Goal: Task Accomplishment & Management: Complete application form

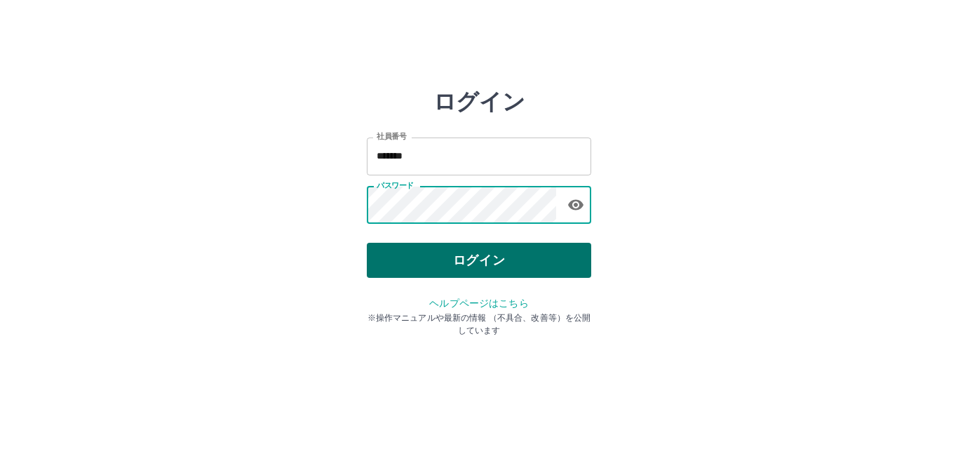
click at [409, 262] on button "ログイン" at bounding box center [479, 260] width 224 height 35
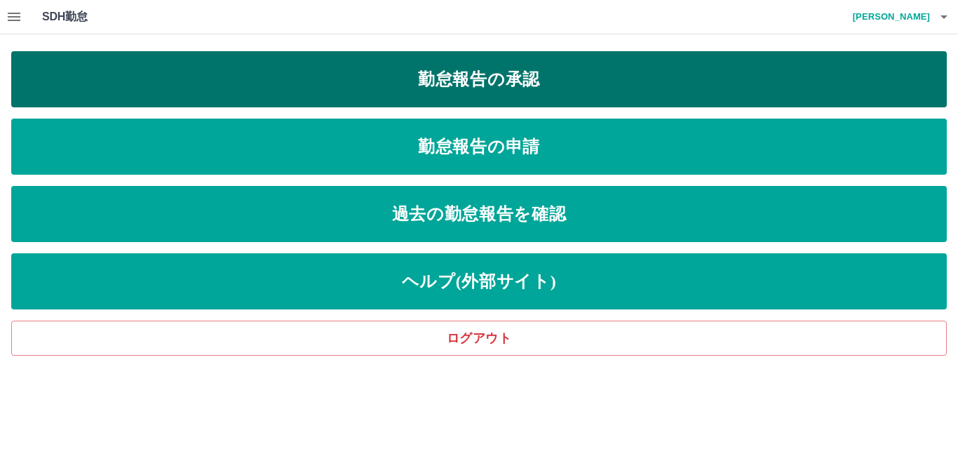
click at [405, 79] on link "勤怠報告の承認" at bounding box center [479, 79] width 936 height 56
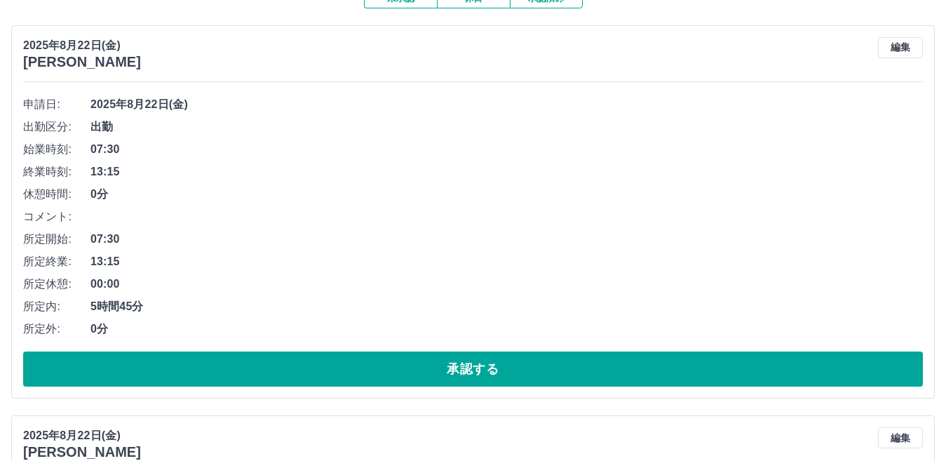
scroll to position [210, 0]
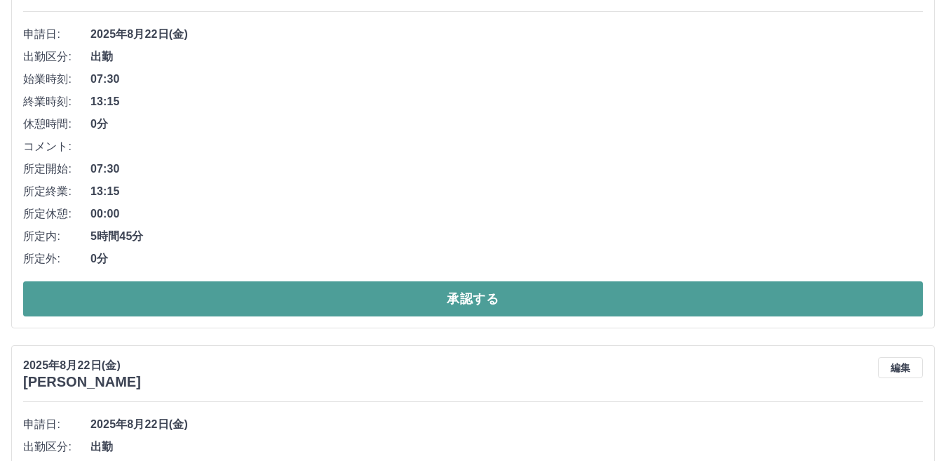
click at [410, 292] on button "承認する" at bounding box center [473, 298] width 900 height 35
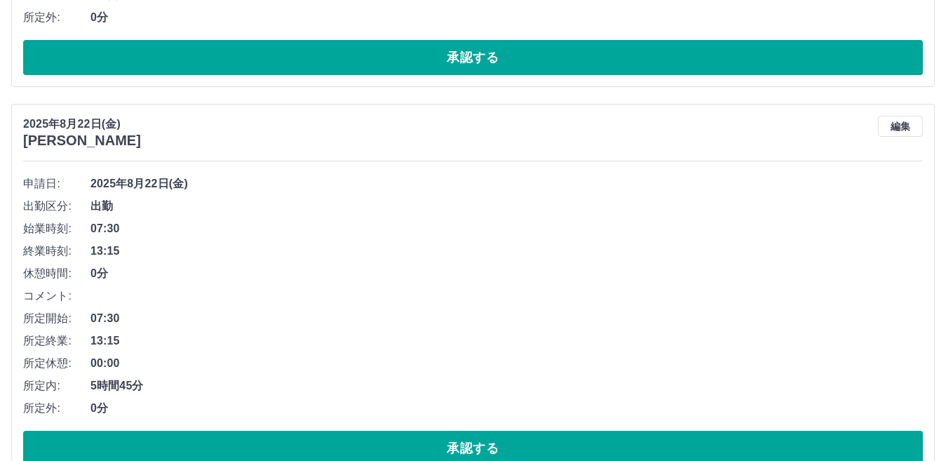
scroll to position [912, 0]
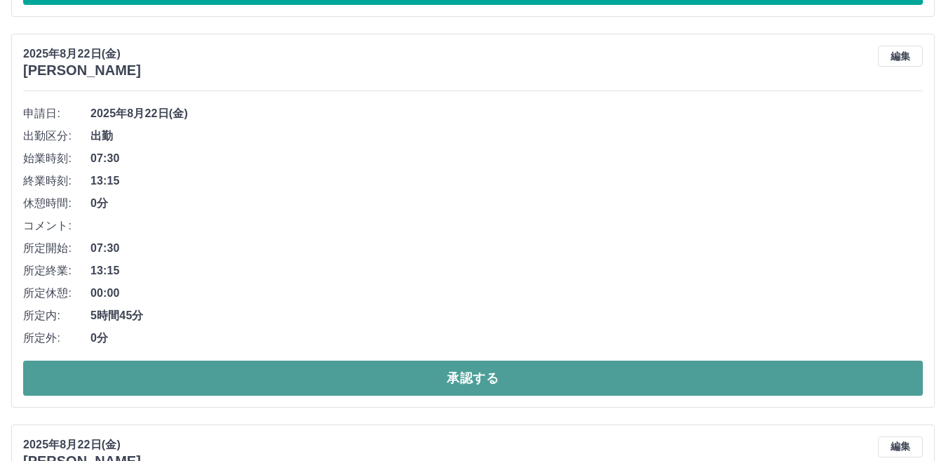
click at [438, 375] on button "承認する" at bounding box center [473, 378] width 900 height 35
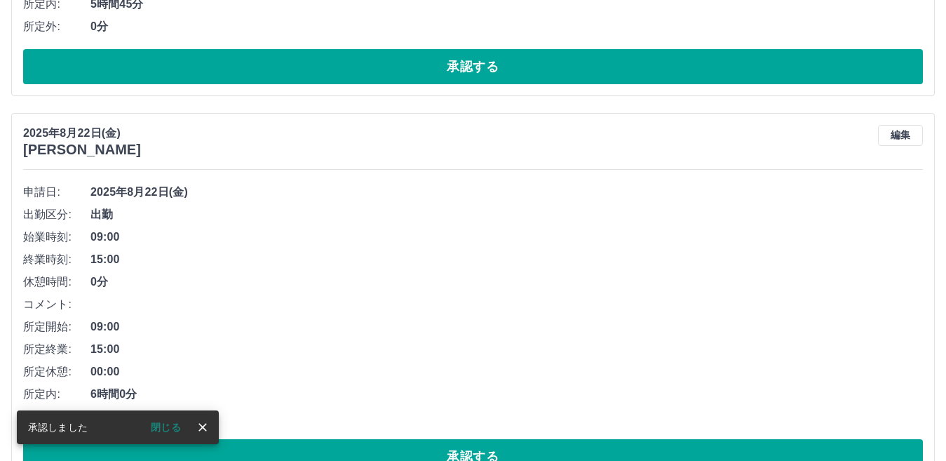
scroll to position [1263, 0]
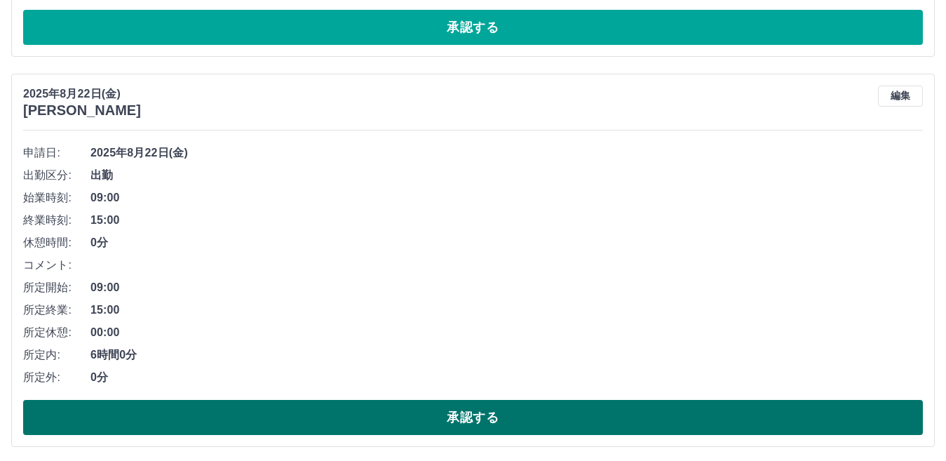
click at [438, 410] on button "承認する" at bounding box center [473, 417] width 900 height 35
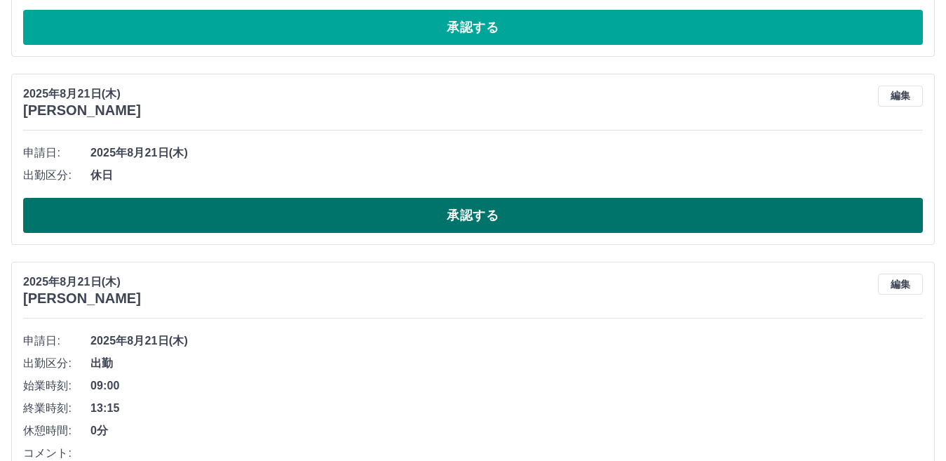
click at [407, 217] on button "承認する" at bounding box center [473, 215] width 900 height 35
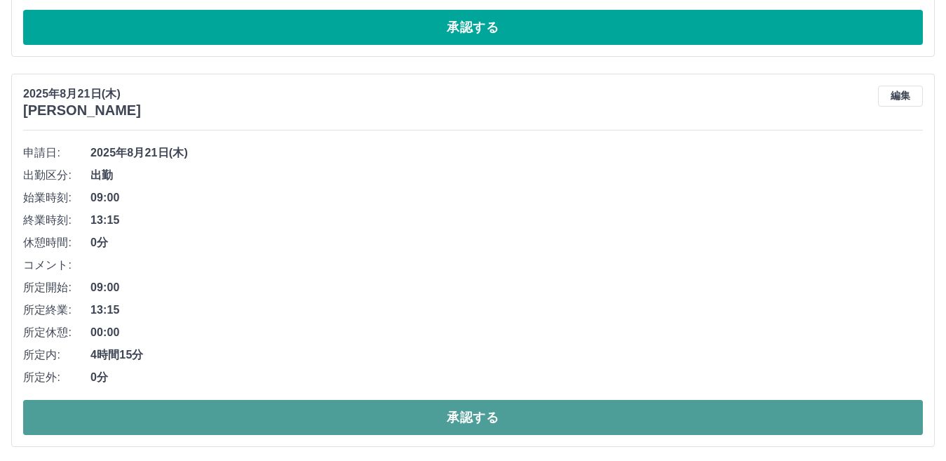
click at [415, 415] on button "承認する" at bounding box center [473, 417] width 900 height 35
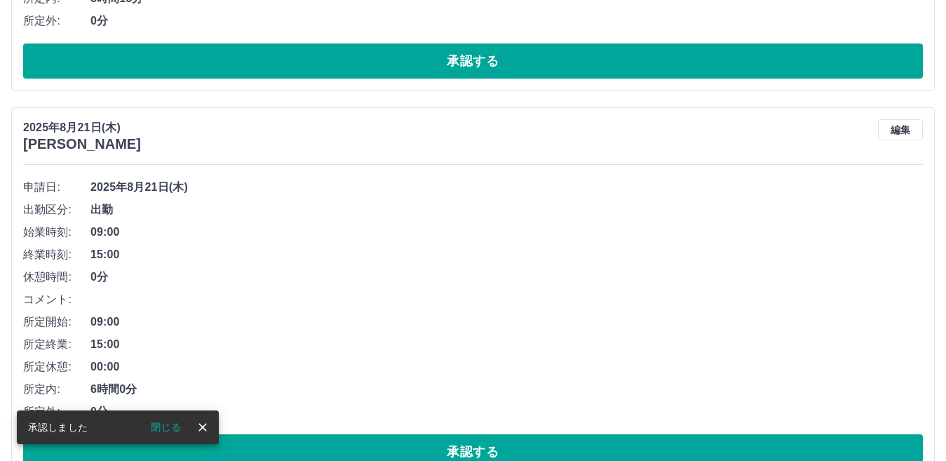
scroll to position [2034, 0]
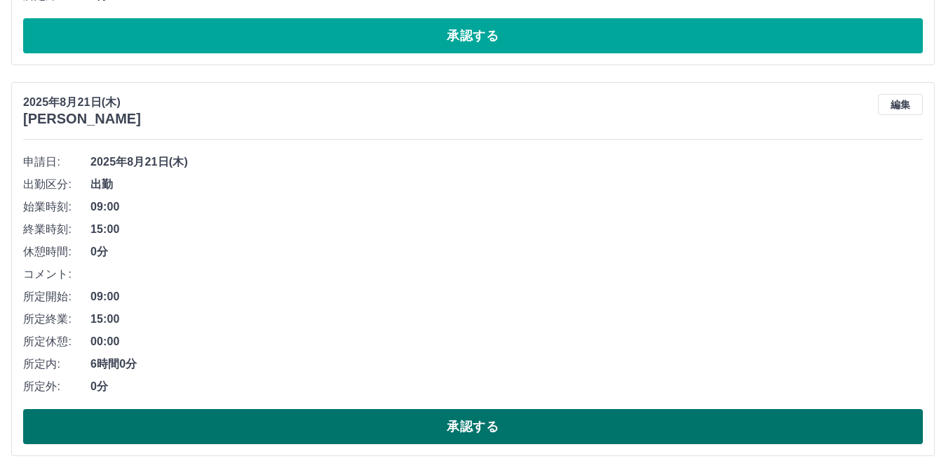
click at [419, 421] on button "承認する" at bounding box center [473, 426] width 900 height 35
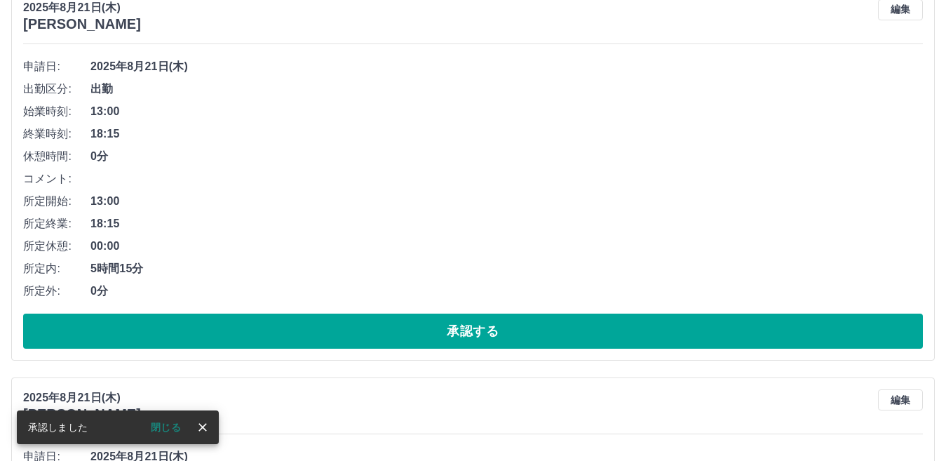
scroll to position [2525, 0]
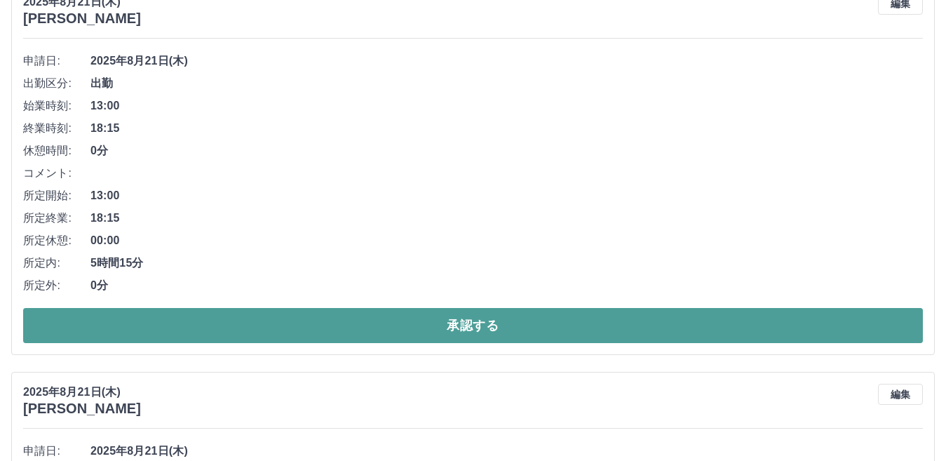
click at [450, 321] on button "承認する" at bounding box center [473, 325] width 900 height 35
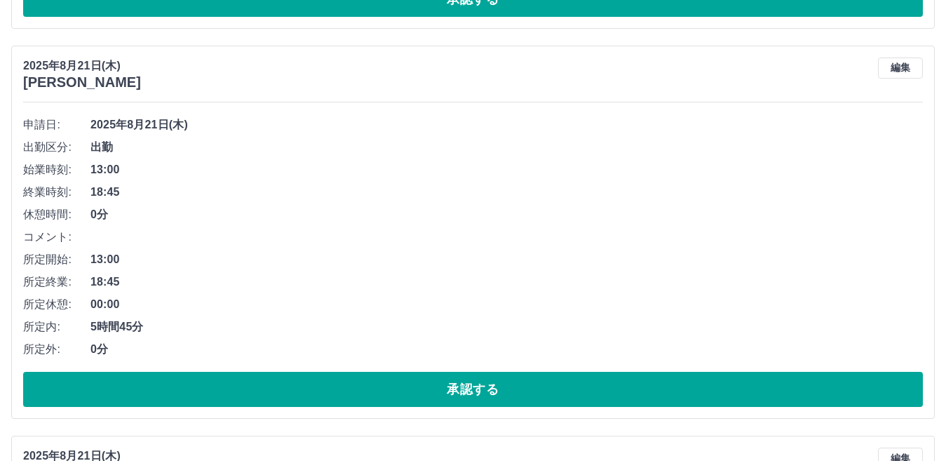
scroll to position [2486, 0]
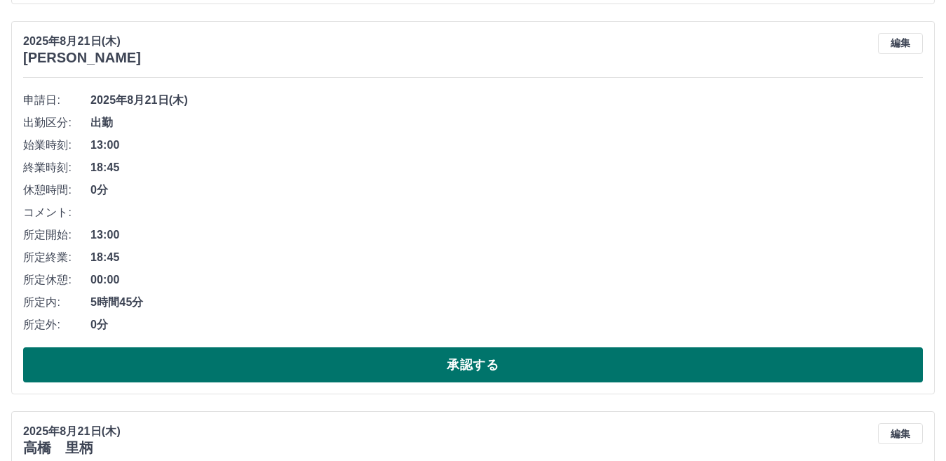
click at [441, 362] on button "承認する" at bounding box center [473, 364] width 900 height 35
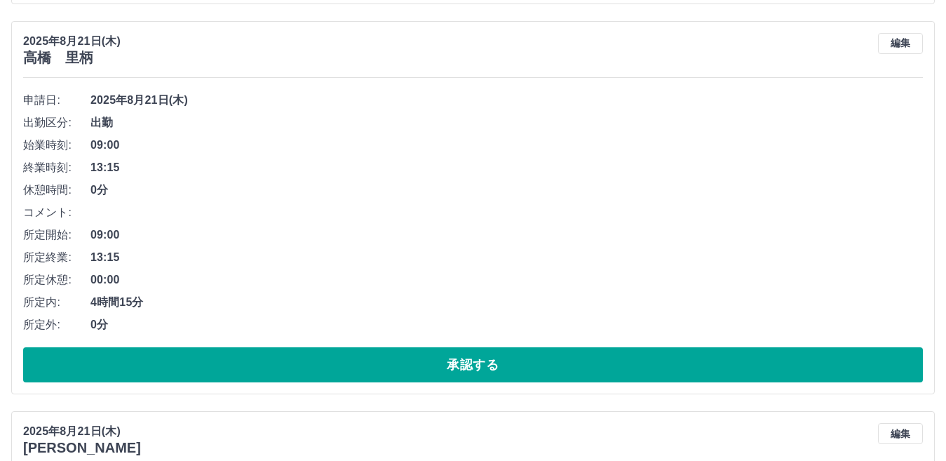
click at [441, 362] on button "承認する" at bounding box center [473, 364] width 900 height 35
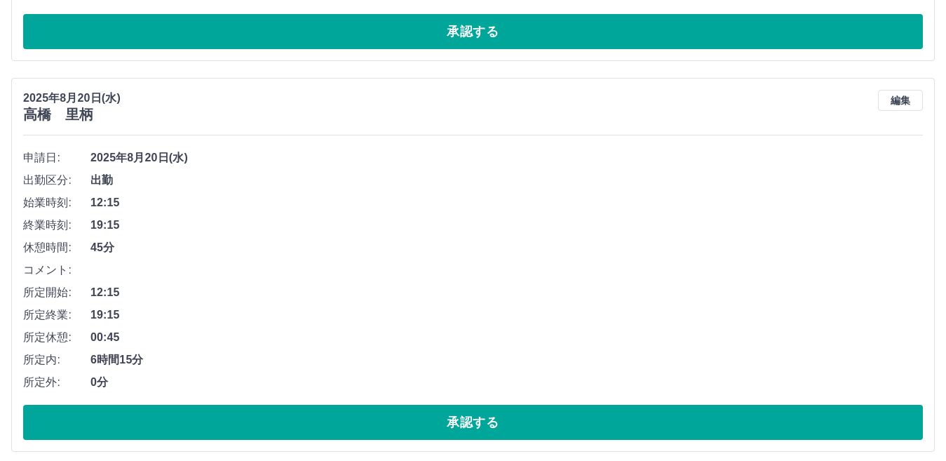
scroll to position [4450, 0]
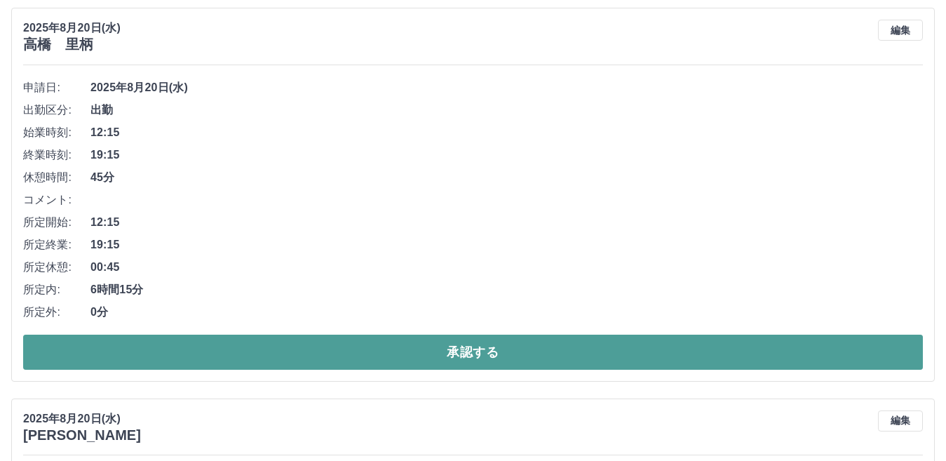
click at [217, 349] on button "承認する" at bounding box center [473, 352] width 900 height 35
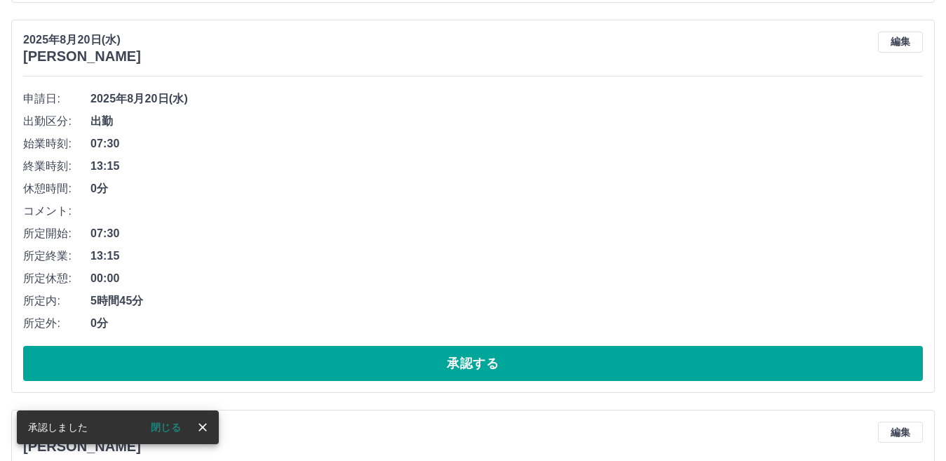
scroll to position [4831, 0]
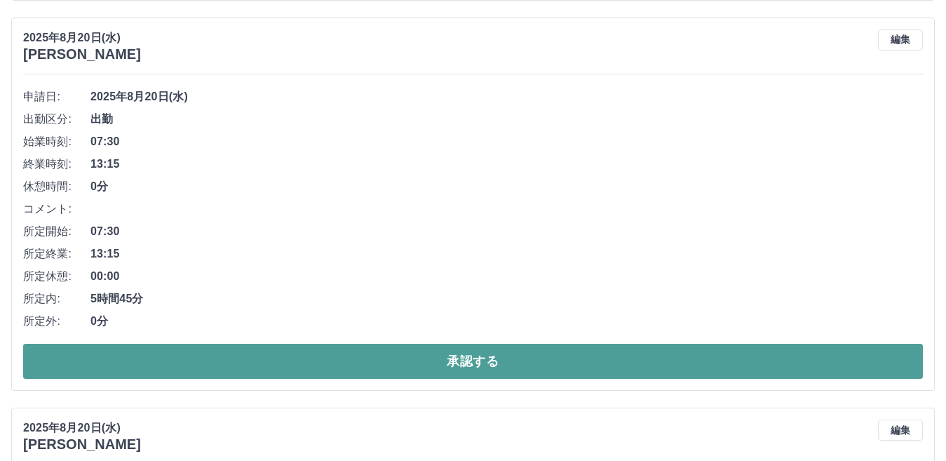
click at [429, 361] on button "承認する" at bounding box center [473, 361] width 900 height 35
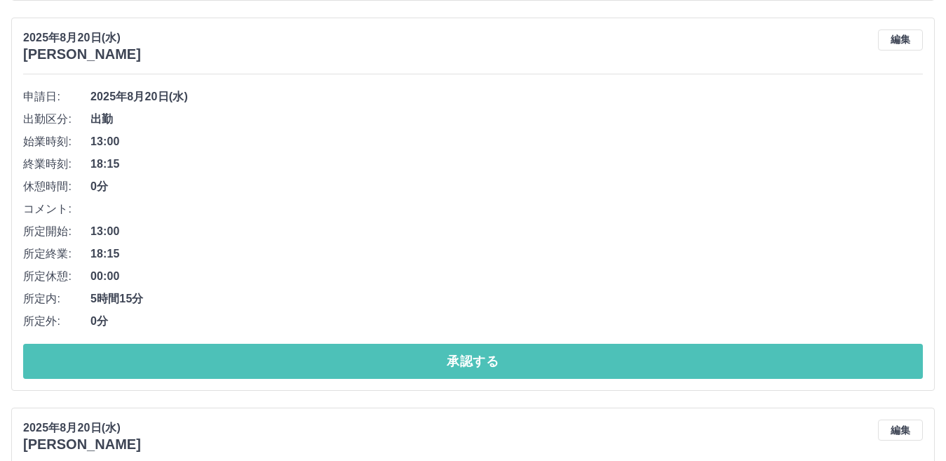
click at [429, 361] on button "承認する" at bounding box center [473, 361] width 900 height 35
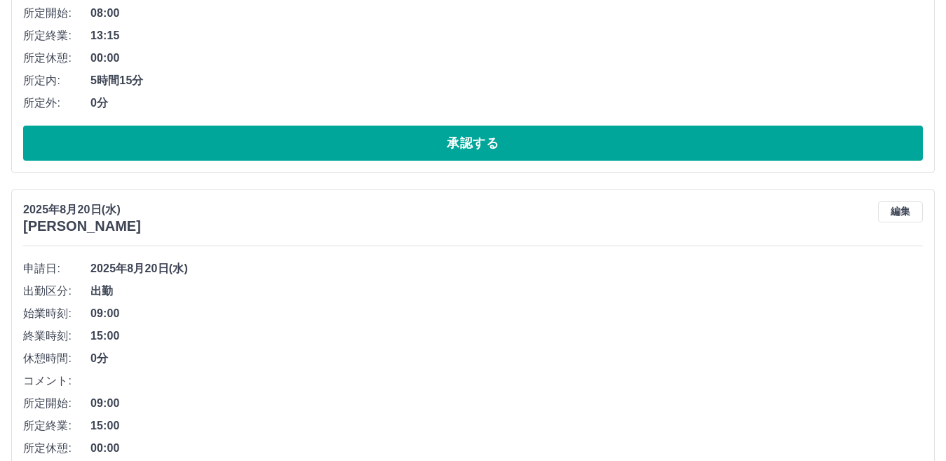
scroll to position [5953, 0]
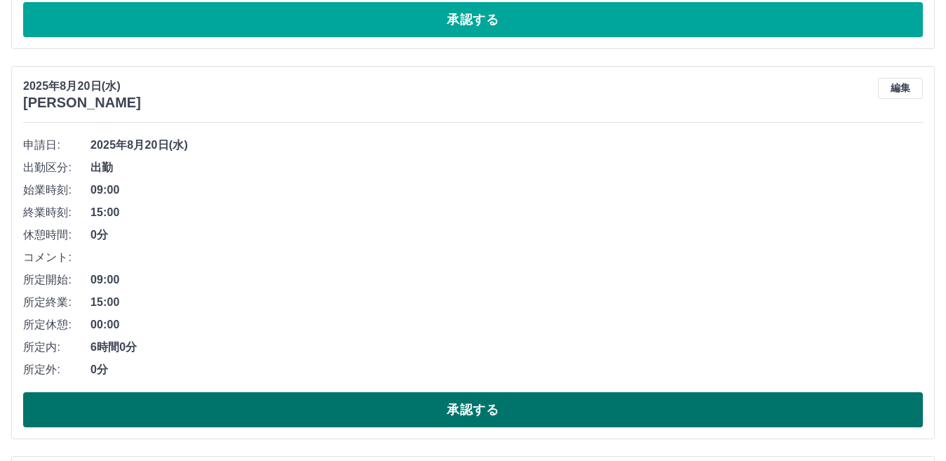
click at [423, 417] on button "承認する" at bounding box center [473, 409] width 900 height 35
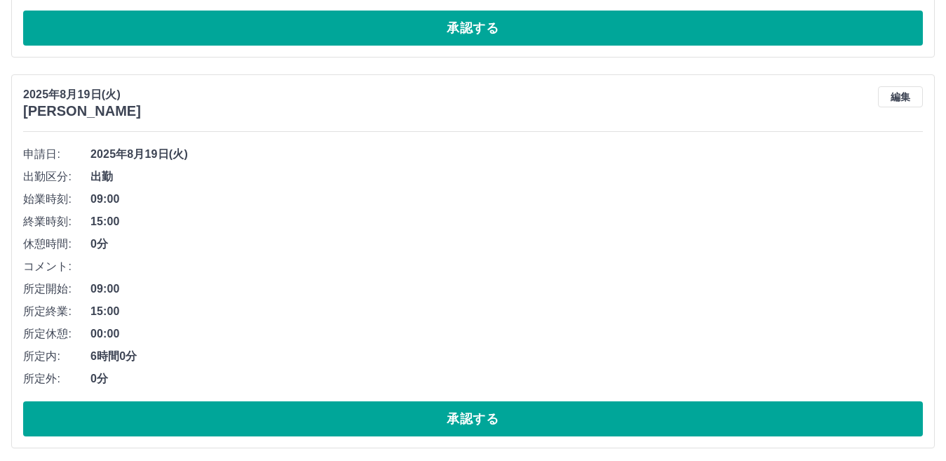
scroll to position [6795, 0]
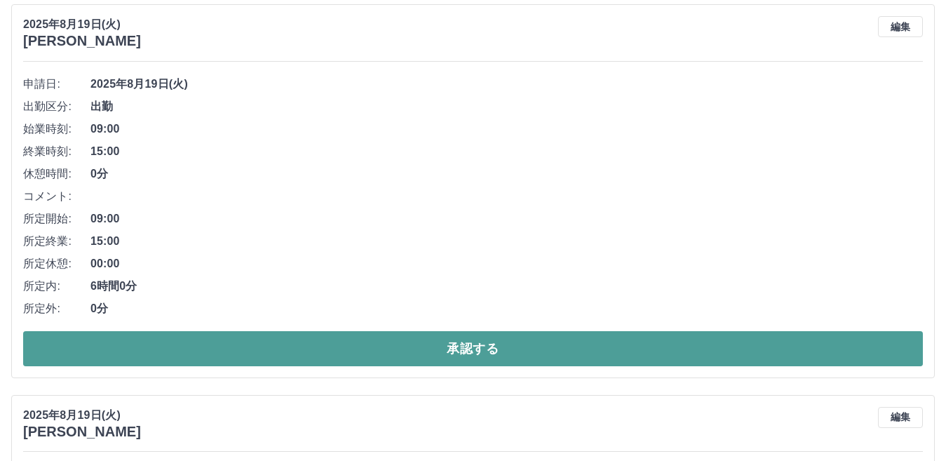
click at [451, 347] on button "承認する" at bounding box center [473, 348] width 900 height 35
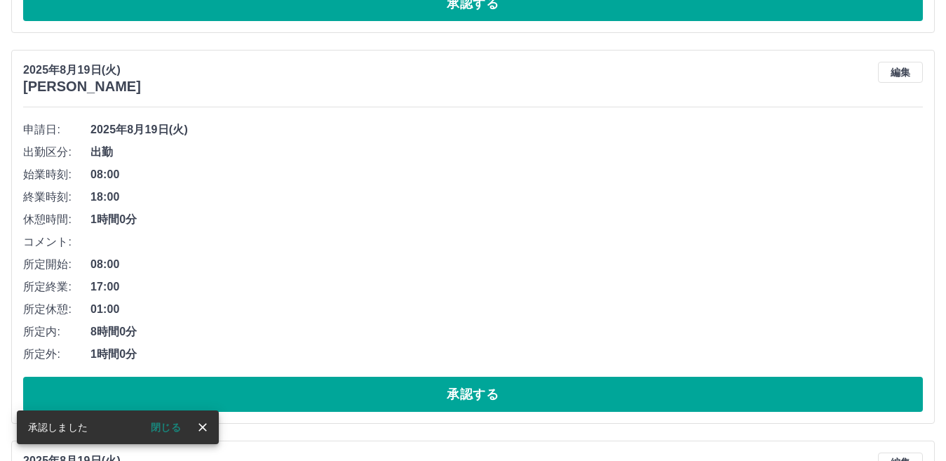
scroll to position [6755, 0]
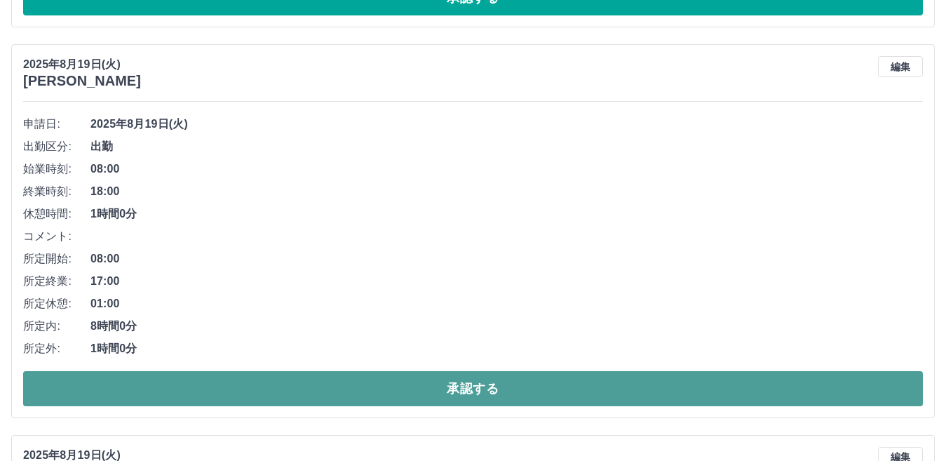
click at [448, 396] on button "承認する" at bounding box center [473, 388] width 900 height 35
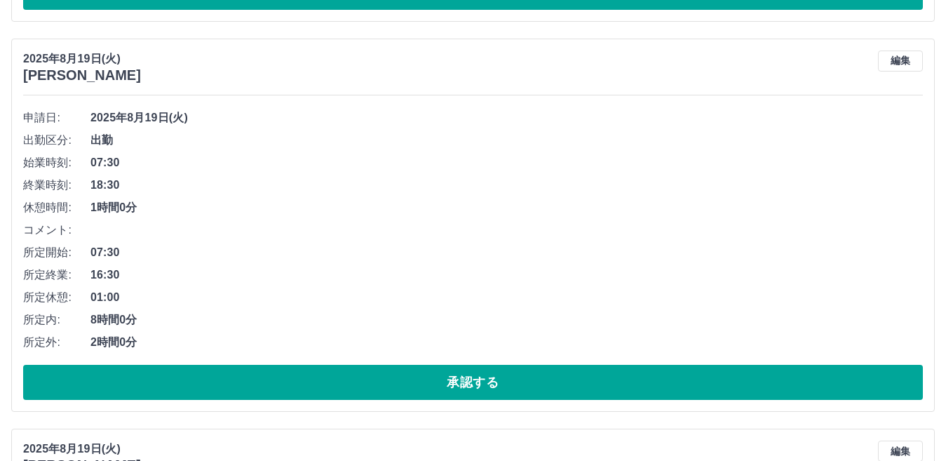
scroll to position [7176, 0]
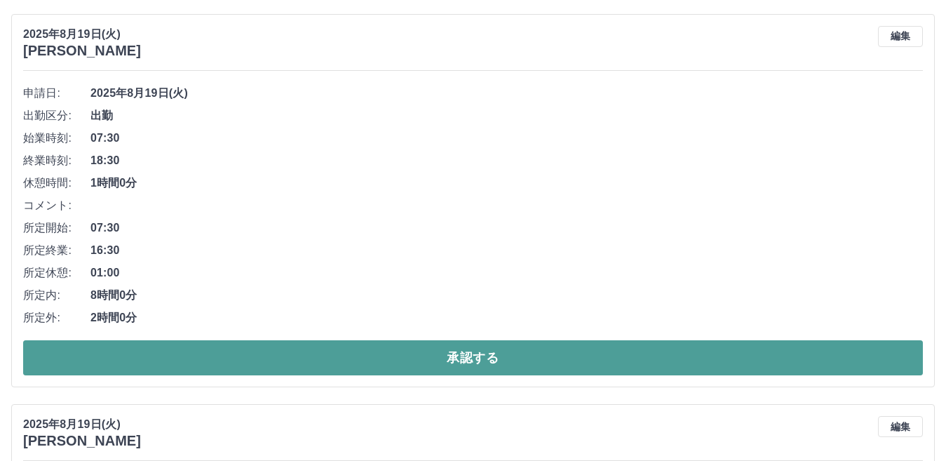
click at [382, 363] on button "承認する" at bounding box center [473, 357] width 900 height 35
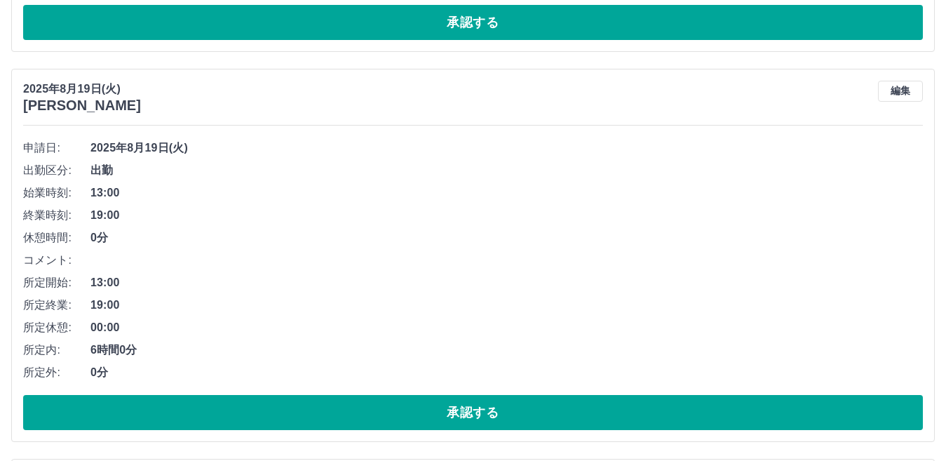
scroll to position [7207, 0]
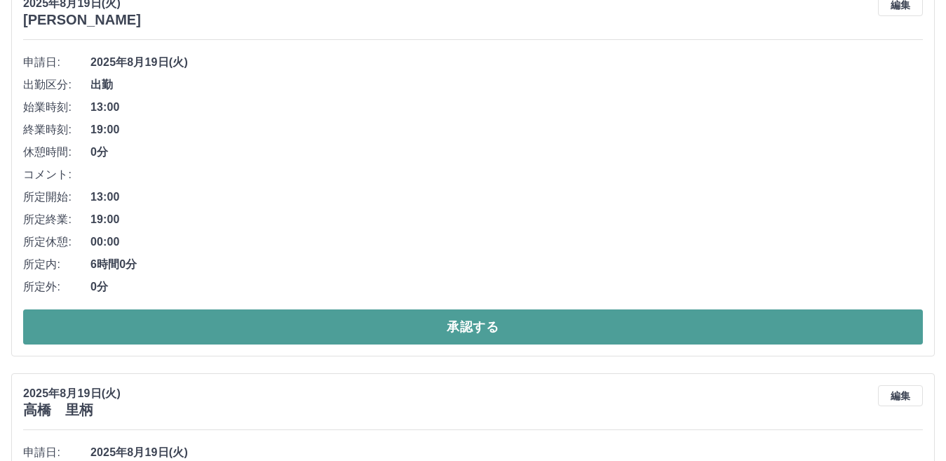
click at [414, 335] on button "承認する" at bounding box center [473, 326] width 900 height 35
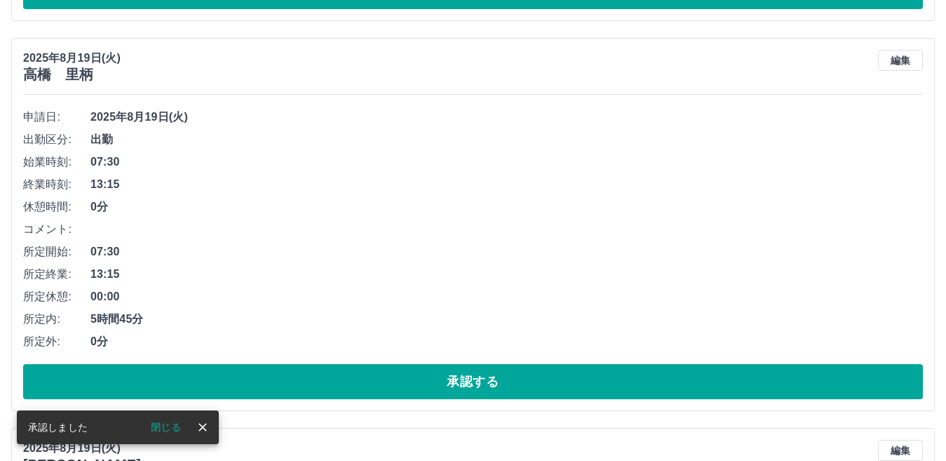
scroll to position [7558, 0]
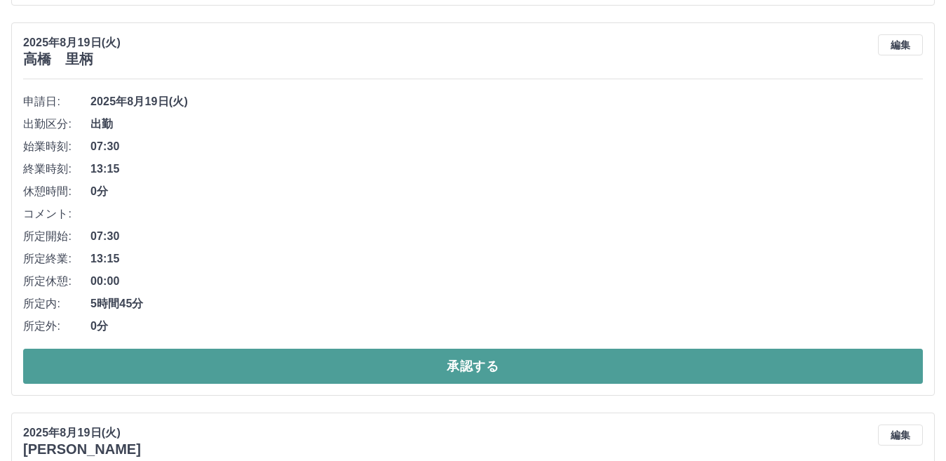
click at [417, 358] on button "承認する" at bounding box center [473, 366] width 900 height 35
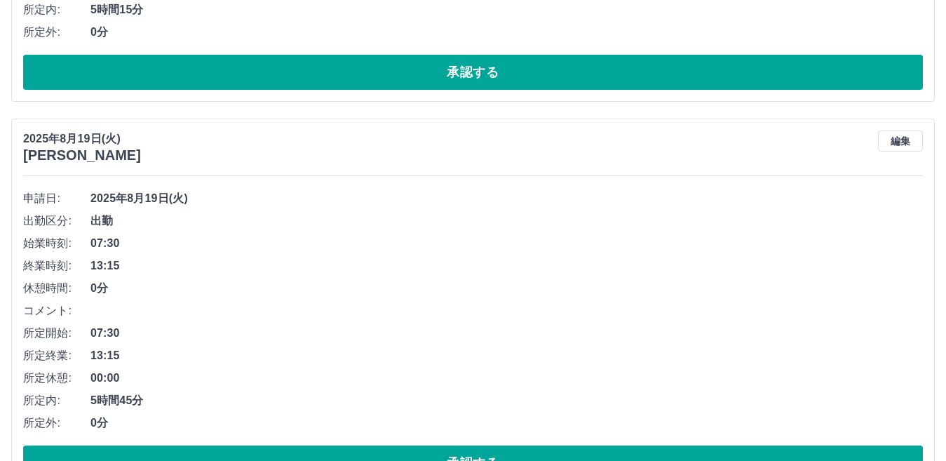
scroll to position [8890, 0]
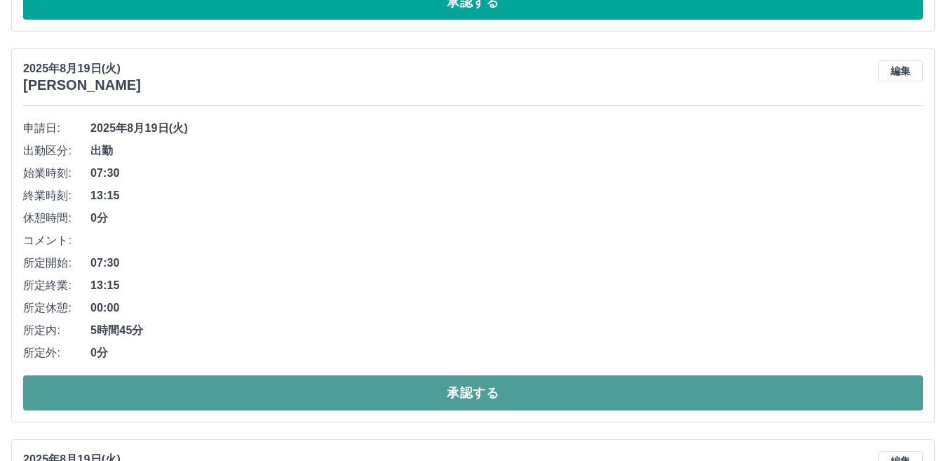
click at [419, 384] on button "承認する" at bounding box center [473, 392] width 900 height 35
click at [422, 384] on button "承認する" at bounding box center [473, 392] width 900 height 35
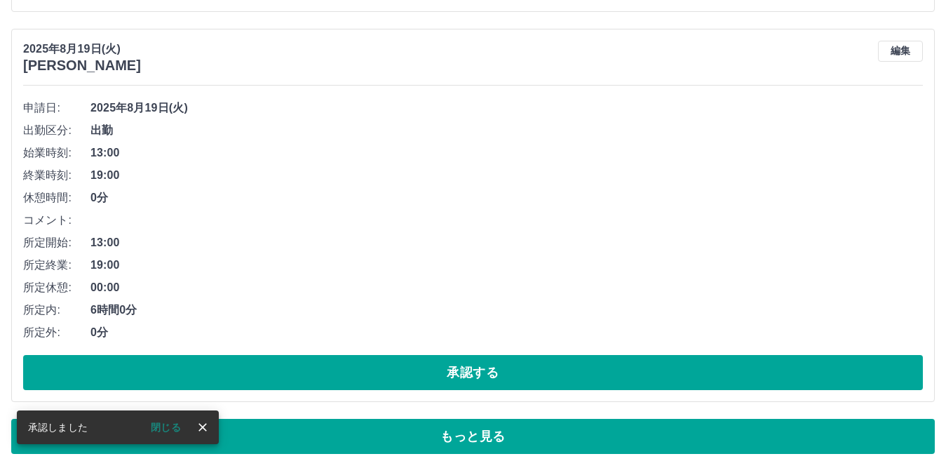
scroll to position [9312, 0]
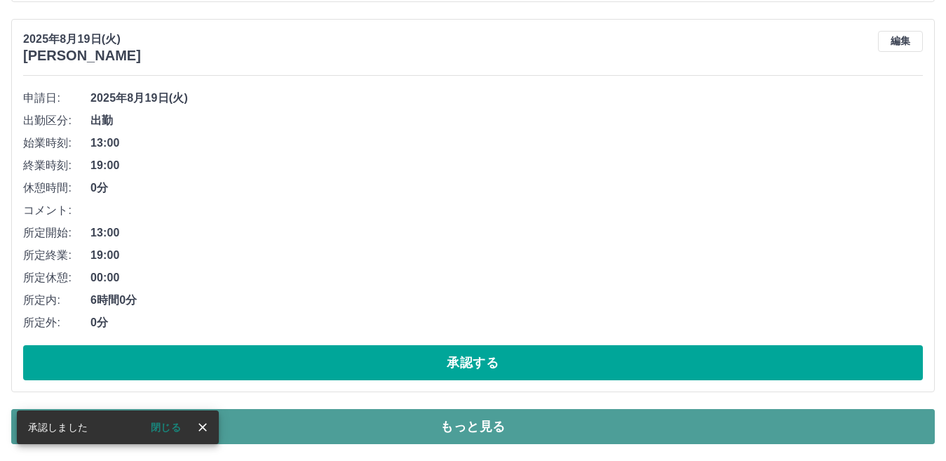
click at [440, 424] on button "もっと見る" at bounding box center [473, 426] width 924 height 35
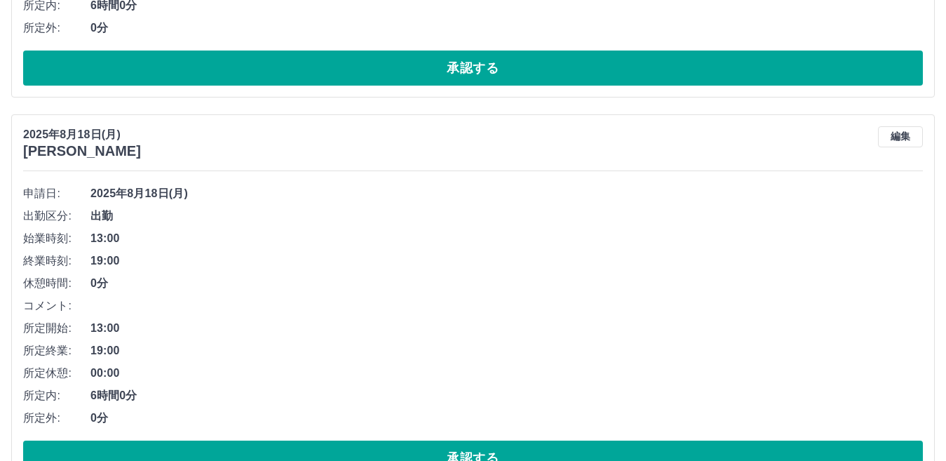
scroll to position [11627, 0]
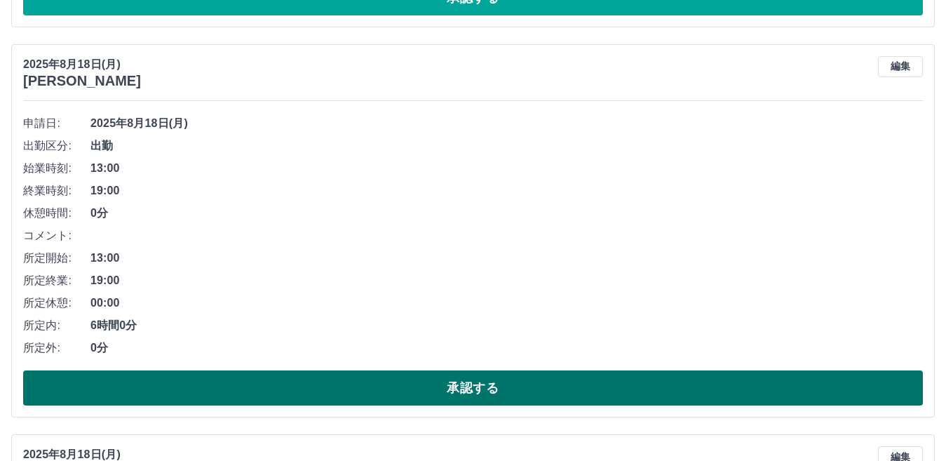
click at [450, 391] on button "承認する" at bounding box center [473, 387] width 900 height 35
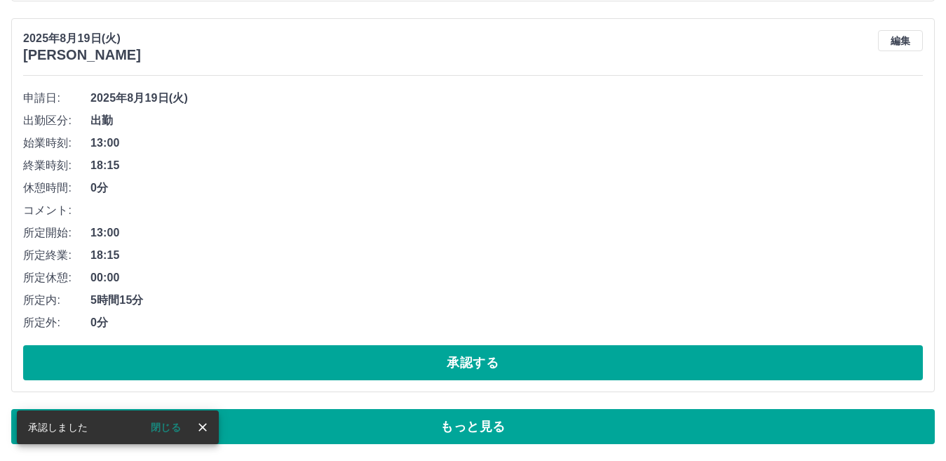
scroll to position [10093, 0]
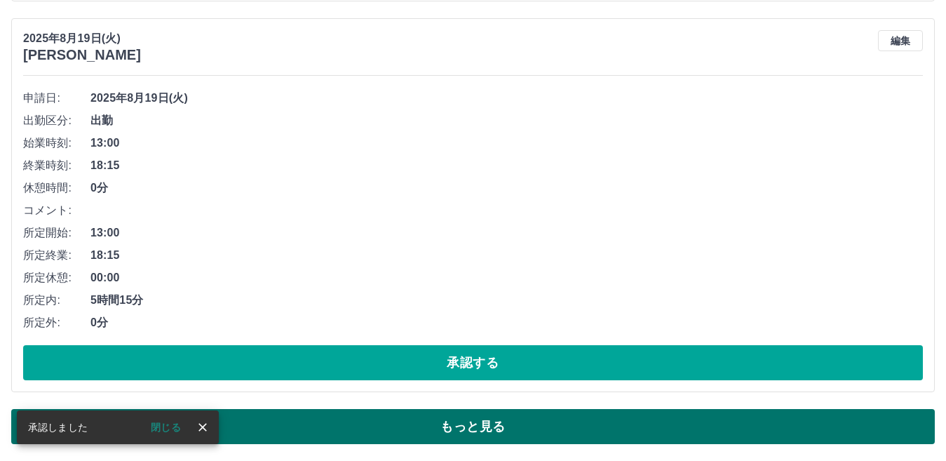
click at [454, 431] on button "もっと見る" at bounding box center [473, 426] width 924 height 35
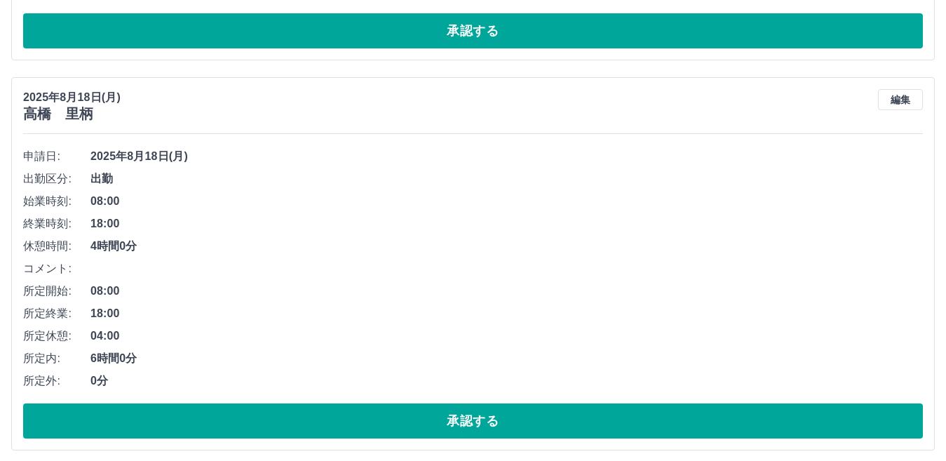
scroll to position [13179, 0]
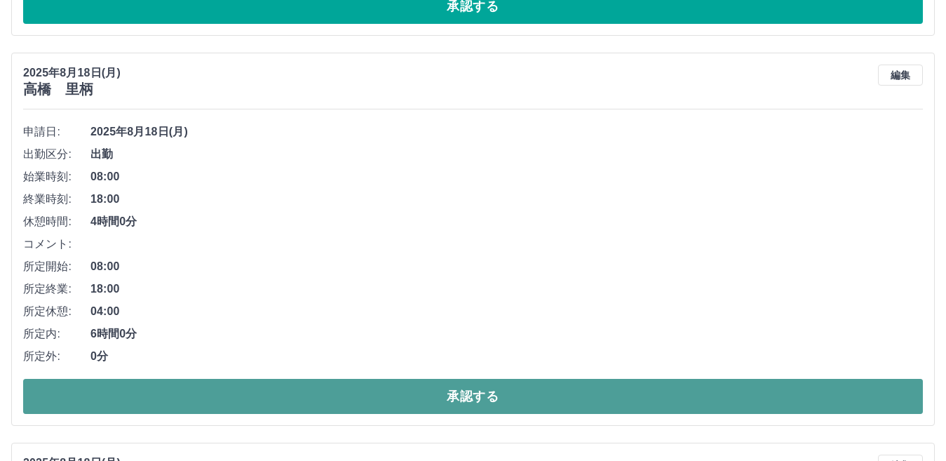
click at [370, 400] on button "承認する" at bounding box center [473, 396] width 900 height 35
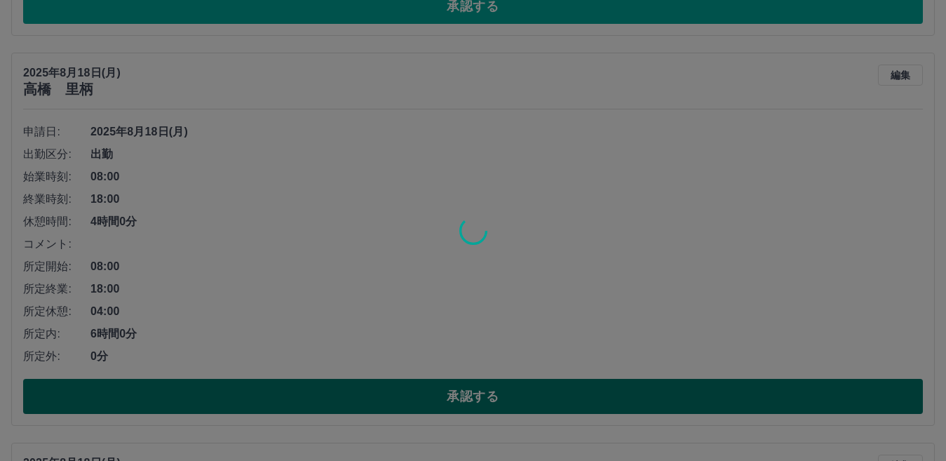
scroll to position [10093, 0]
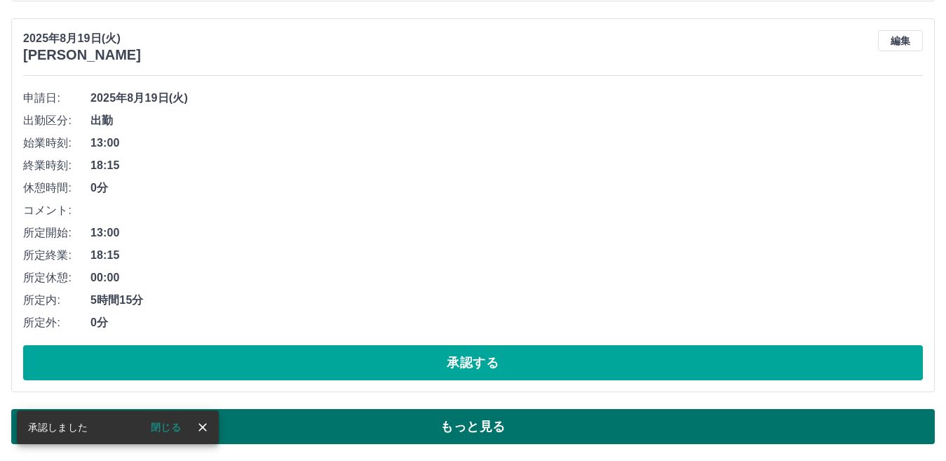
click at [391, 436] on button "もっと見る" at bounding box center [473, 426] width 924 height 35
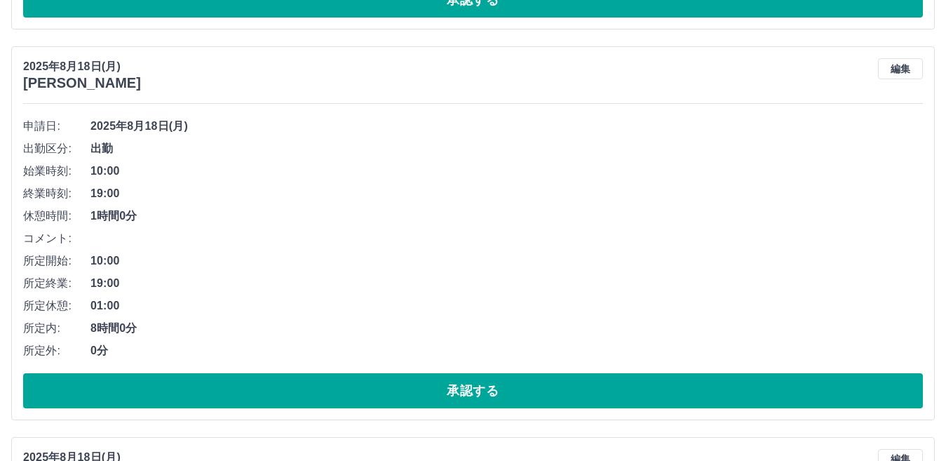
scroll to position [13600, 0]
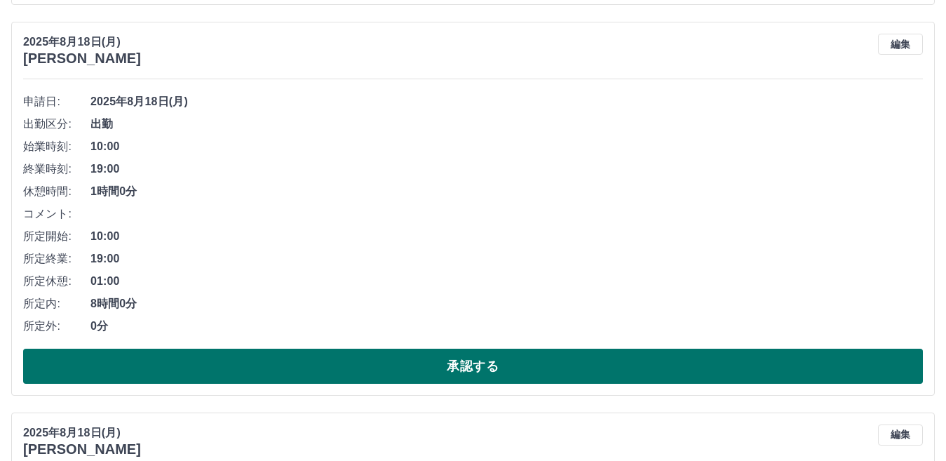
click at [419, 367] on button "承認する" at bounding box center [473, 366] width 900 height 35
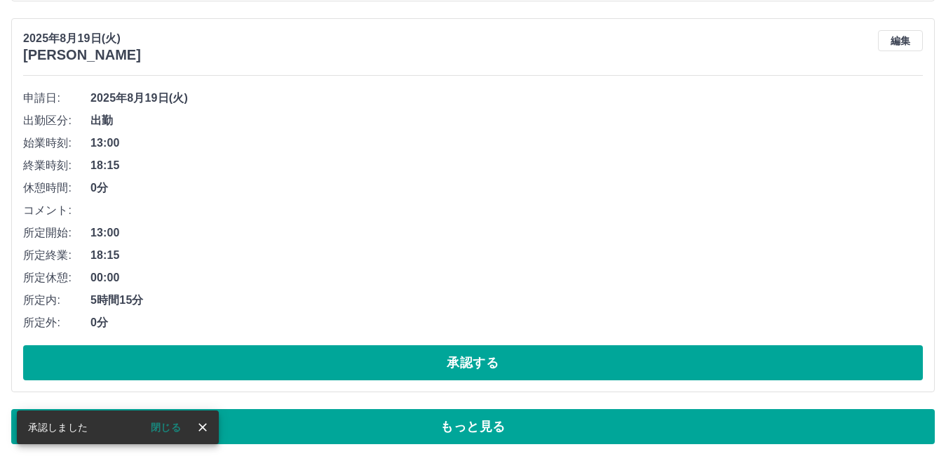
scroll to position [10093, 0]
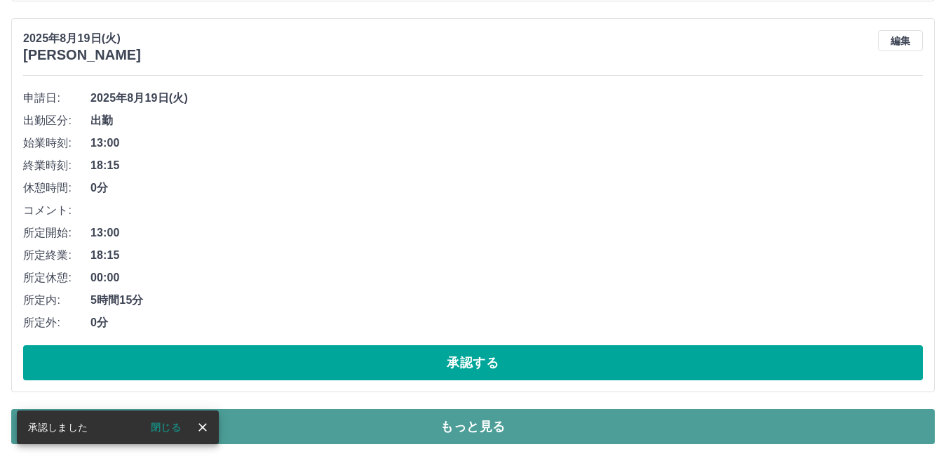
click at [434, 429] on button "もっと見る" at bounding box center [473, 426] width 924 height 35
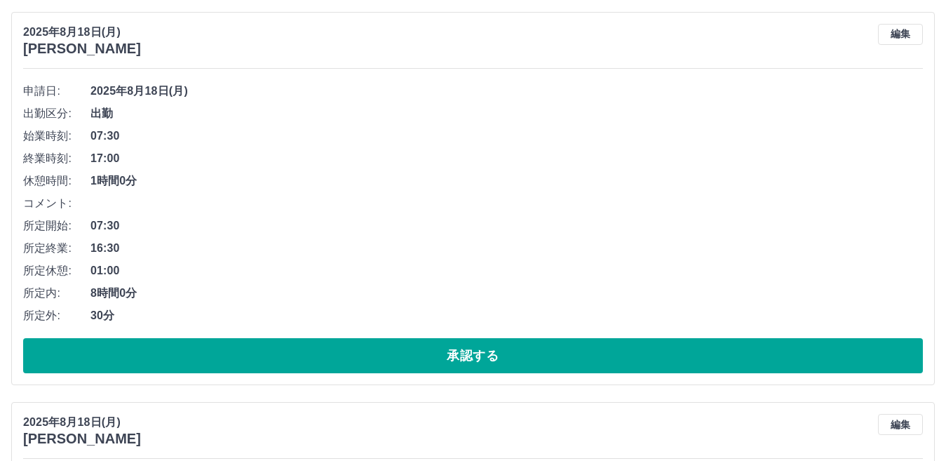
scroll to position [14021, 0]
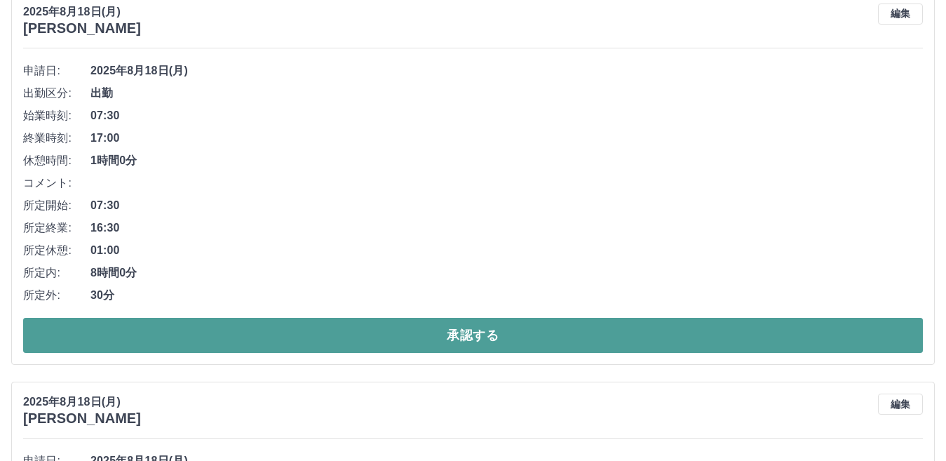
click at [469, 330] on button "承認する" at bounding box center [473, 335] width 900 height 35
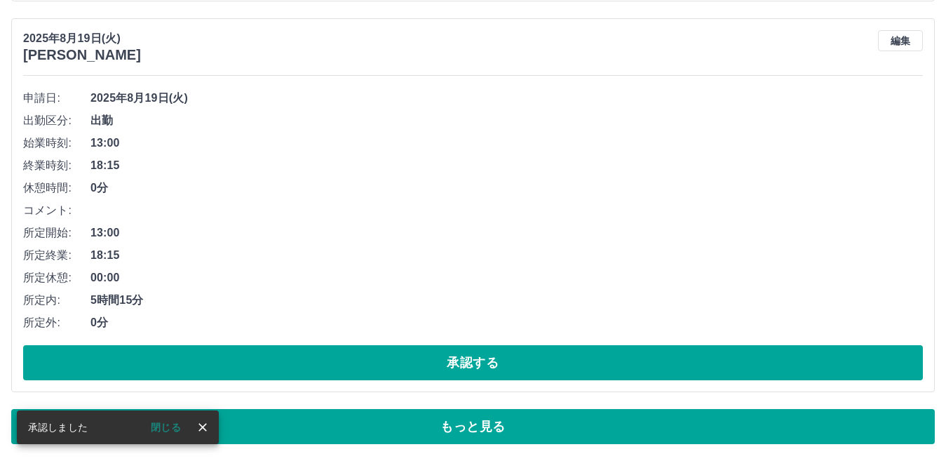
scroll to position [10093, 0]
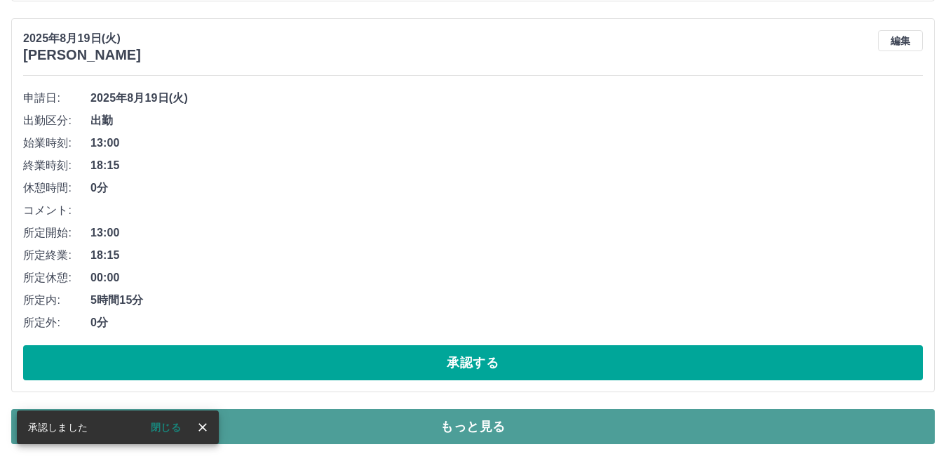
click at [450, 426] on button "もっと見る" at bounding box center [473, 426] width 924 height 35
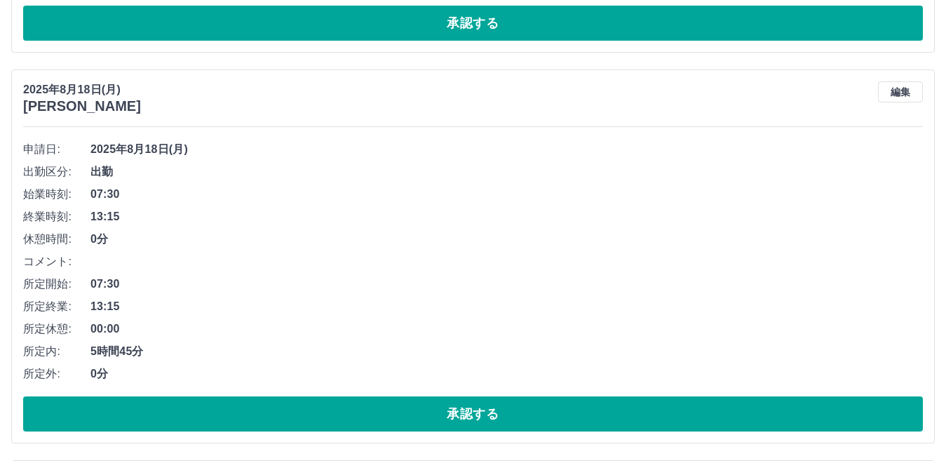
scroll to position [14792, 0]
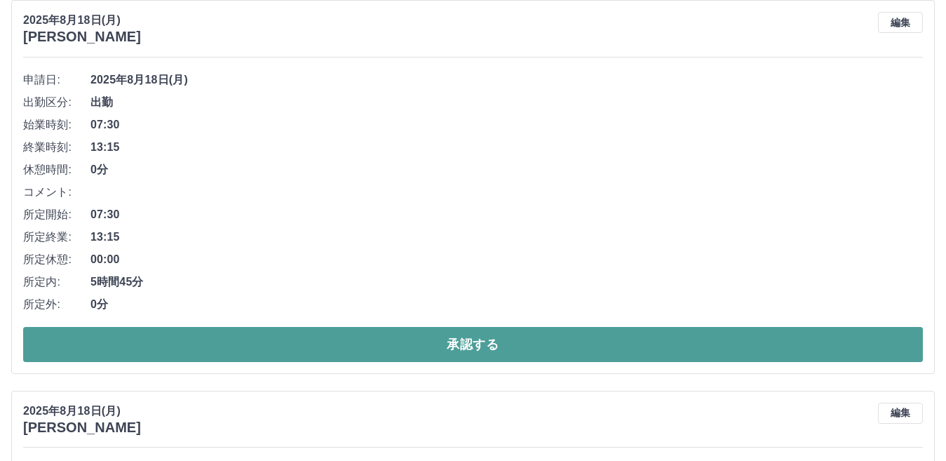
click at [374, 347] on button "承認する" at bounding box center [473, 344] width 900 height 35
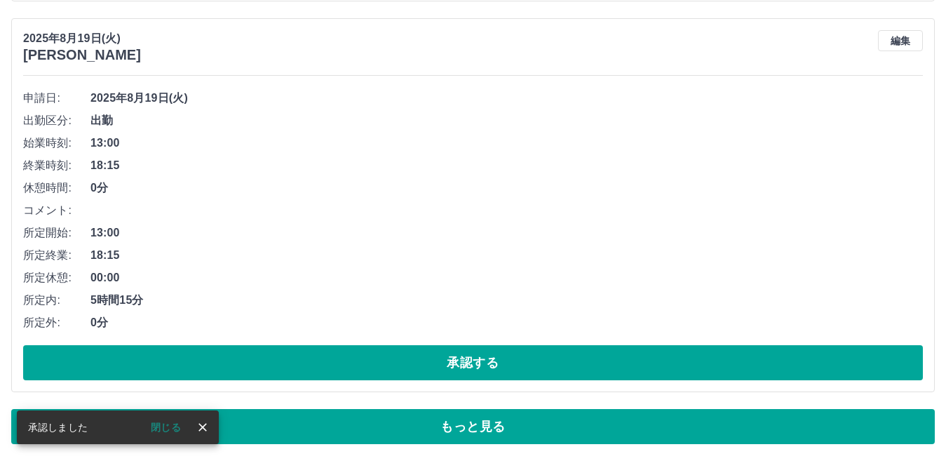
scroll to position [10093, 0]
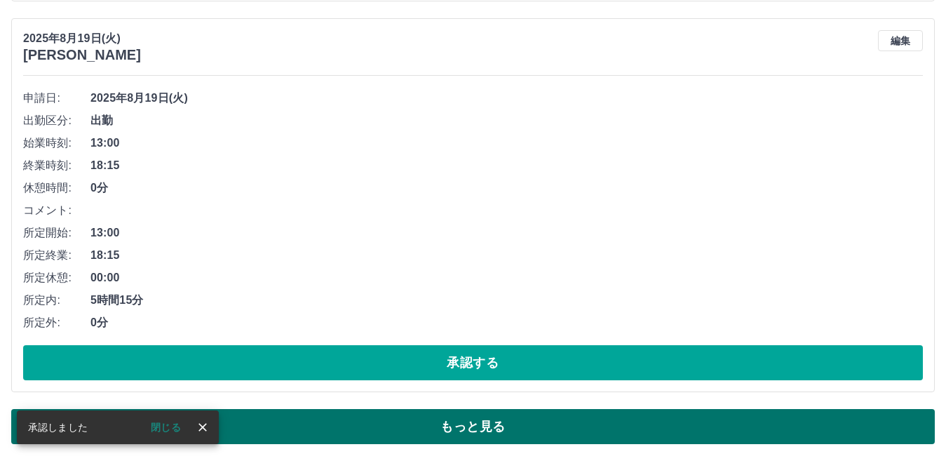
click at [418, 424] on button "もっと見る" at bounding box center [473, 426] width 924 height 35
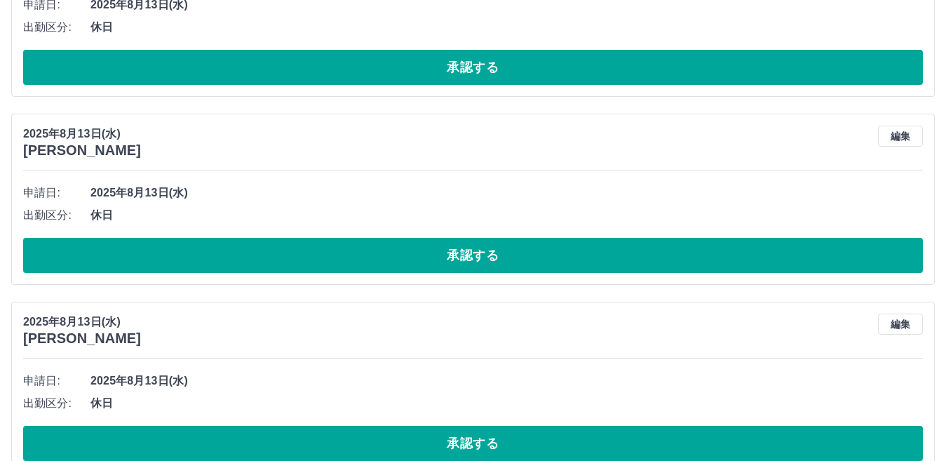
scroll to position [17346, 0]
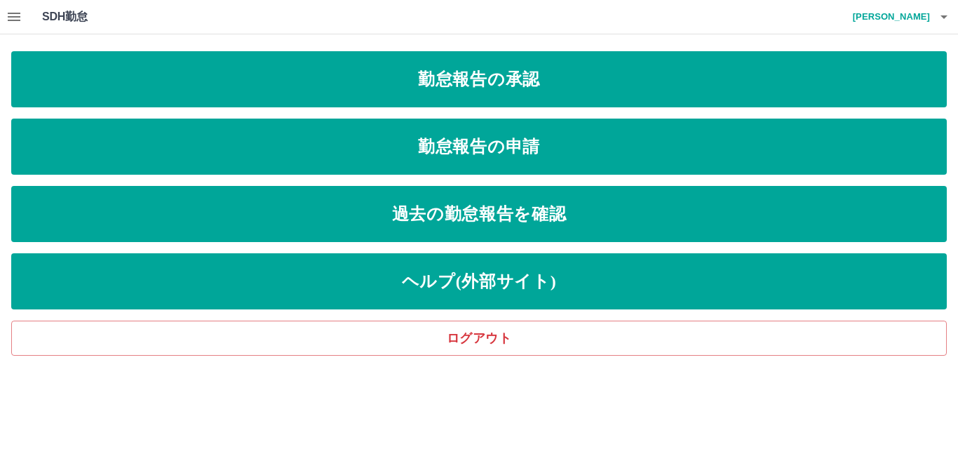
click at [15, 16] on icon "button" at bounding box center [14, 17] width 13 height 8
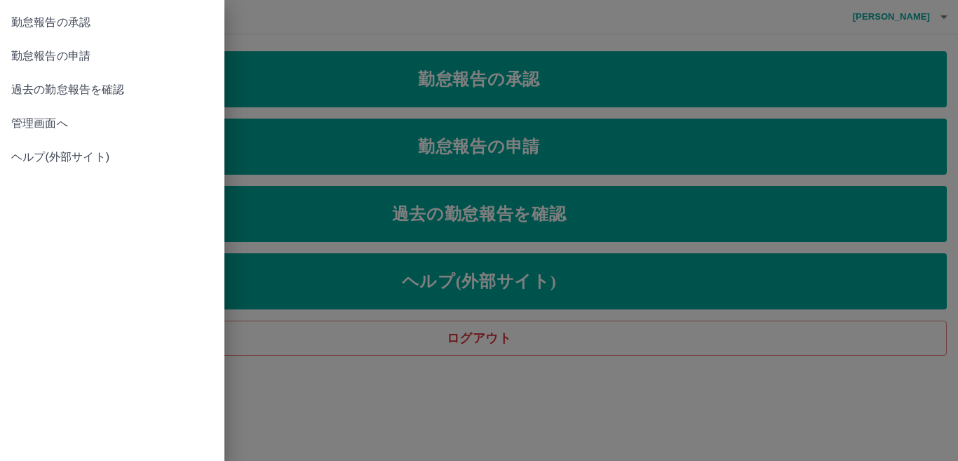
click at [42, 121] on span "管理画面へ" at bounding box center [112, 123] width 202 height 17
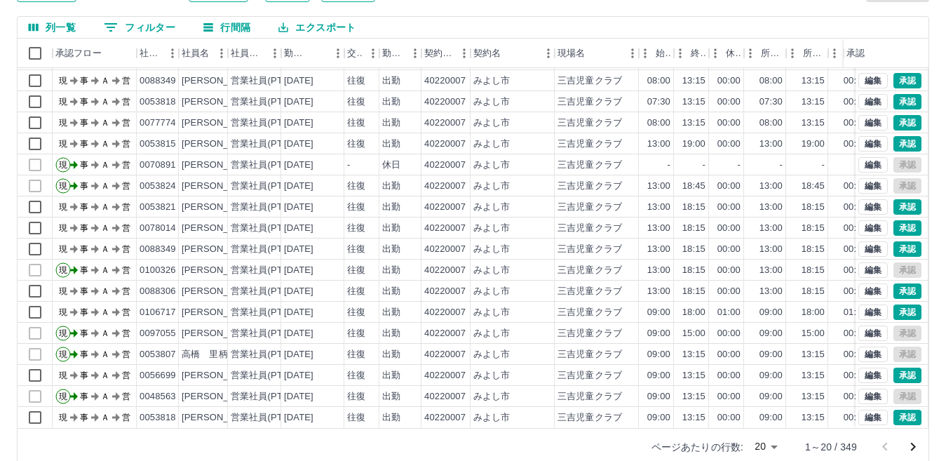
scroll to position [132, 0]
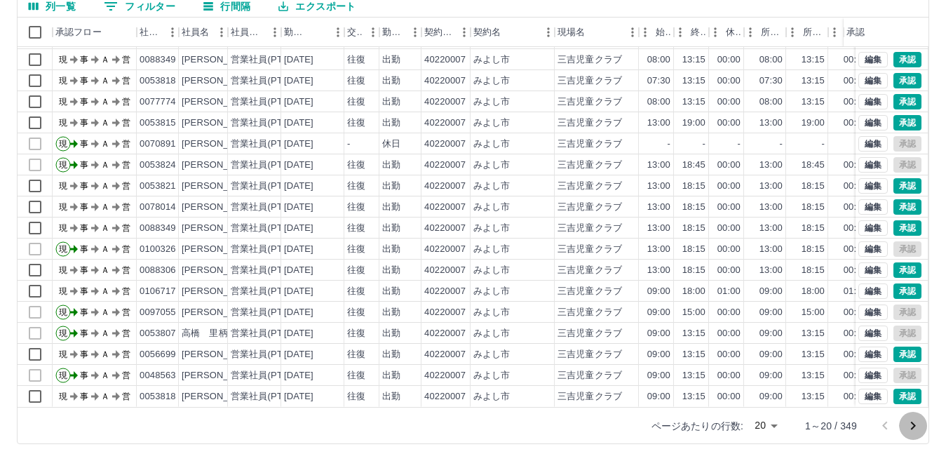
click at [914, 428] on icon "次のページへ" at bounding box center [913, 425] width 17 height 17
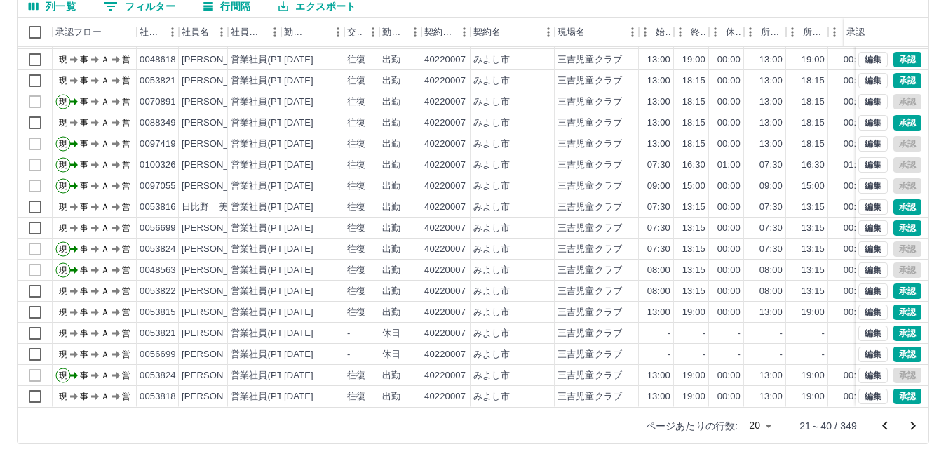
scroll to position [73, 0]
click at [913, 426] on icon "次のページへ" at bounding box center [913, 425] width 17 height 17
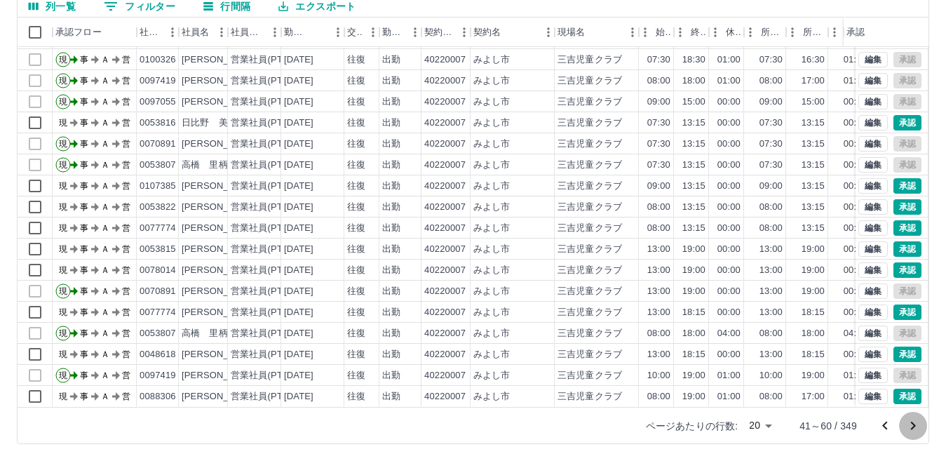
click at [915, 426] on icon "次のページへ" at bounding box center [913, 425] width 17 height 17
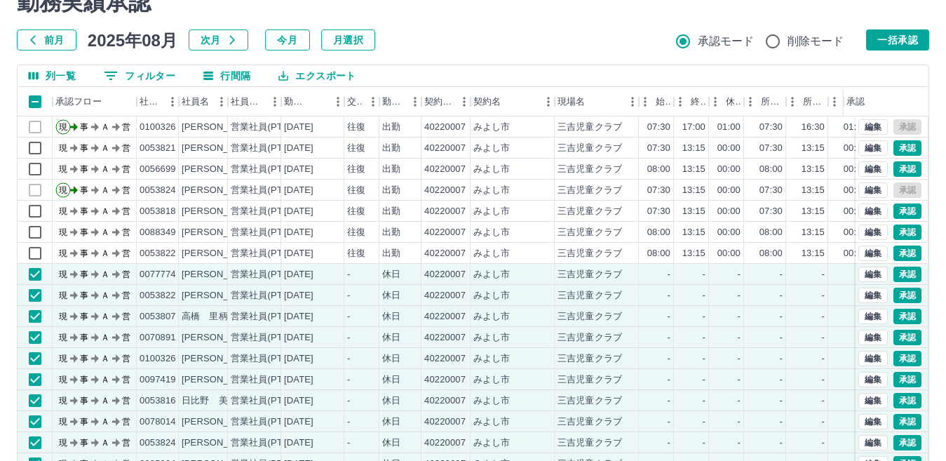
scroll to position [0, 0]
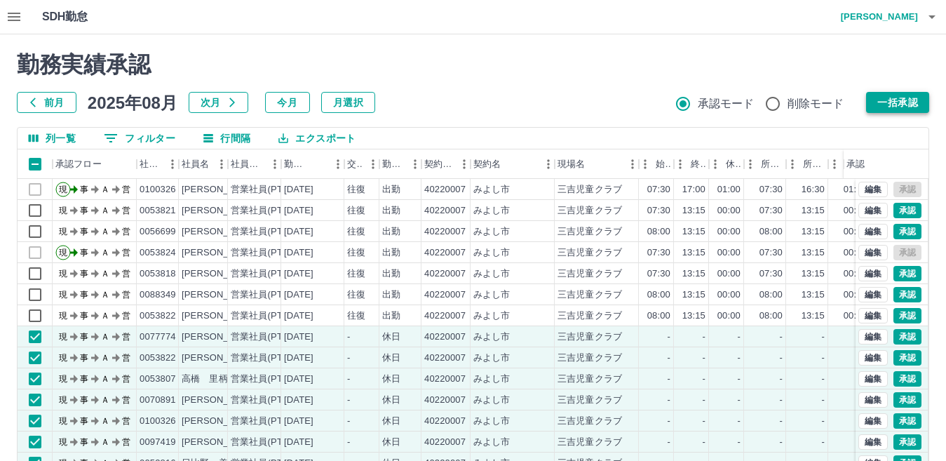
click at [898, 98] on button "一括承認" at bounding box center [897, 102] width 63 height 21
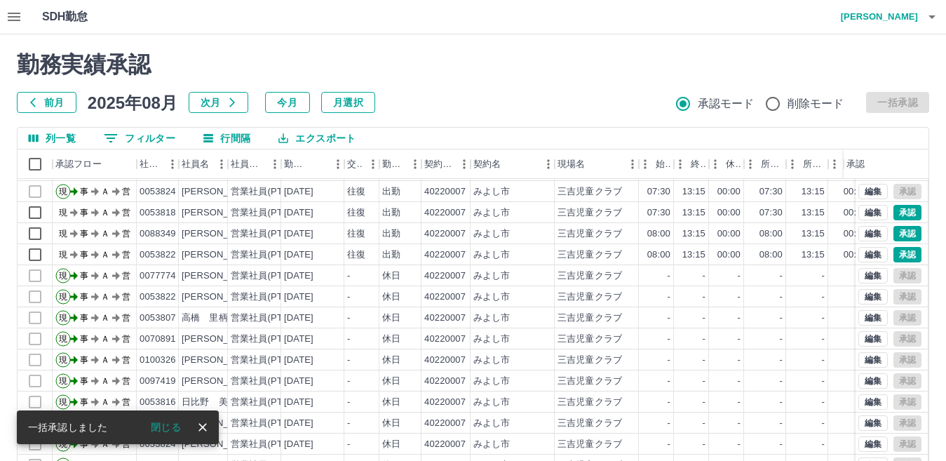
scroll to position [132, 0]
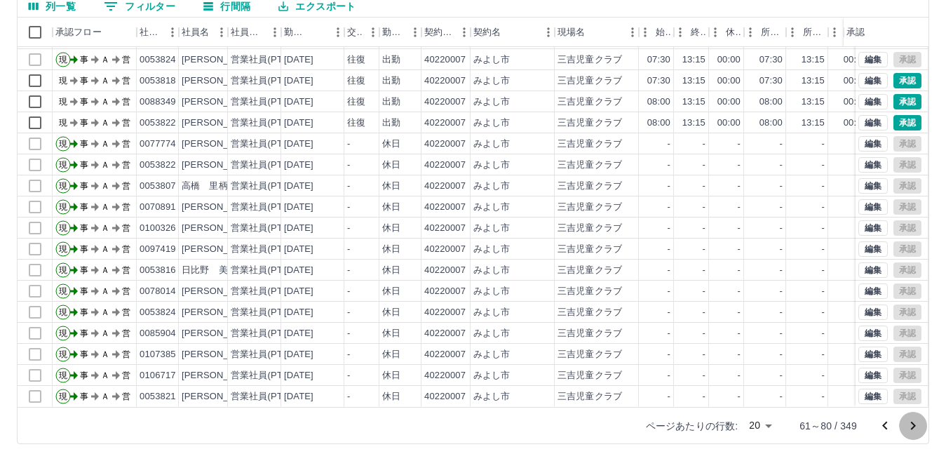
click at [914, 425] on icon "次のページへ" at bounding box center [913, 426] width 5 height 8
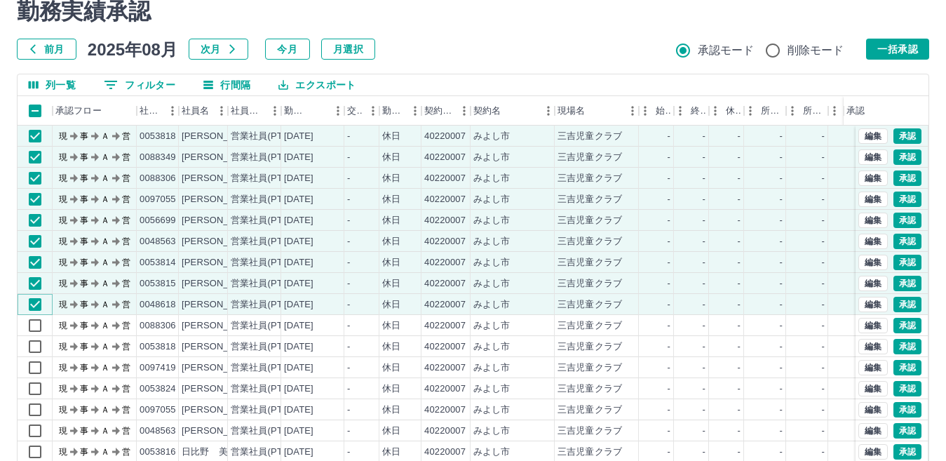
scroll to position [0, 0]
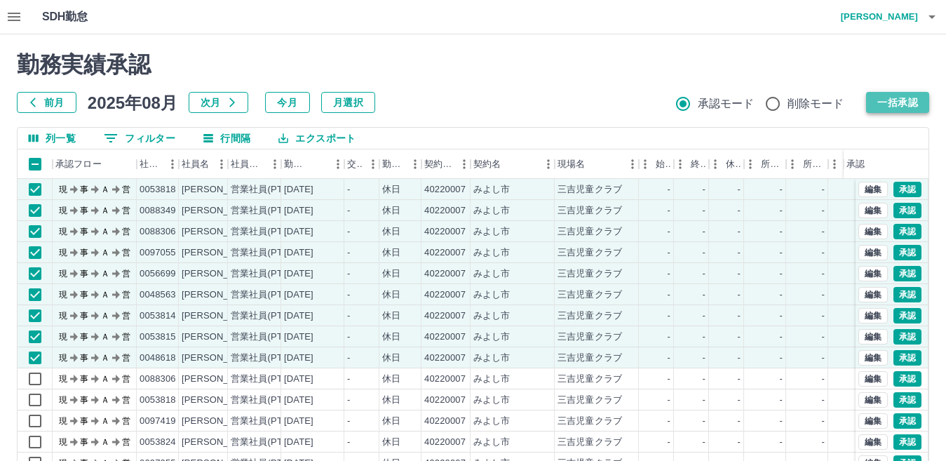
click at [900, 101] on button "一括承認" at bounding box center [897, 102] width 63 height 21
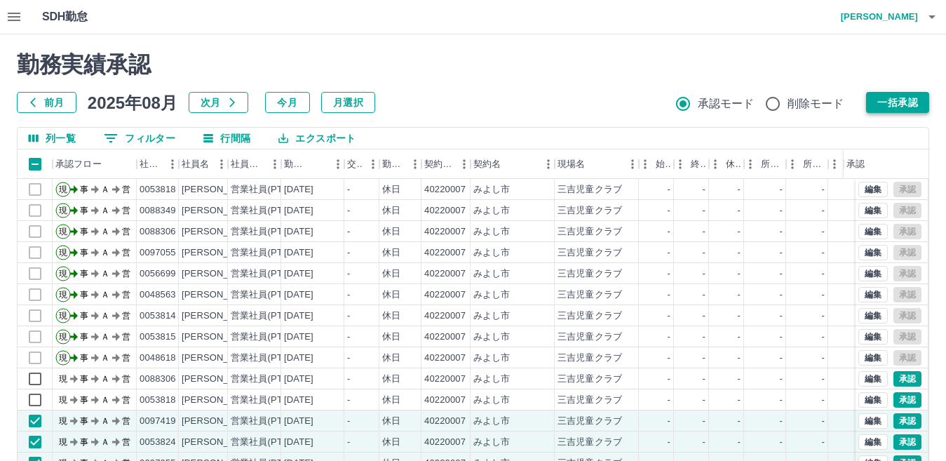
click at [896, 100] on button "一括承認" at bounding box center [897, 102] width 63 height 21
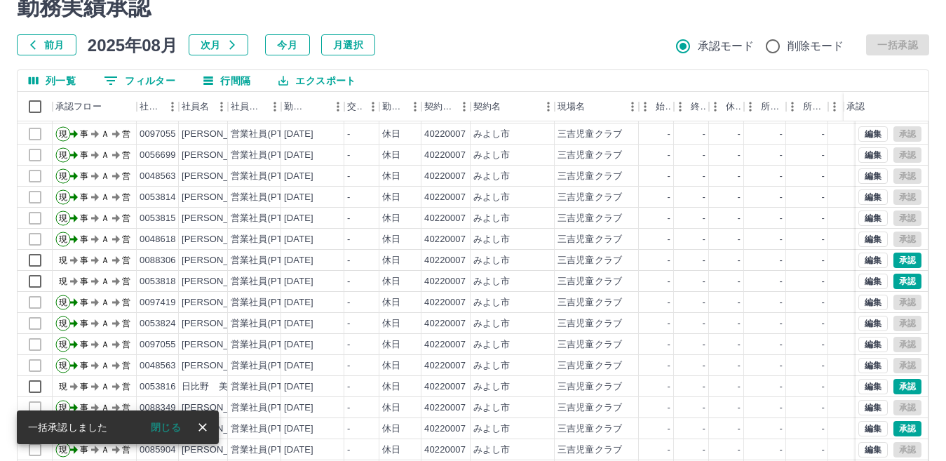
scroll to position [132, 0]
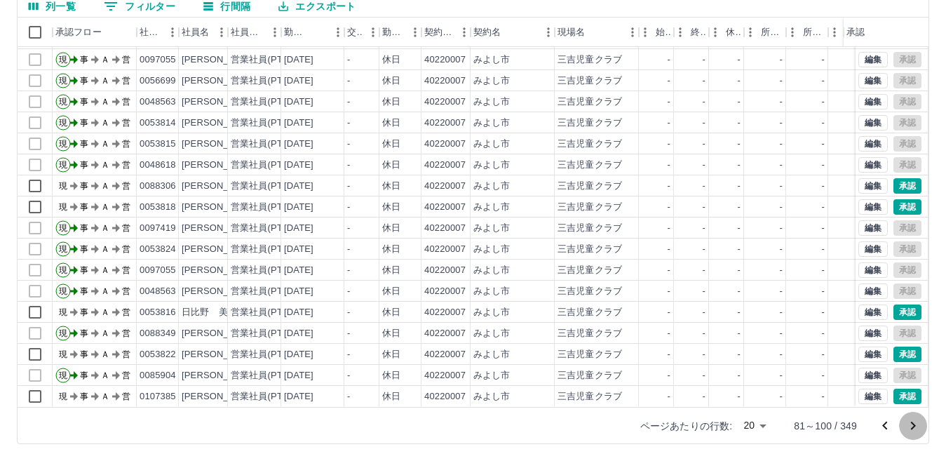
click at [913, 424] on icon "次のページへ" at bounding box center [913, 425] width 17 height 17
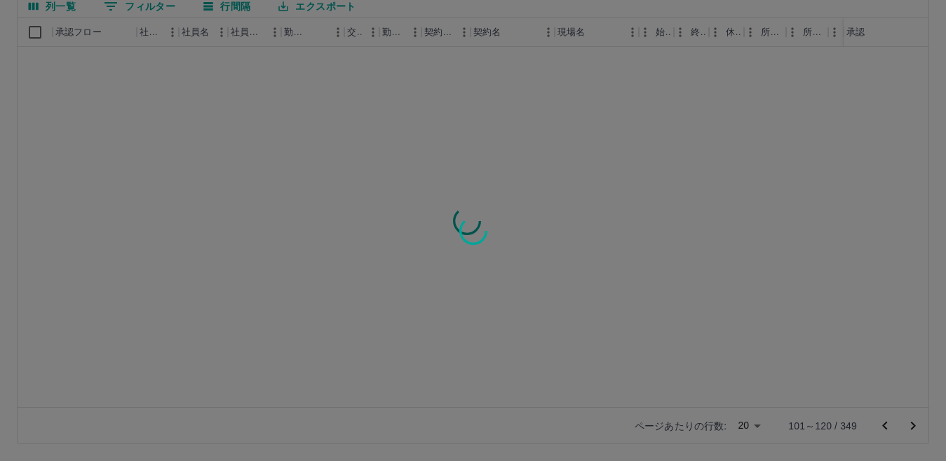
scroll to position [0, 0]
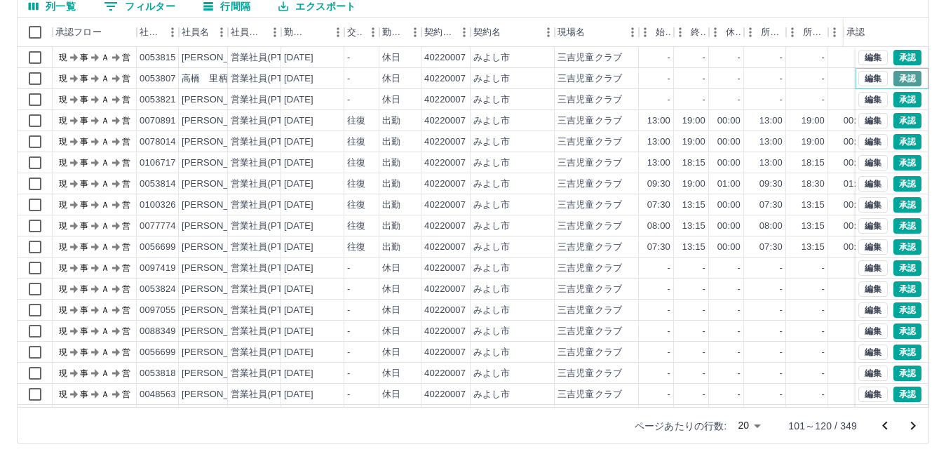
click at [897, 75] on button "承認" at bounding box center [908, 78] width 28 height 15
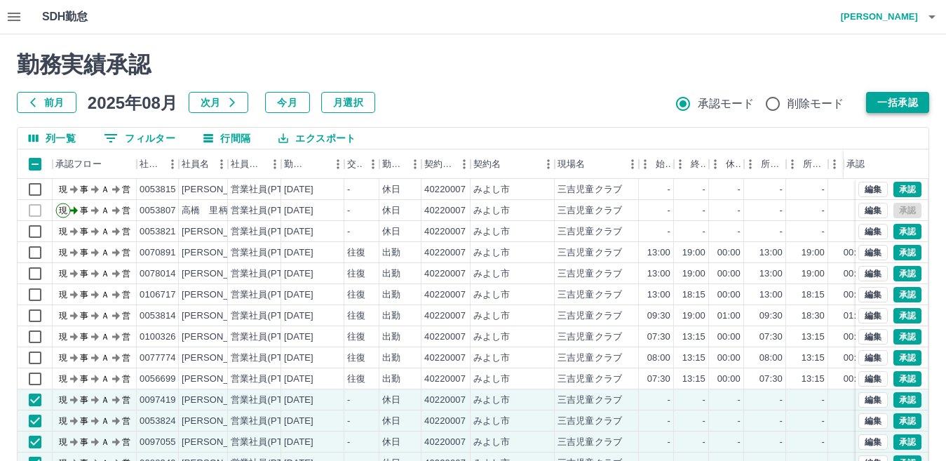
click at [904, 100] on button "一括承認" at bounding box center [897, 102] width 63 height 21
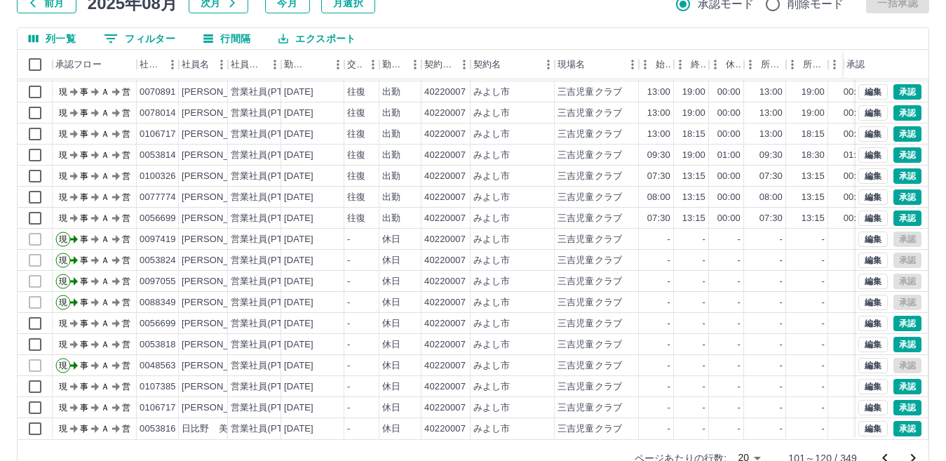
scroll to position [132, 0]
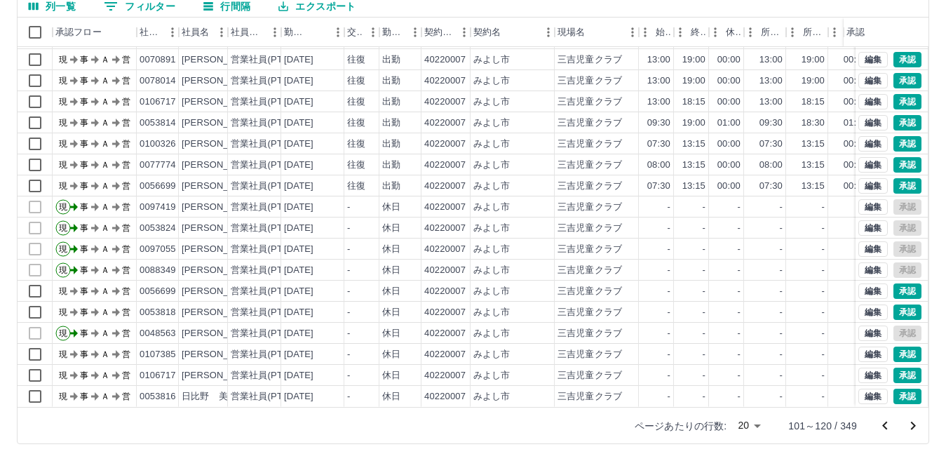
click at [915, 426] on icon "次のページへ" at bounding box center [913, 426] width 5 height 8
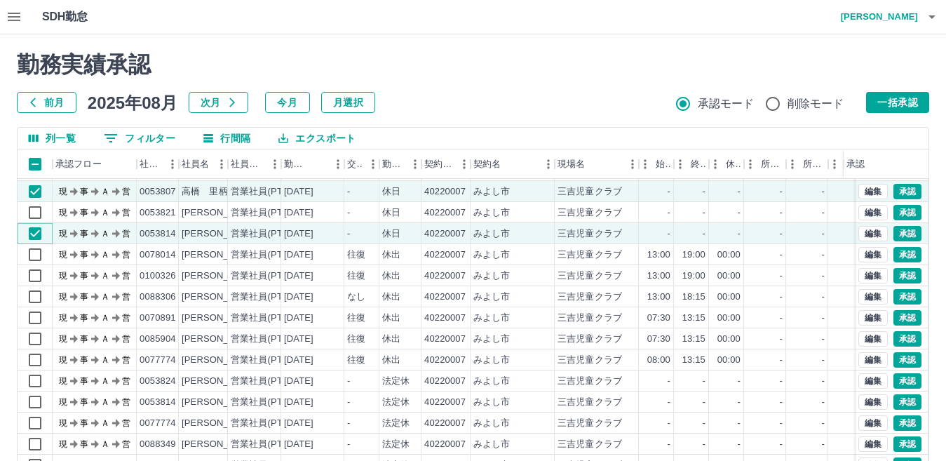
scroll to position [0, 0]
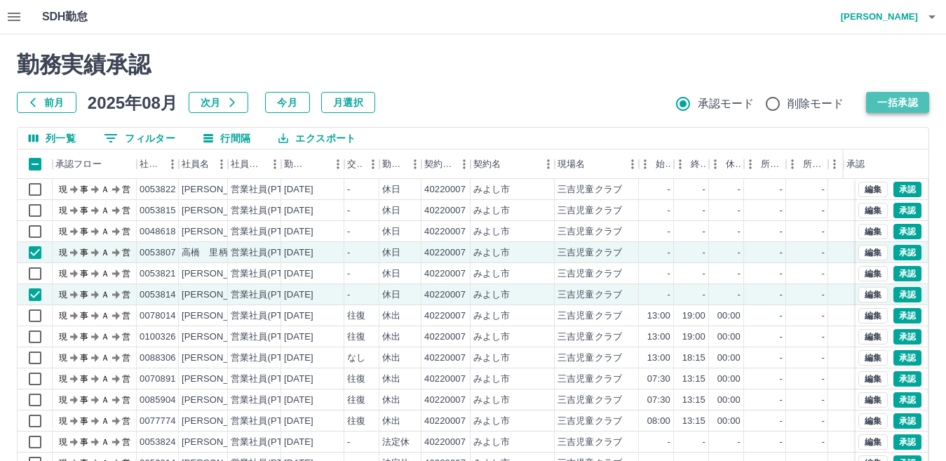
click at [909, 100] on button "一括承認" at bounding box center [897, 102] width 63 height 21
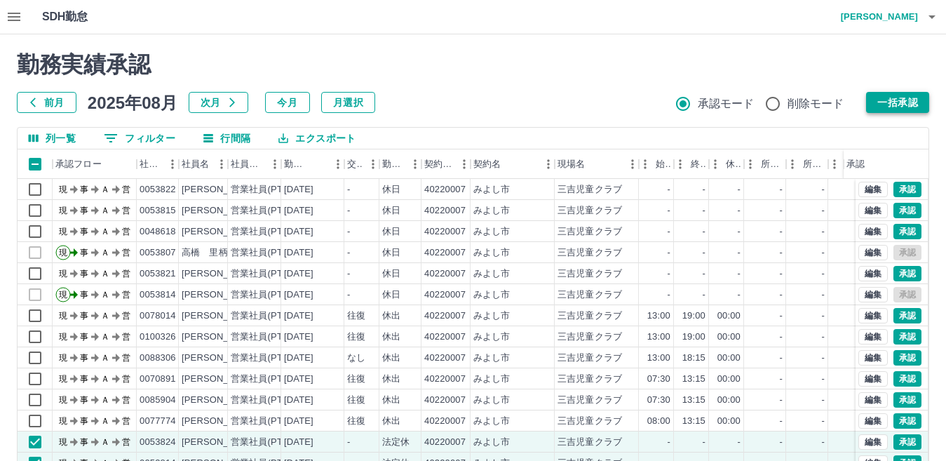
click at [906, 100] on button "一括承認" at bounding box center [897, 102] width 63 height 21
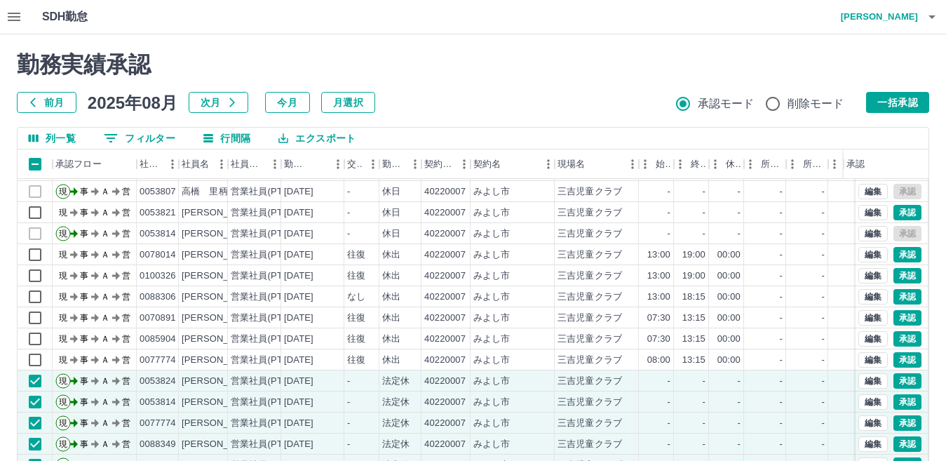
scroll to position [132, 0]
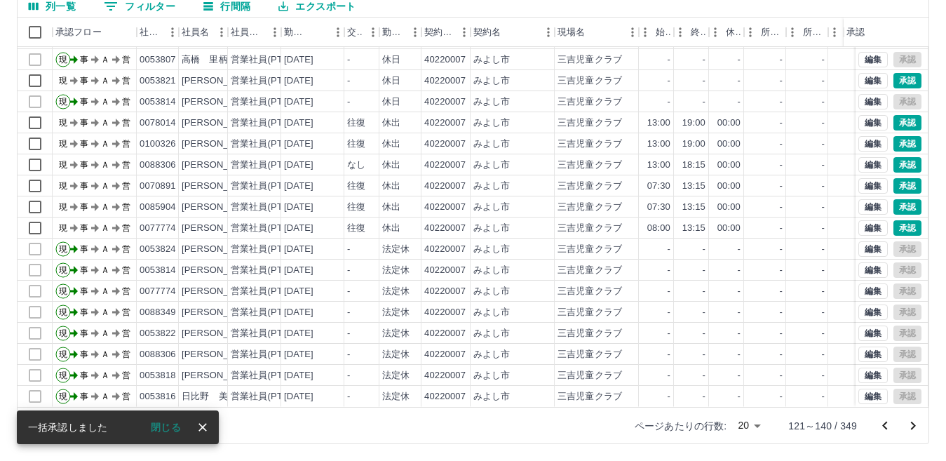
click at [917, 423] on icon "次のページへ" at bounding box center [913, 425] width 17 height 17
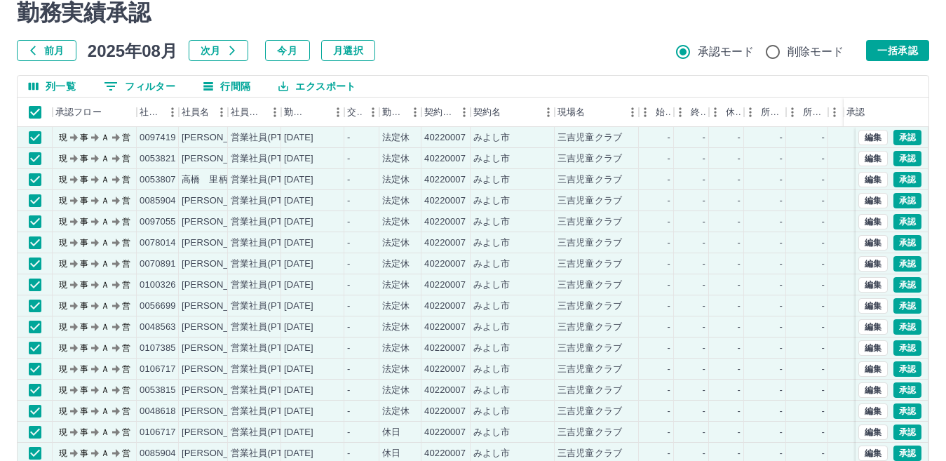
scroll to position [0, 0]
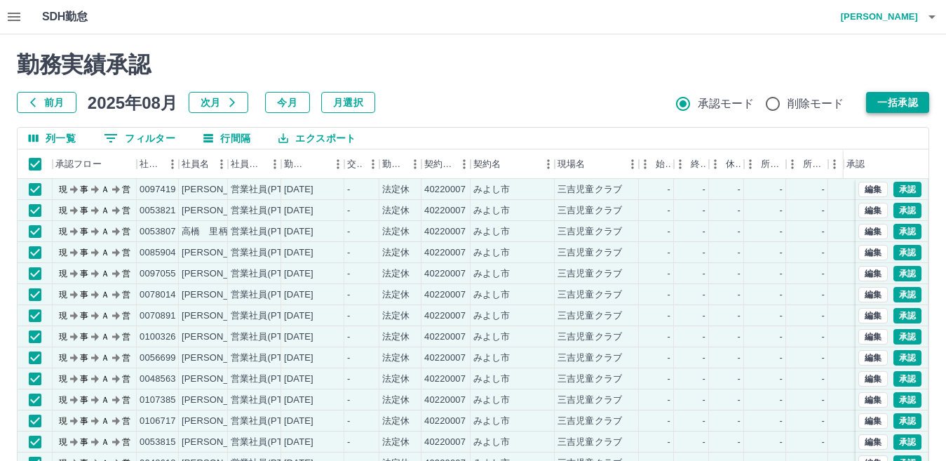
click at [903, 102] on button "一括承認" at bounding box center [897, 102] width 63 height 21
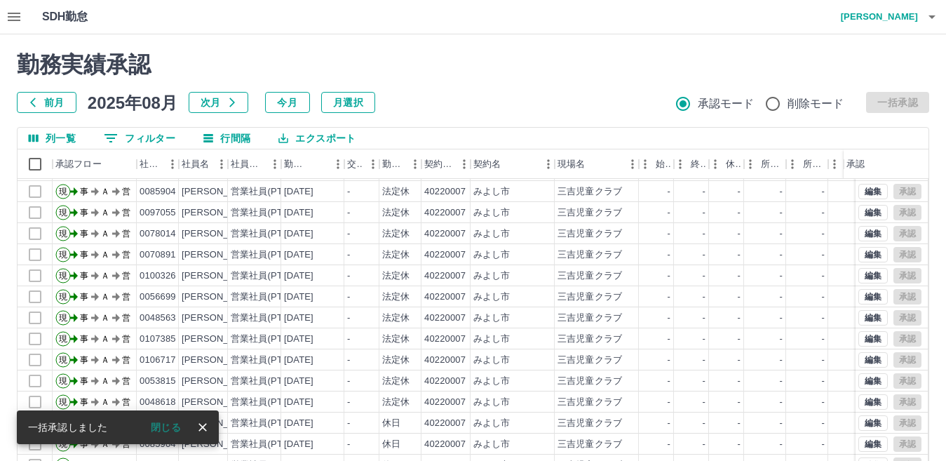
scroll to position [132, 0]
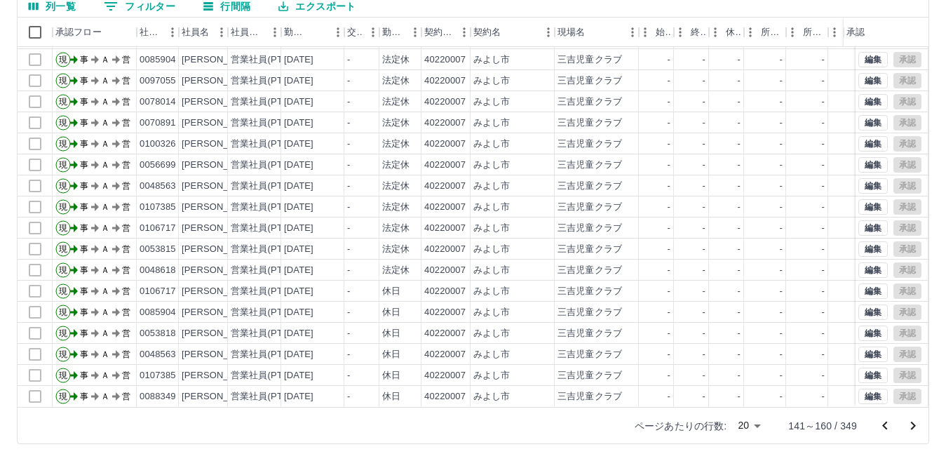
click at [915, 427] on icon "次のページへ" at bounding box center [913, 425] width 17 height 17
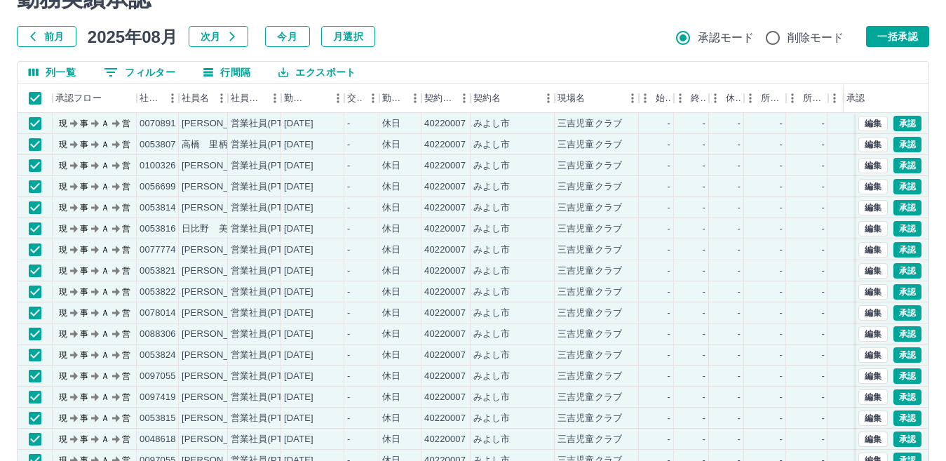
scroll to position [0, 0]
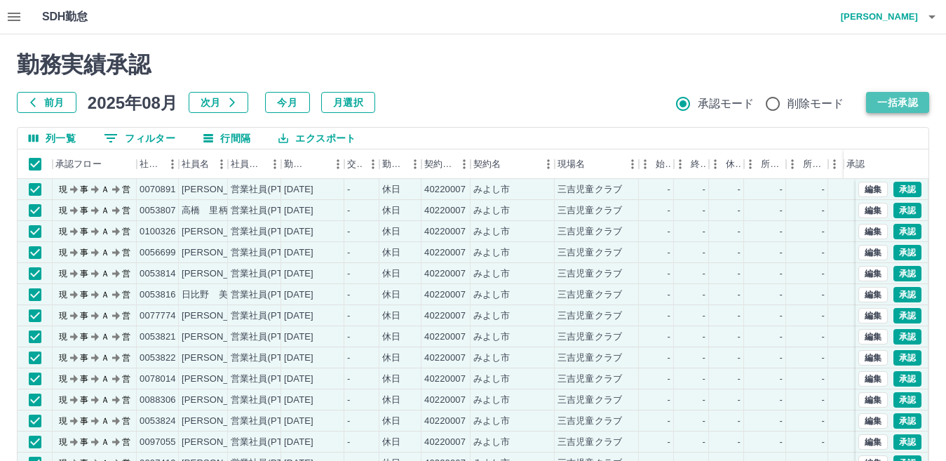
click at [903, 102] on button "一括承認" at bounding box center [897, 102] width 63 height 21
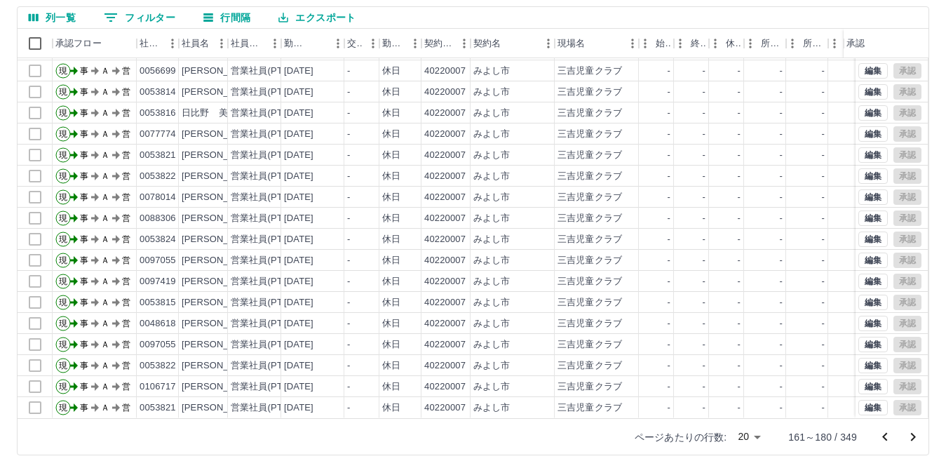
scroll to position [132, 0]
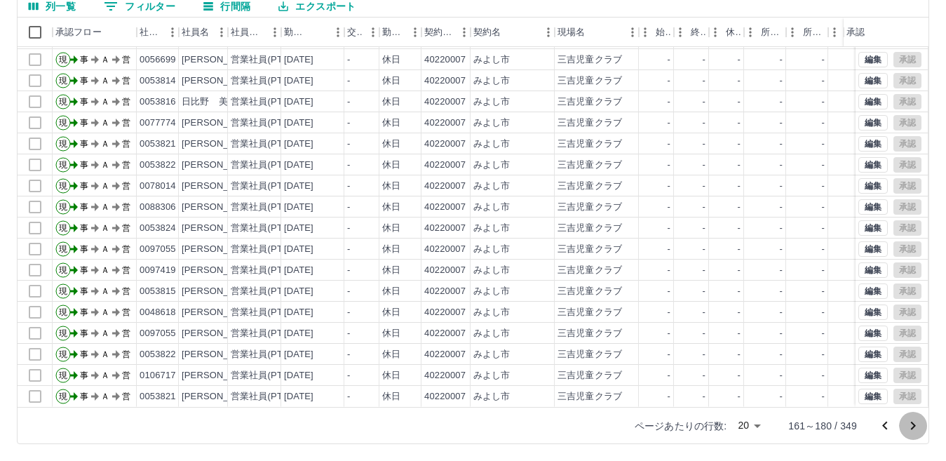
click at [918, 426] on icon "次のページへ" at bounding box center [913, 425] width 17 height 17
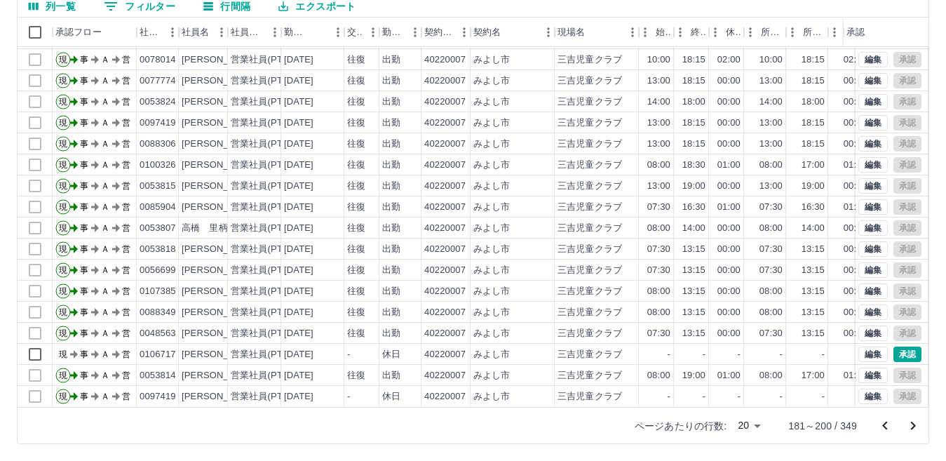
scroll to position [73, 0]
click at [915, 422] on icon "次のページへ" at bounding box center [913, 425] width 17 height 17
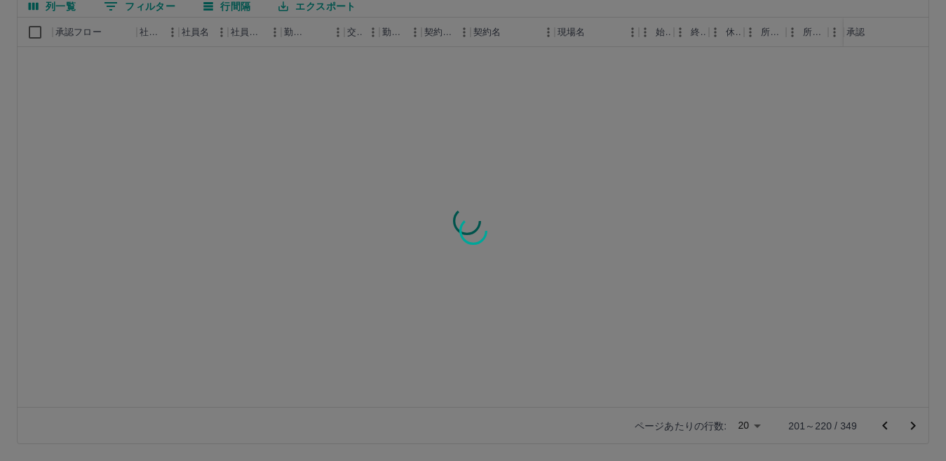
scroll to position [0, 0]
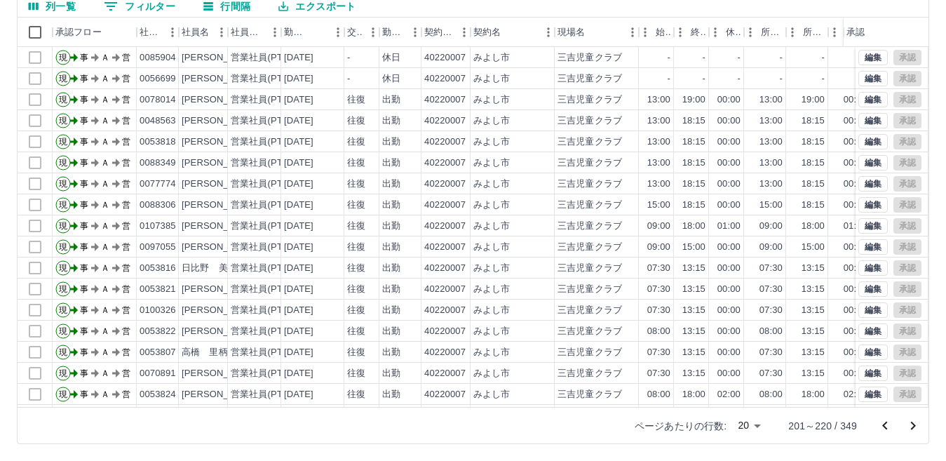
click at [915, 422] on icon "次のページへ" at bounding box center [913, 425] width 17 height 17
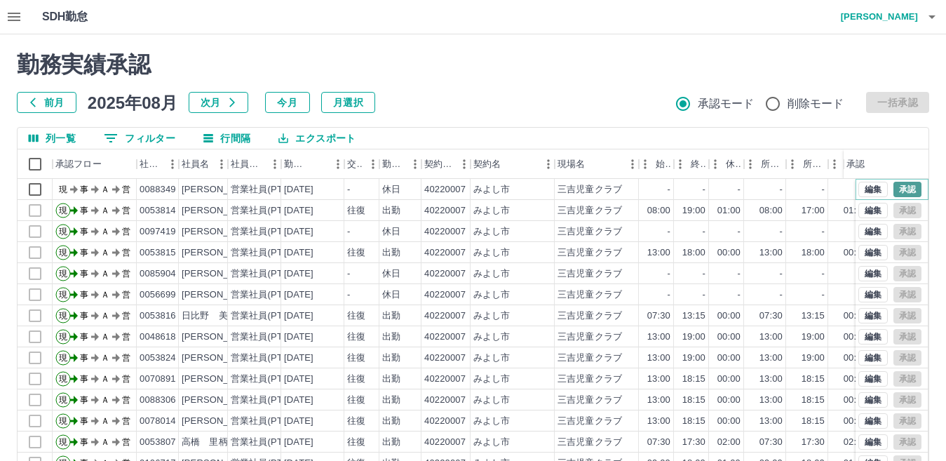
click at [901, 190] on button "承認" at bounding box center [908, 189] width 28 height 15
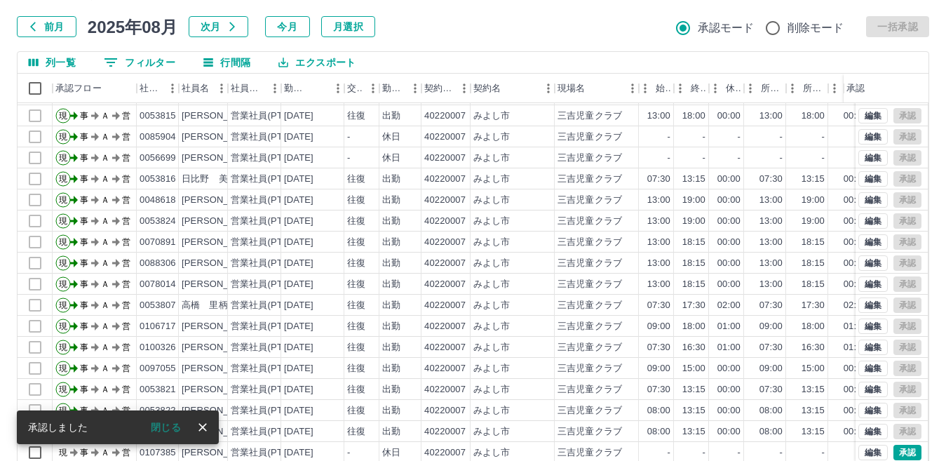
scroll to position [132, 0]
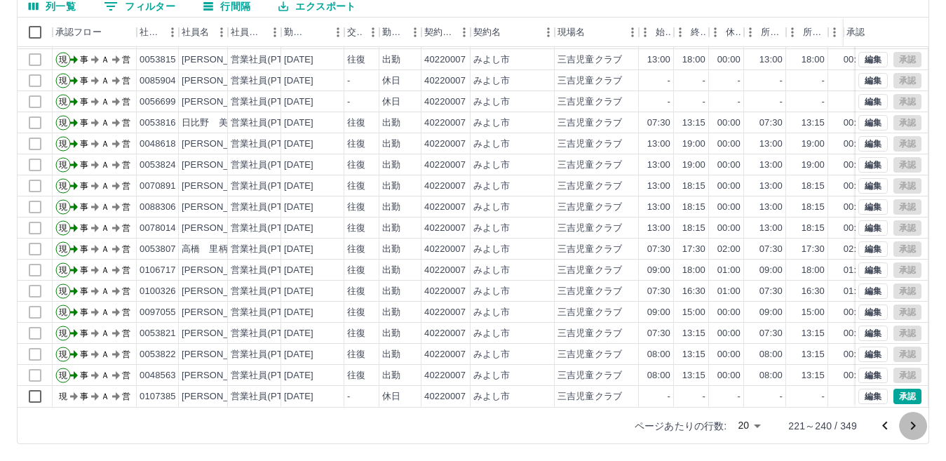
click at [918, 426] on icon "次のページへ" at bounding box center [913, 425] width 17 height 17
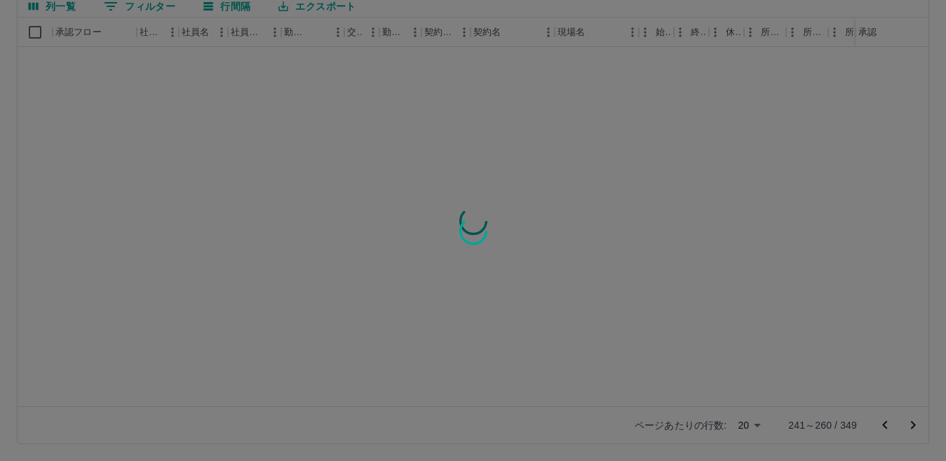
scroll to position [0, 0]
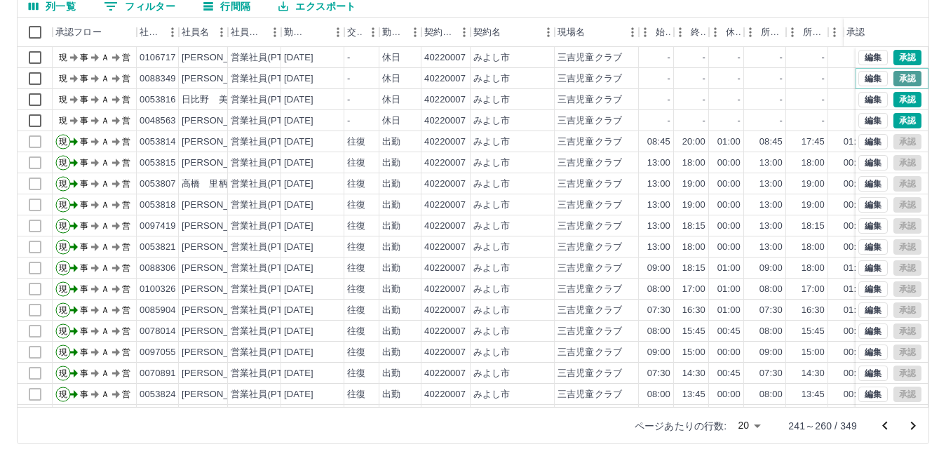
click at [896, 76] on button "承認" at bounding box center [908, 78] width 28 height 15
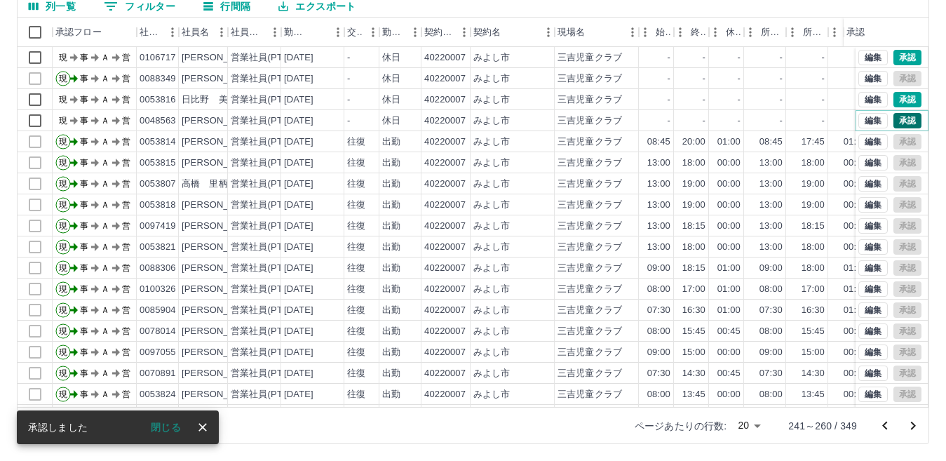
click at [896, 120] on button "承認" at bounding box center [908, 120] width 28 height 15
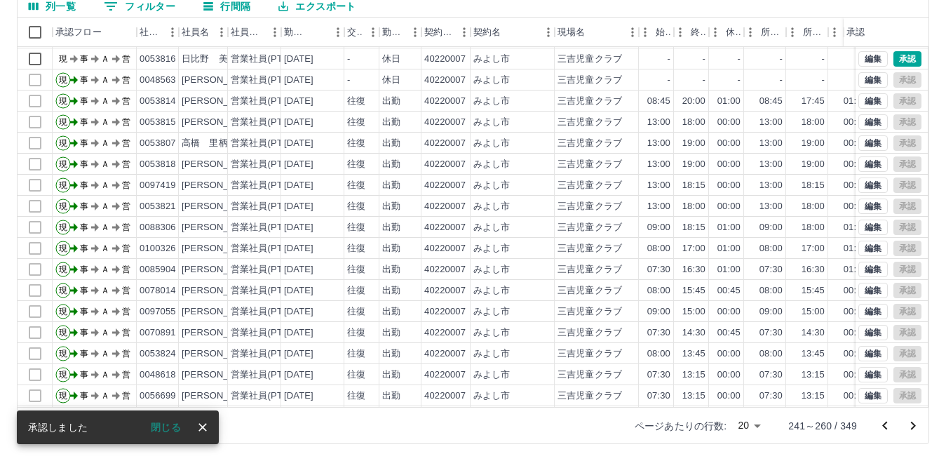
scroll to position [73, 0]
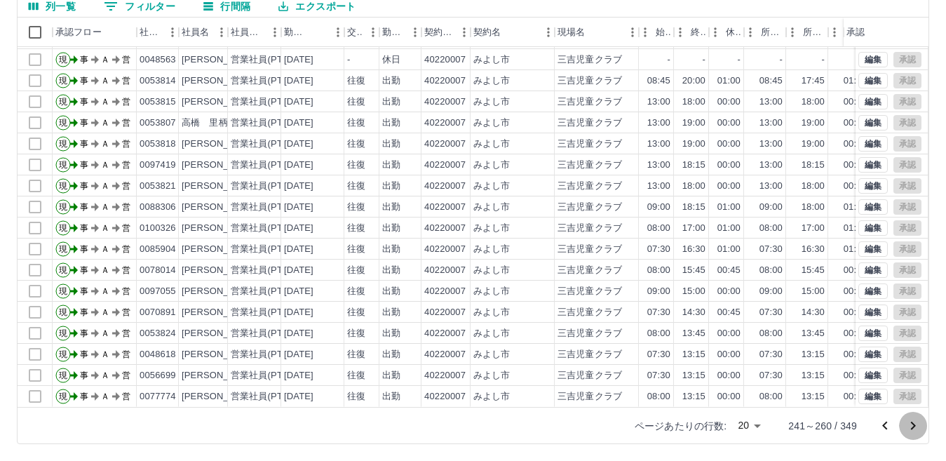
click at [916, 424] on icon "次のページへ" at bounding box center [913, 425] width 17 height 17
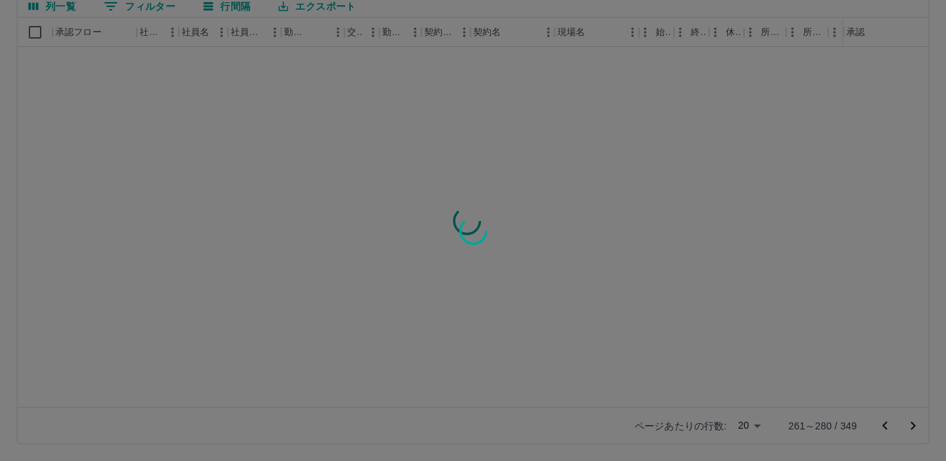
scroll to position [0, 0]
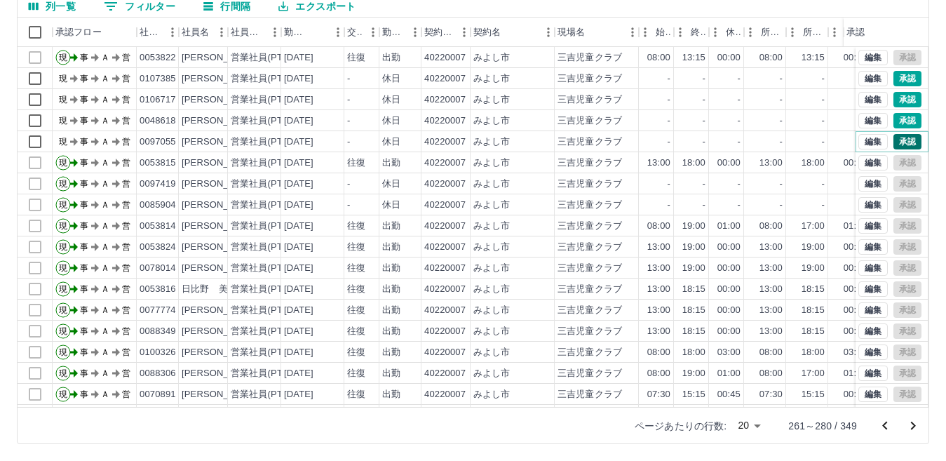
click at [900, 143] on button "承認" at bounding box center [908, 141] width 28 height 15
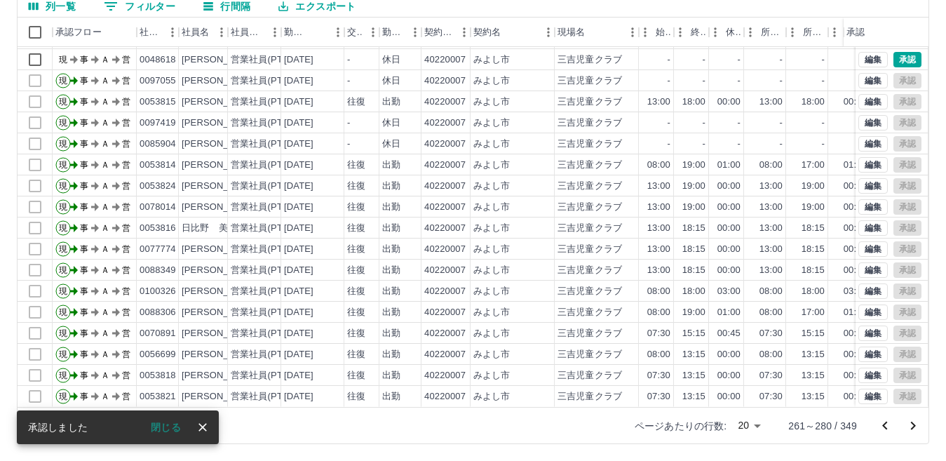
scroll to position [73, 0]
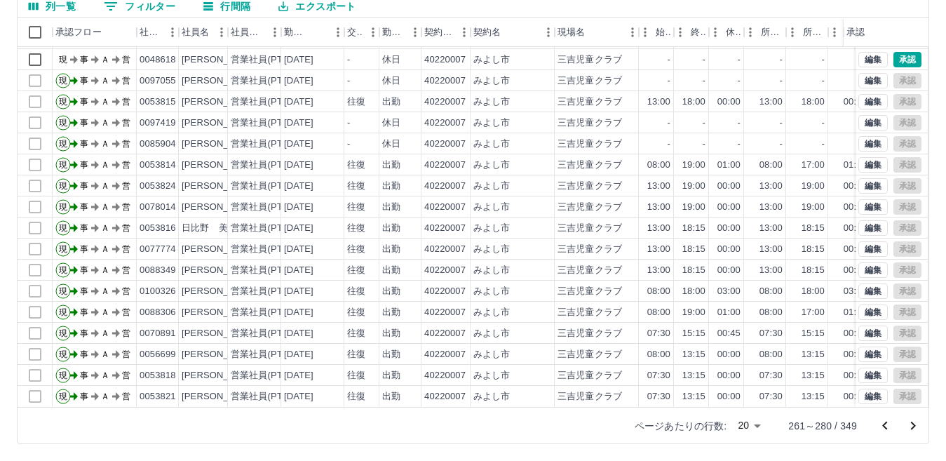
click at [916, 424] on icon "次のページへ" at bounding box center [913, 425] width 17 height 17
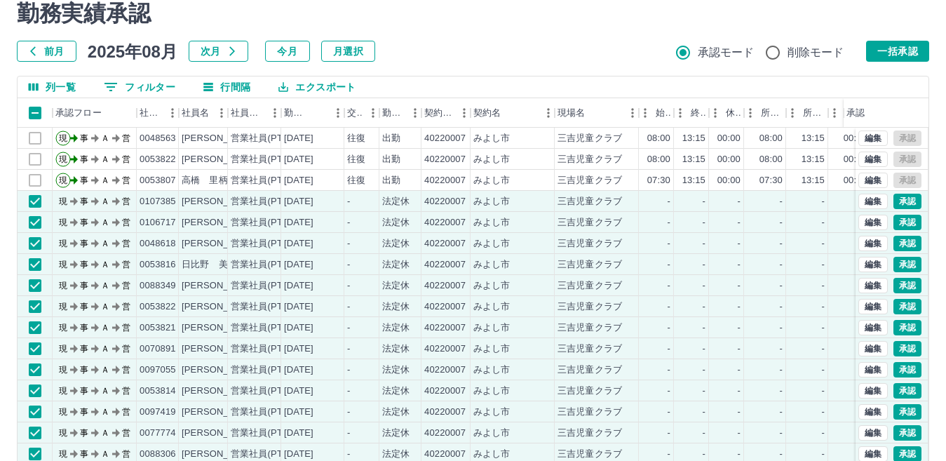
scroll to position [0, 0]
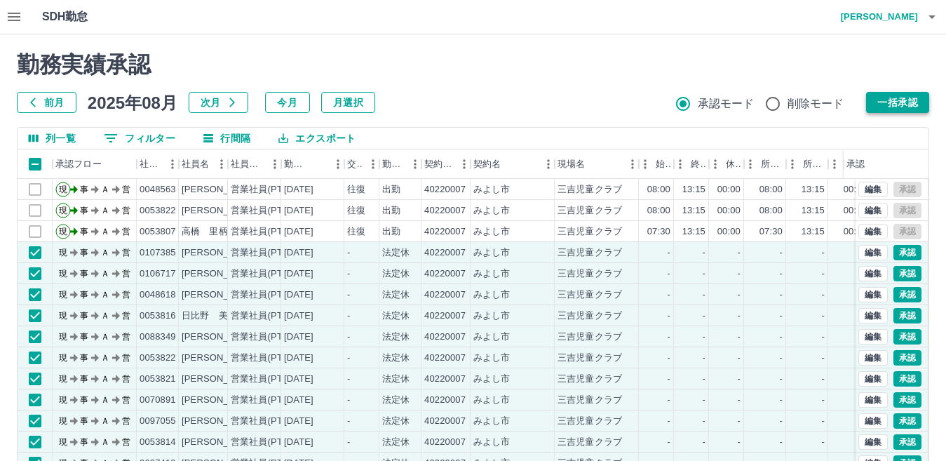
click at [901, 100] on button "一括承認" at bounding box center [897, 102] width 63 height 21
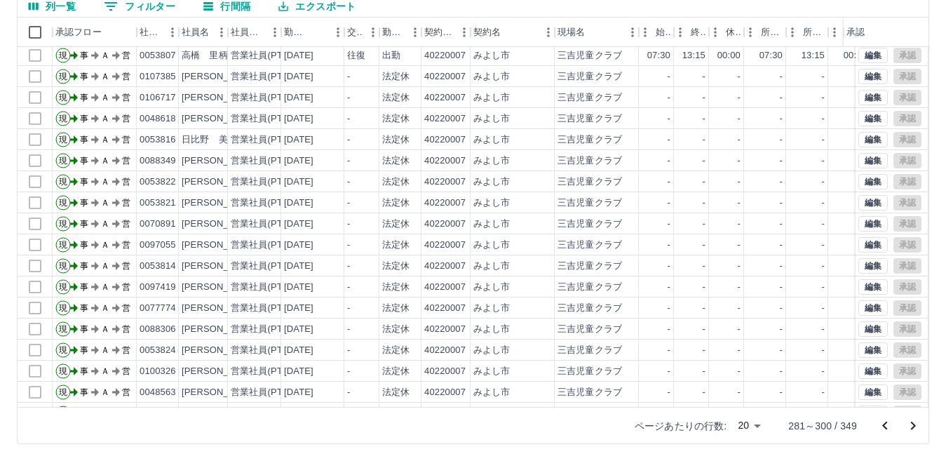
scroll to position [73, 0]
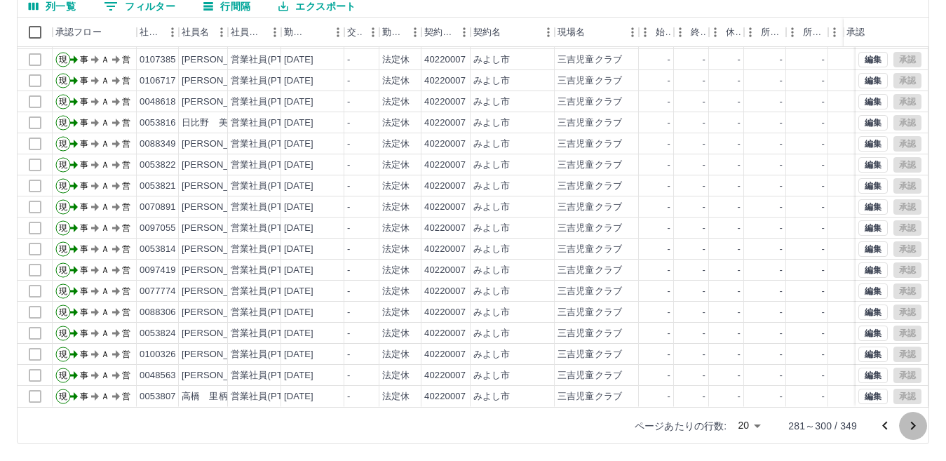
click at [915, 429] on icon "次のページへ" at bounding box center [913, 425] width 17 height 17
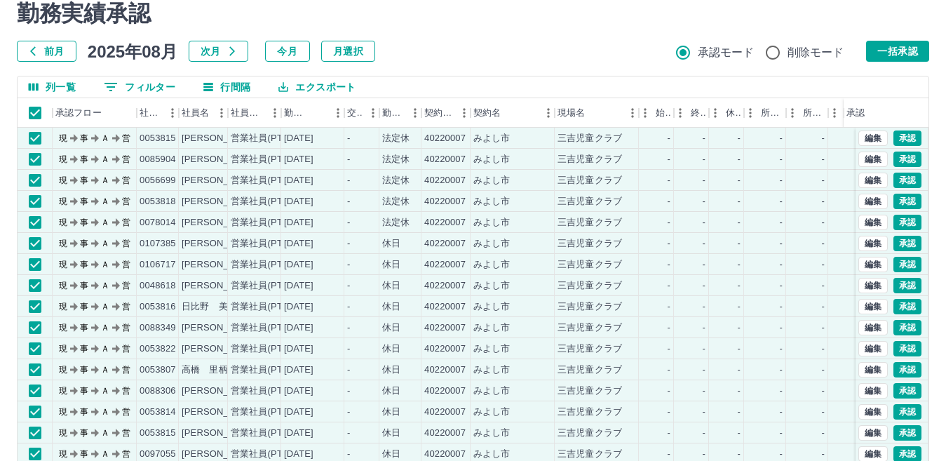
scroll to position [0, 0]
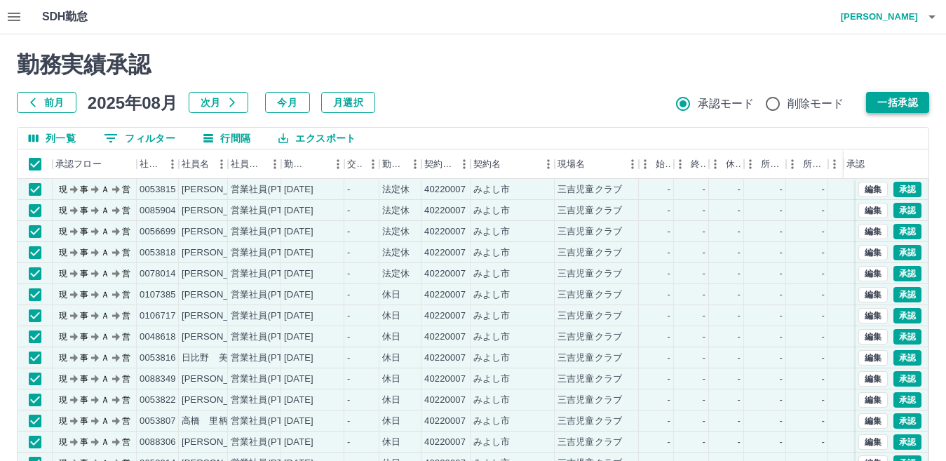
click at [890, 103] on button "一括承認" at bounding box center [897, 102] width 63 height 21
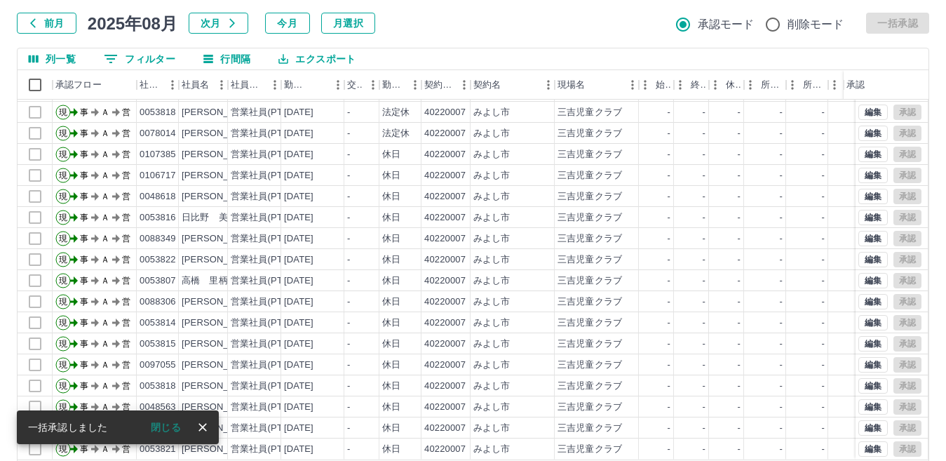
scroll to position [132, 0]
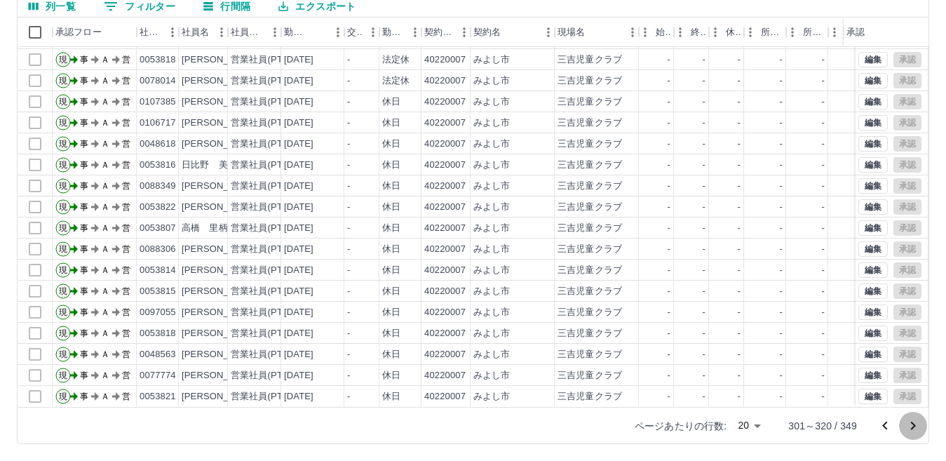
click at [914, 427] on icon "次のページへ" at bounding box center [913, 426] width 5 height 8
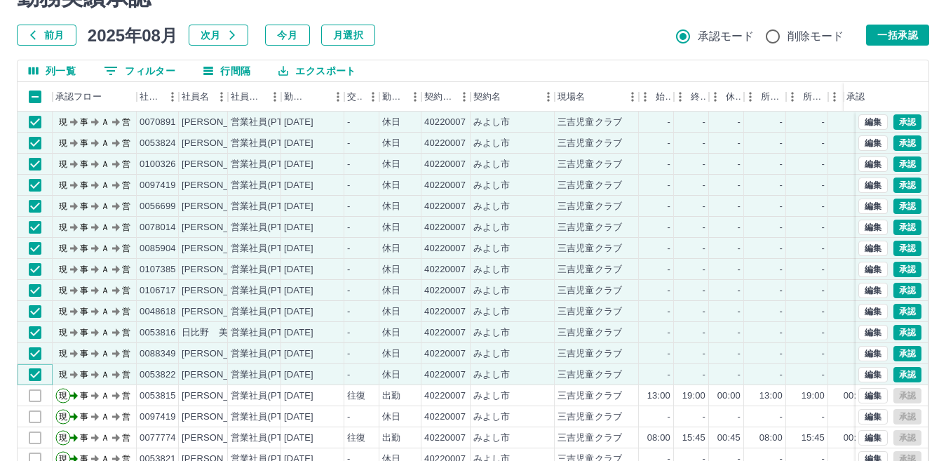
scroll to position [0, 0]
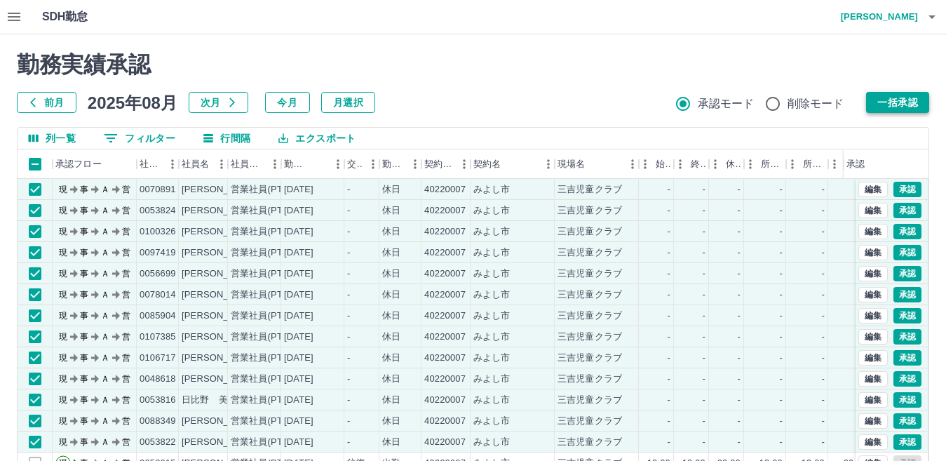
click at [889, 102] on button "一括承認" at bounding box center [897, 102] width 63 height 21
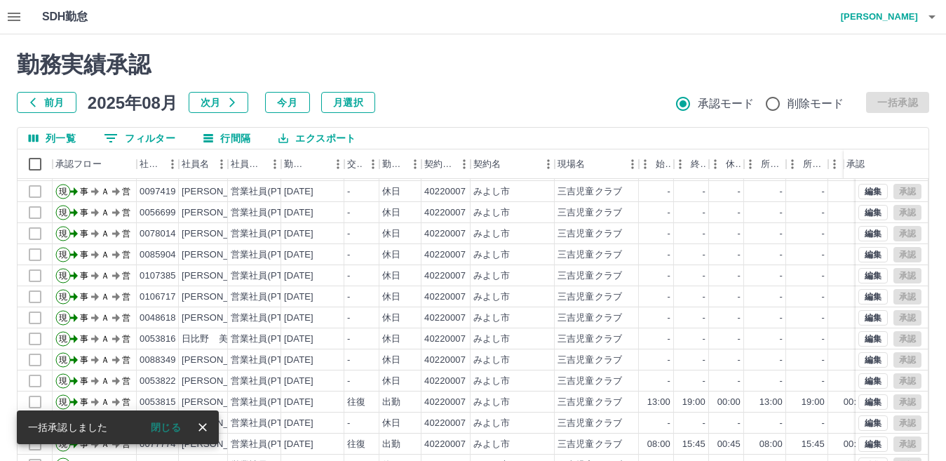
scroll to position [132, 0]
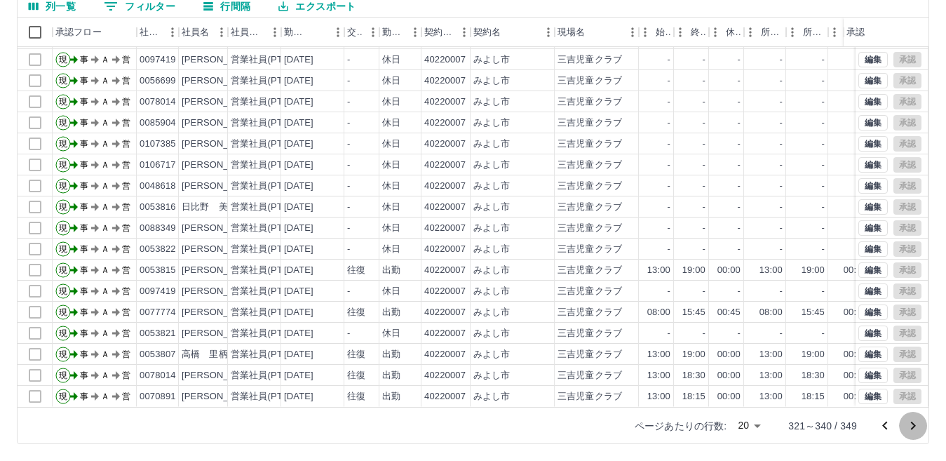
click at [916, 426] on icon "次のページへ" at bounding box center [913, 425] width 17 height 17
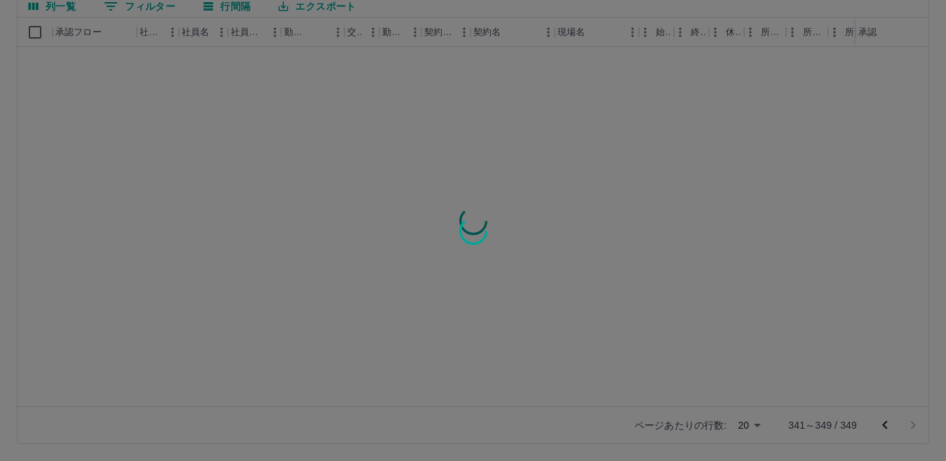
scroll to position [0, 0]
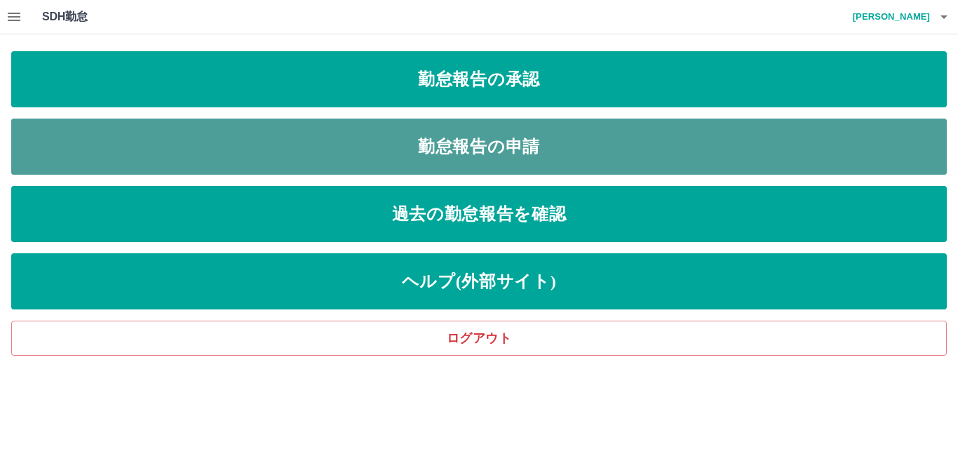
click at [459, 139] on link "勤怠報告の申請" at bounding box center [479, 147] width 936 height 56
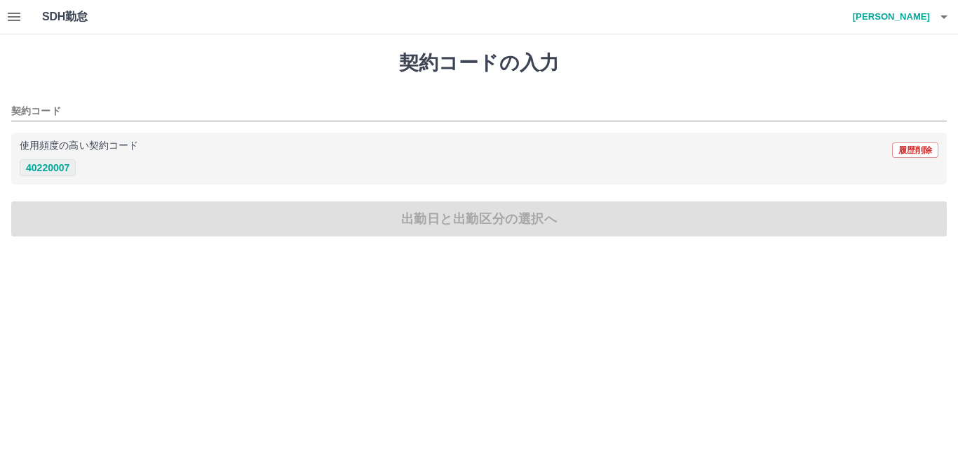
click at [55, 170] on button "40220007" at bounding box center [48, 167] width 56 height 17
type input "********"
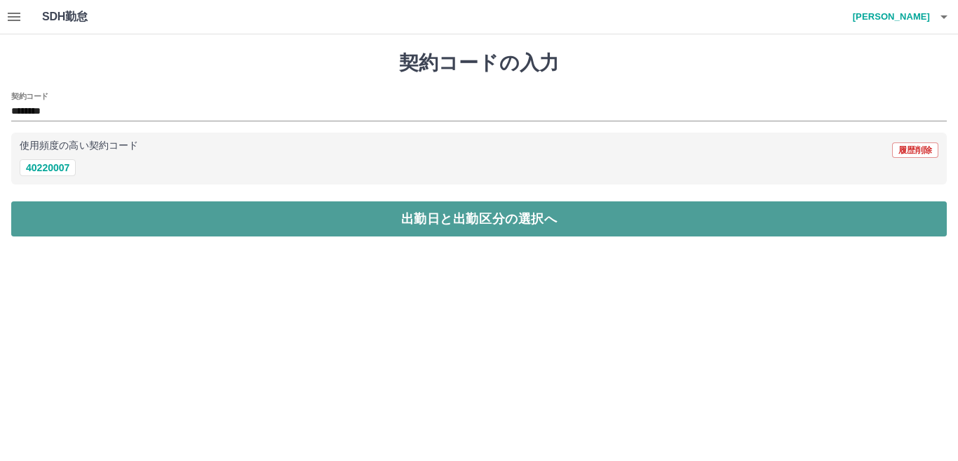
click at [307, 217] on button "出勤日と出勤区分の選択へ" at bounding box center [479, 218] width 936 height 35
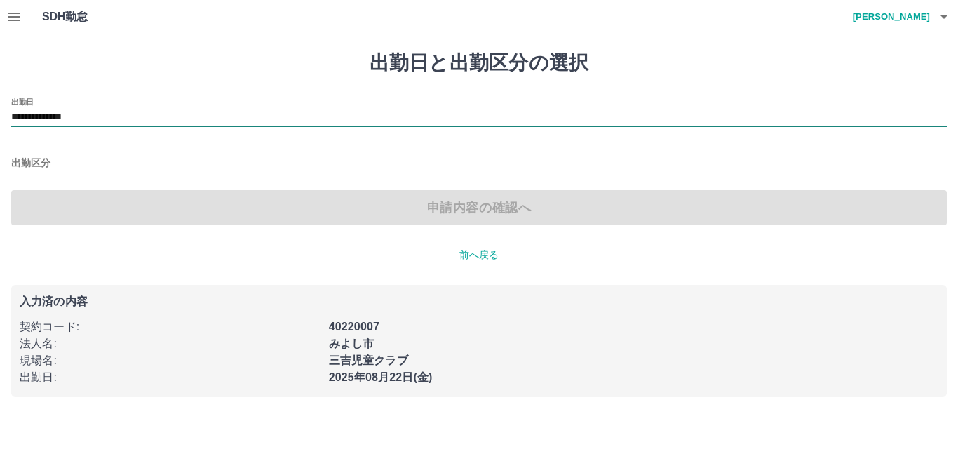
click at [106, 118] on input "**********" at bounding box center [479, 118] width 936 height 18
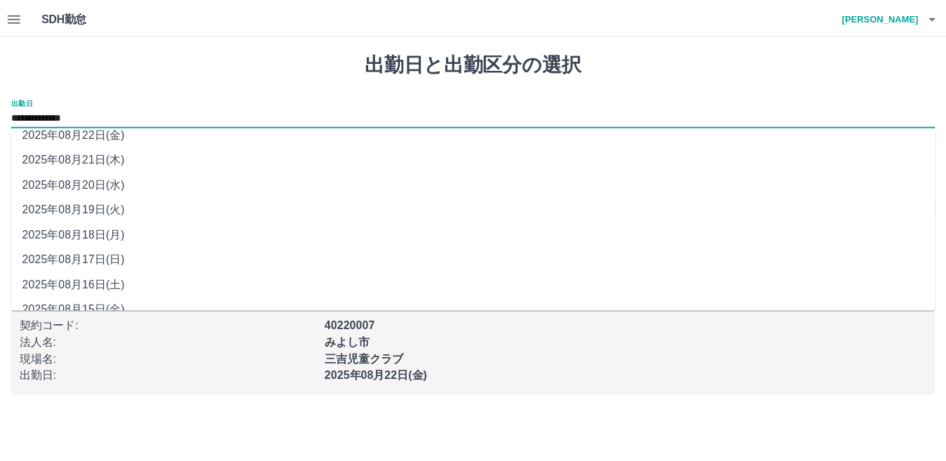
scroll to position [54, 0]
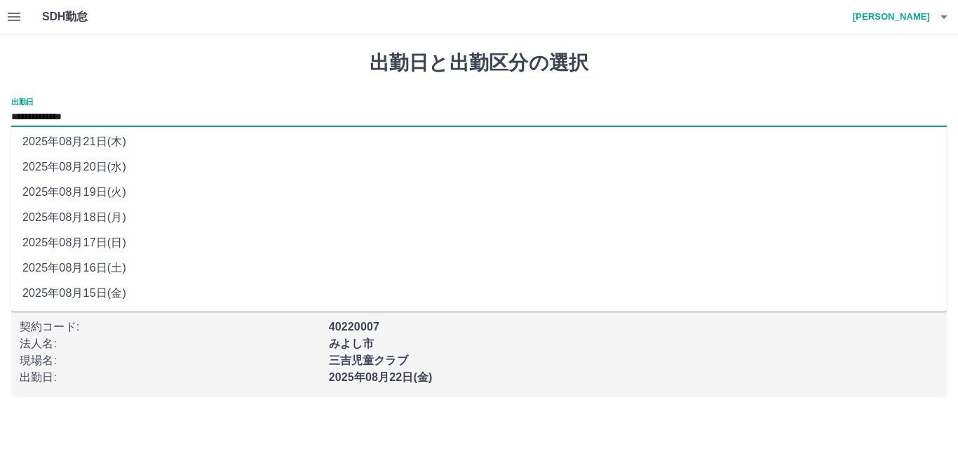
click at [74, 219] on li "2025年08月18日(月)" at bounding box center [479, 217] width 936 height 25
type input "**********"
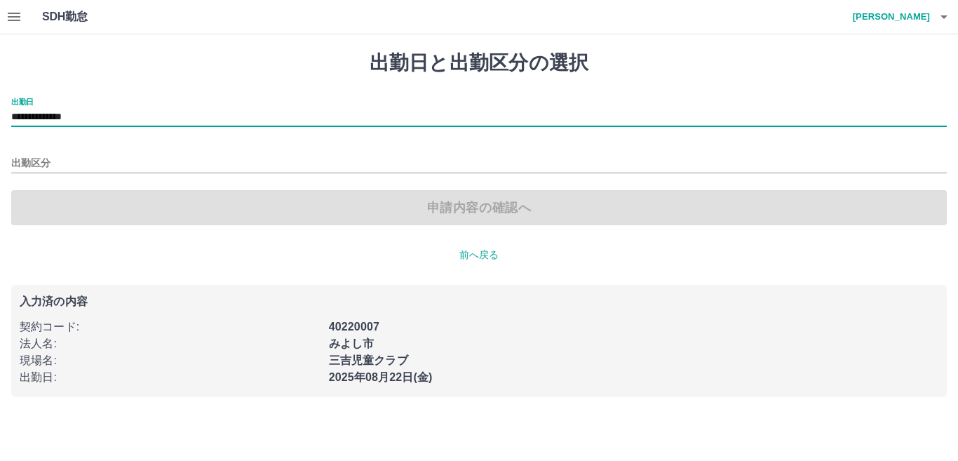
click at [91, 154] on div "出勤区分" at bounding box center [479, 158] width 936 height 29
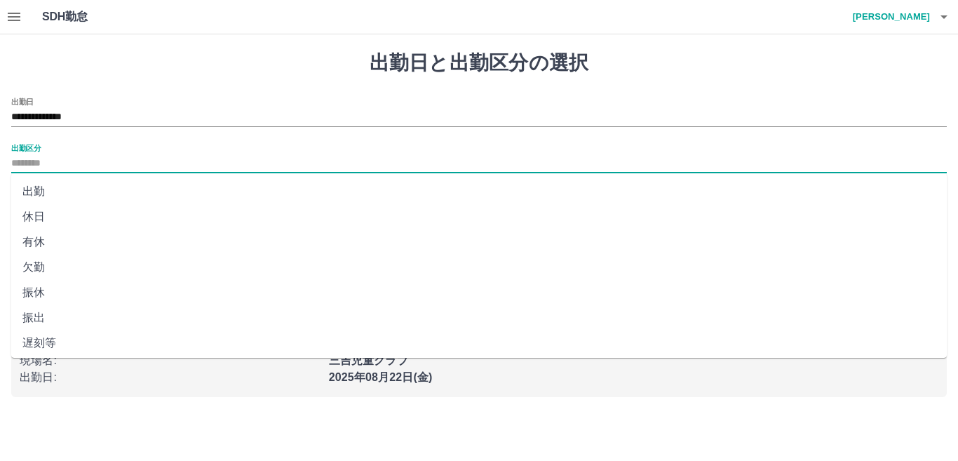
click at [63, 157] on input "出勤区分" at bounding box center [479, 164] width 936 height 18
click at [39, 196] on li "出勤" at bounding box center [479, 191] width 936 height 25
type input "**"
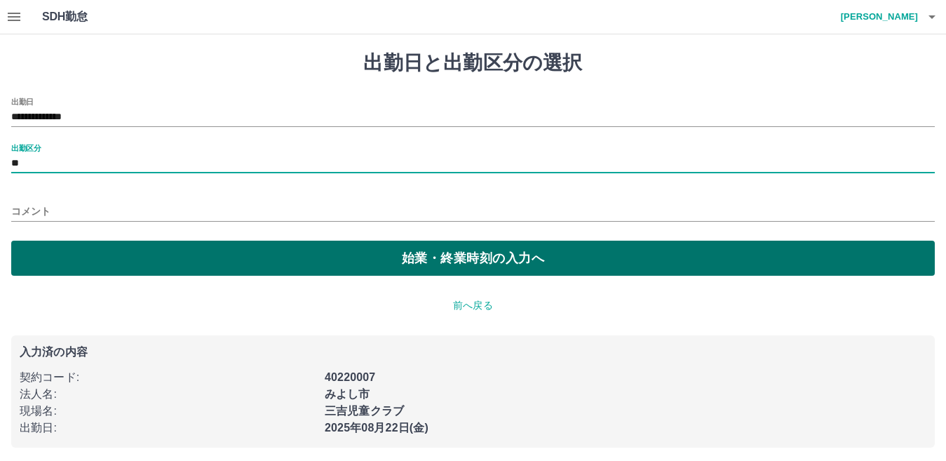
click at [455, 260] on button "始業・終業時刻の入力へ" at bounding box center [473, 258] width 924 height 35
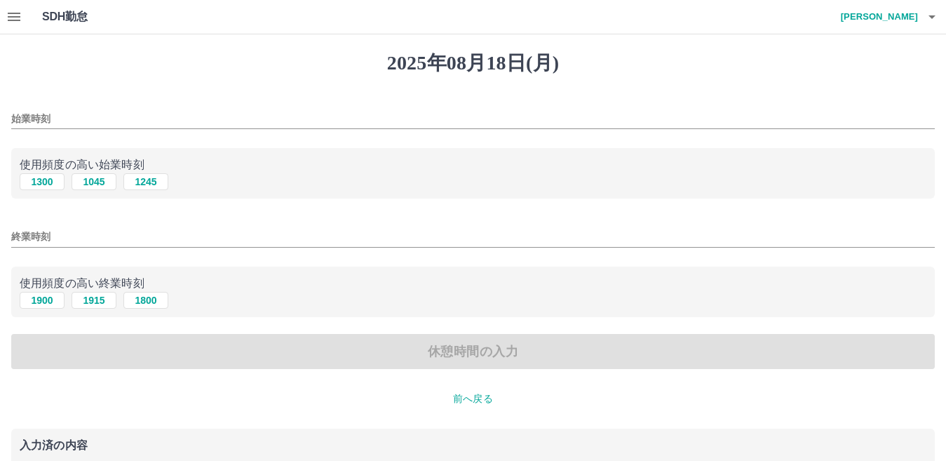
click at [70, 111] on input "始業時刻" at bounding box center [473, 119] width 924 height 20
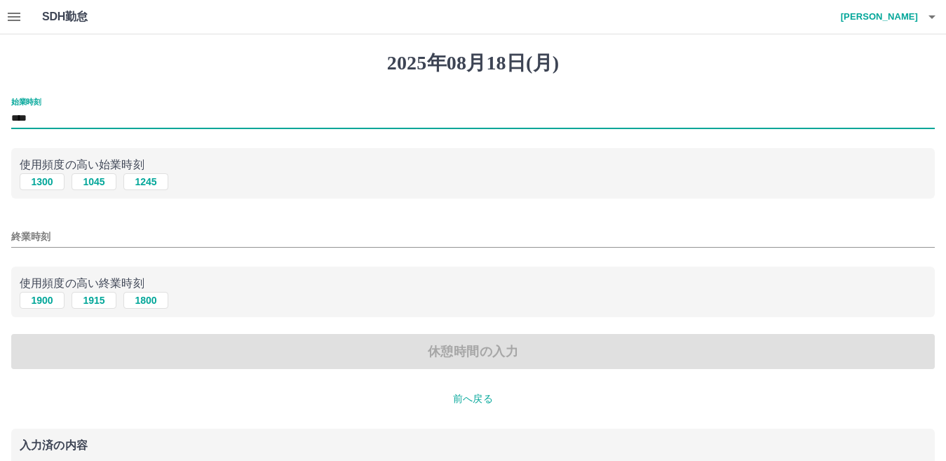
type input "****"
click at [68, 226] on div "終業時刻" at bounding box center [473, 232] width 924 height 34
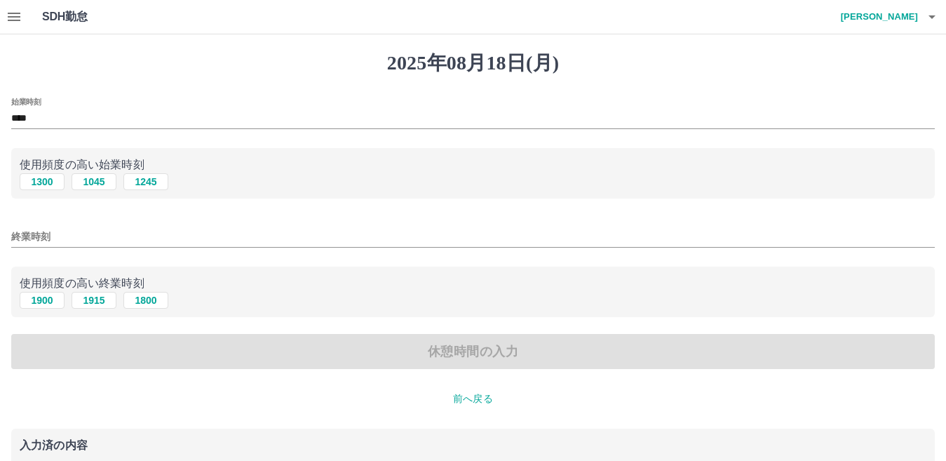
click at [68, 226] on div "終業時刻" at bounding box center [473, 232] width 924 height 34
click at [49, 305] on button "1900" at bounding box center [42, 300] width 45 height 17
type input "****"
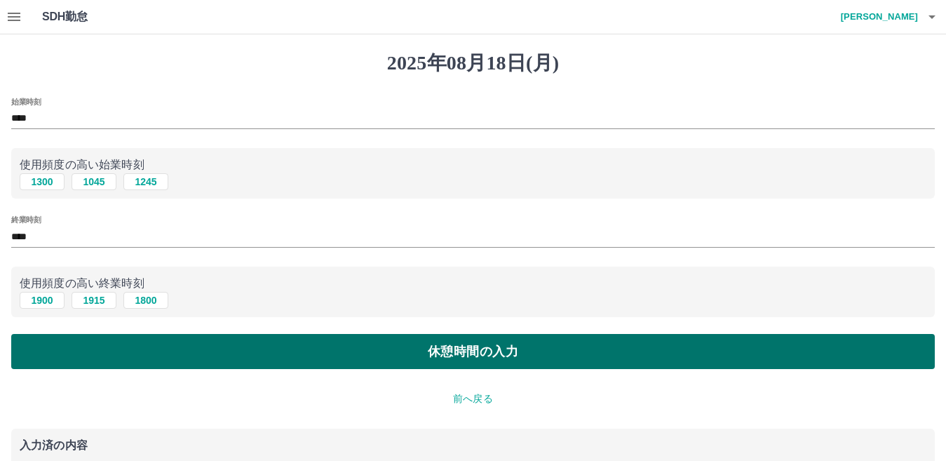
click at [431, 353] on button "休憩時間の入力" at bounding box center [473, 351] width 924 height 35
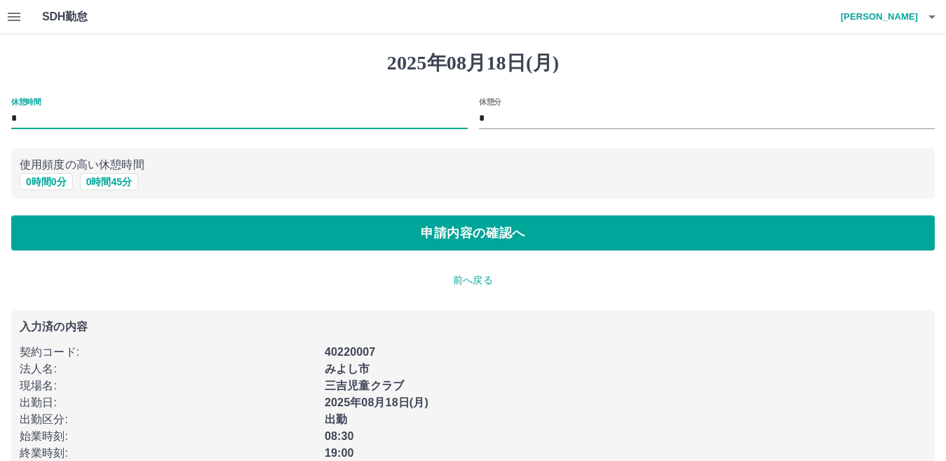
click at [19, 115] on input "*" at bounding box center [239, 119] width 457 height 20
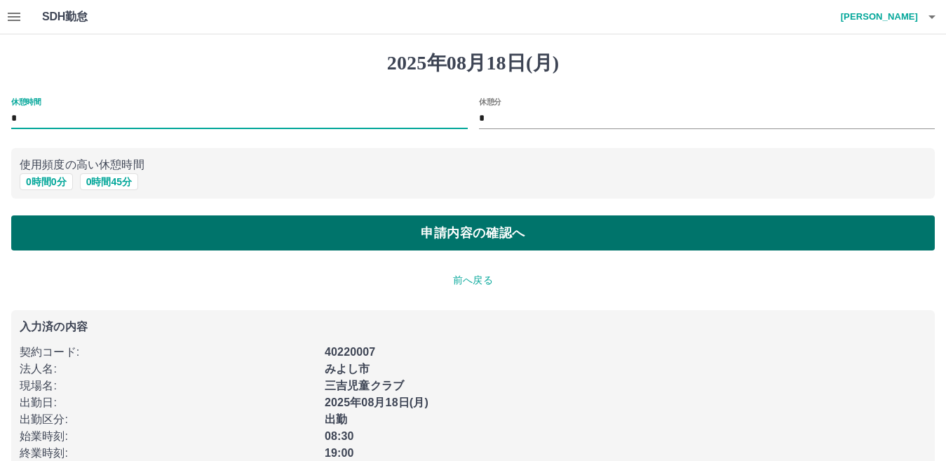
type input "*"
click at [462, 233] on button "申請内容の確認へ" at bounding box center [473, 232] width 924 height 35
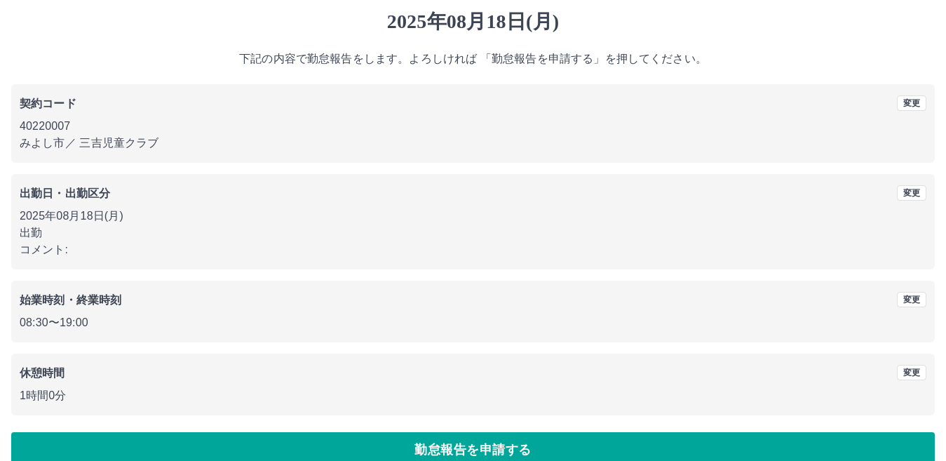
scroll to position [65, 0]
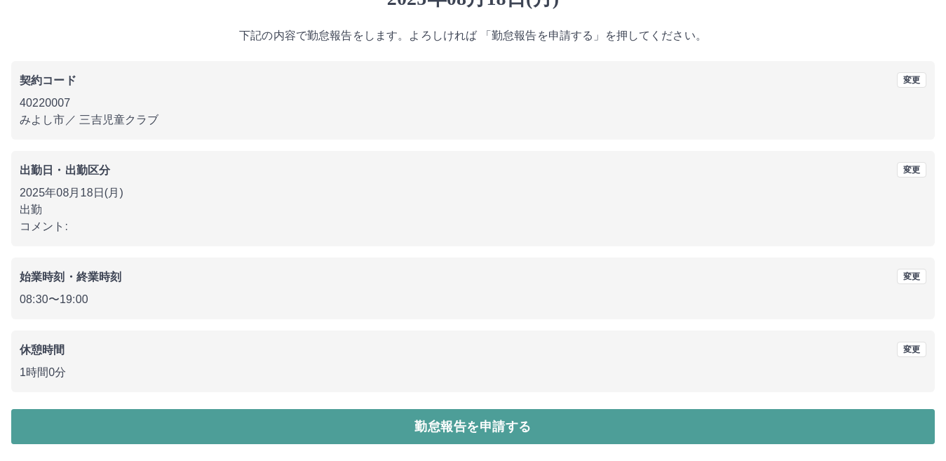
click at [484, 426] on button "勤怠報告を申請する" at bounding box center [473, 426] width 924 height 35
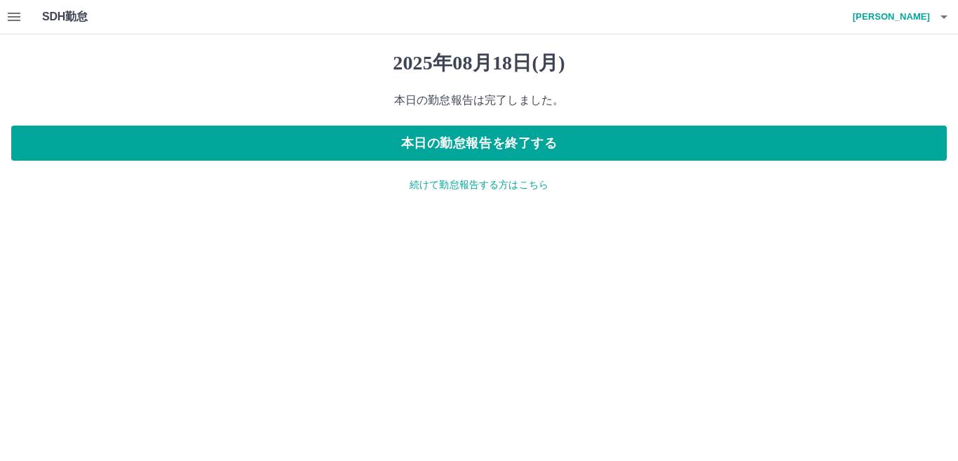
click at [506, 189] on p "続けて勤怠報告する方はこちら" at bounding box center [479, 184] width 936 height 15
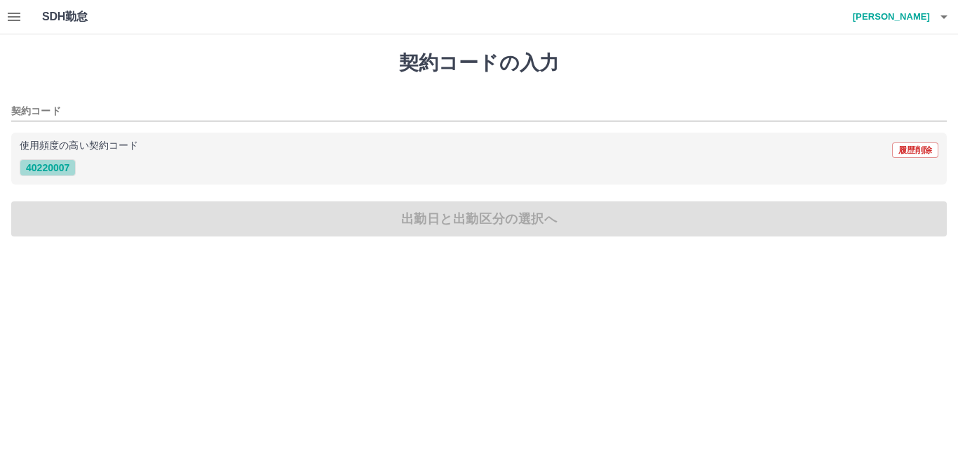
click at [49, 166] on button "40220007" at bounding box center [48, 167] width 56 height 17
type input "********"
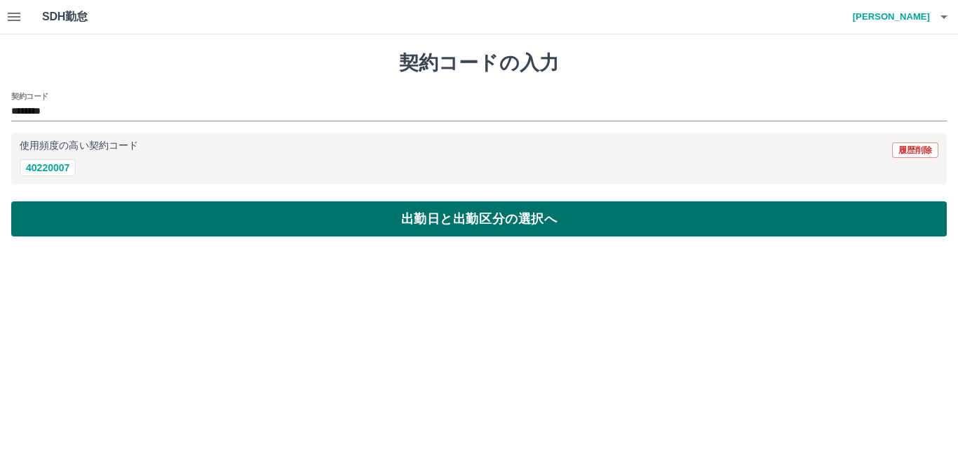
click at [373, 224] on button "出勤日と出勤区分の選択へ" at bounding box center [479, 218] width 936 height 35
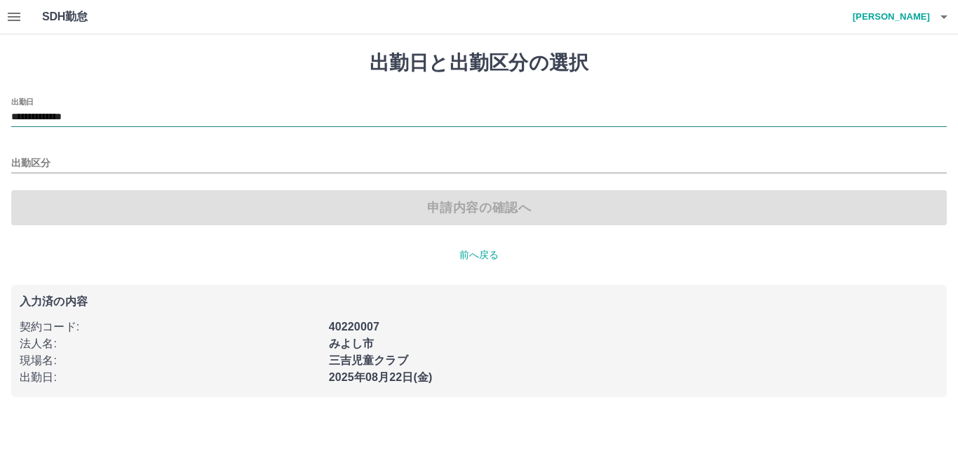
click at [115, 112] on input "**********" at bounding box center [479, 118] width 936 height 18
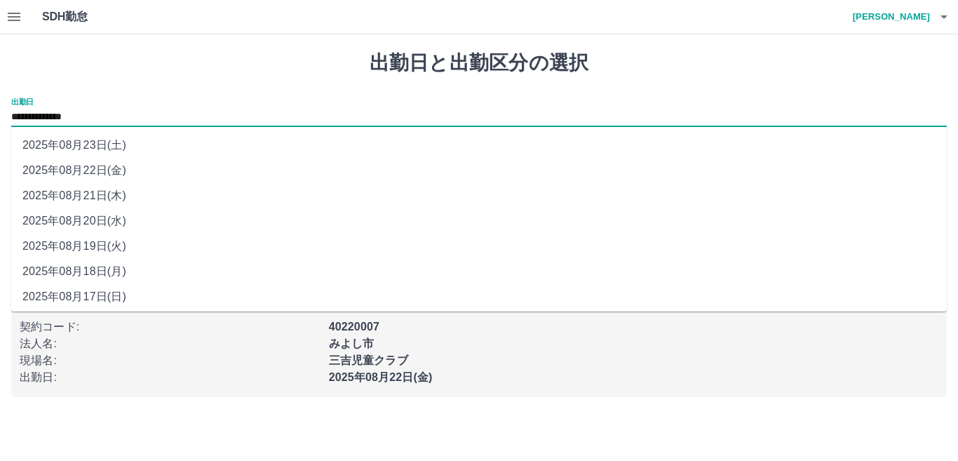
click at [113, 243] on li "2025年08月19日(火)" at bounding box center [479, 246] width 936 height 25
type input "**********"
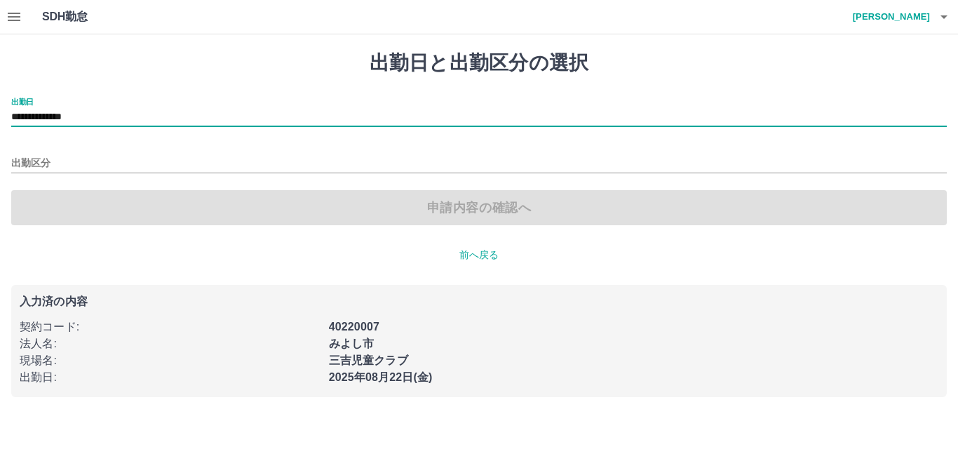
click at [67, 152] on div "出勤区分" at bounding box center [479, 158] width 936 height 29
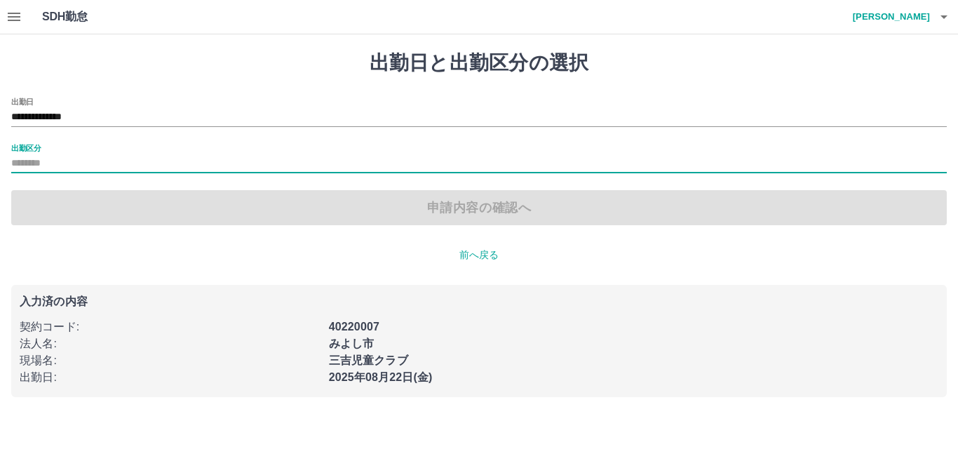
click at [30, 152] on label "出勤区分" at bounding box center [25, 147] width 29 height 11
click at [30, 155] on input "出勤区分" at bounding box center [479, 164] width 936 height 18
click at [53, 162] on input "出勤区分" at bounding box center [479, 164] width 936 height 18
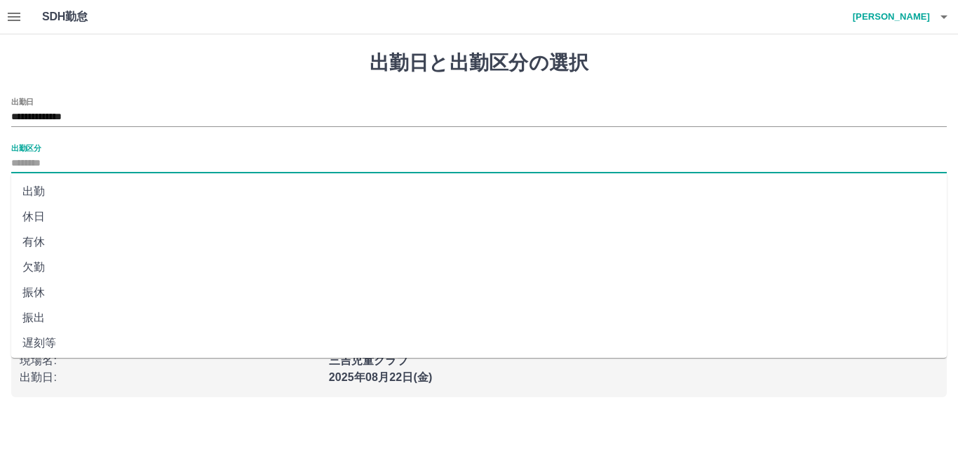
click at [39, 189] on li "出勤" at bounding box center [479, 191] width 936 height 25
type input "**"
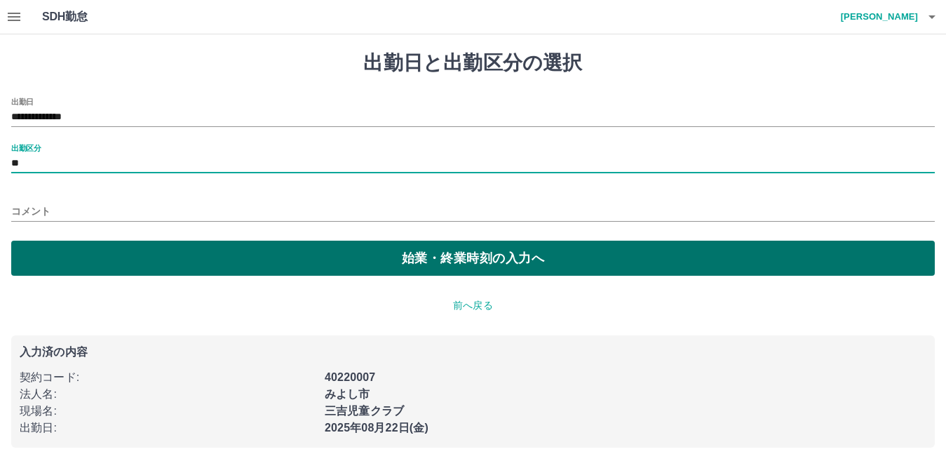
click at [475, 256] on button "始業・終業時刻の入力へ" at bounding box center [473, 258] width 924 height 35
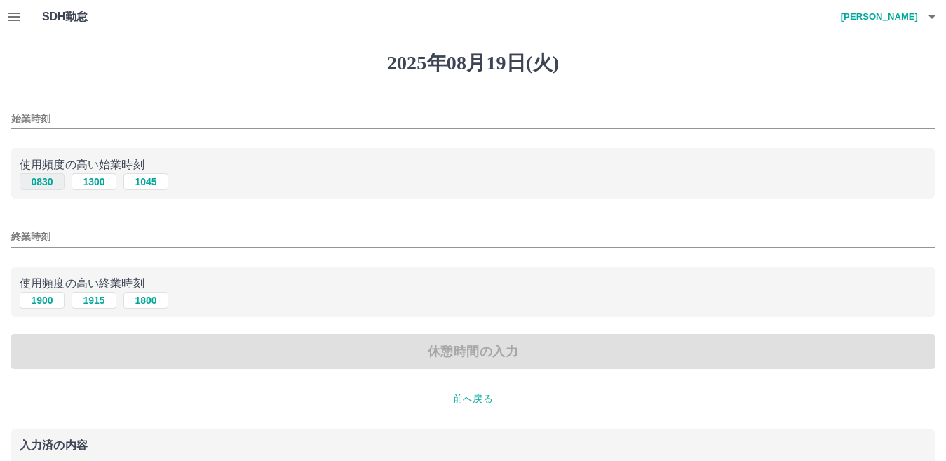
click at [46, 179] on button "0830" at bounding box center [42, 181] width 45 height 17
type input "****"
click at [85, 227] on input "終業時刻" at bounding box center [473, 237] width 924 height 20
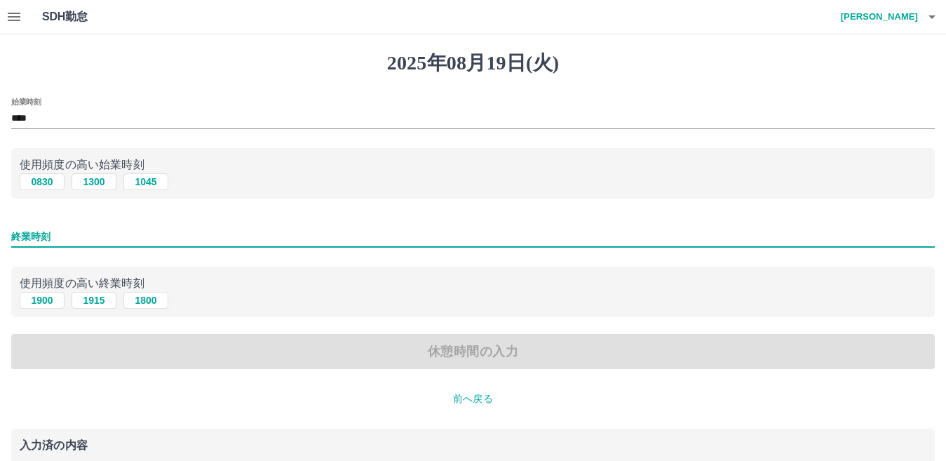
click at [85, 227] on input "終業時刻" at bounding box center [473, 237] width 924 height 20
click at [49, 235] on input "終業時刻" at bounding box center [473, 237] width 924 height 20
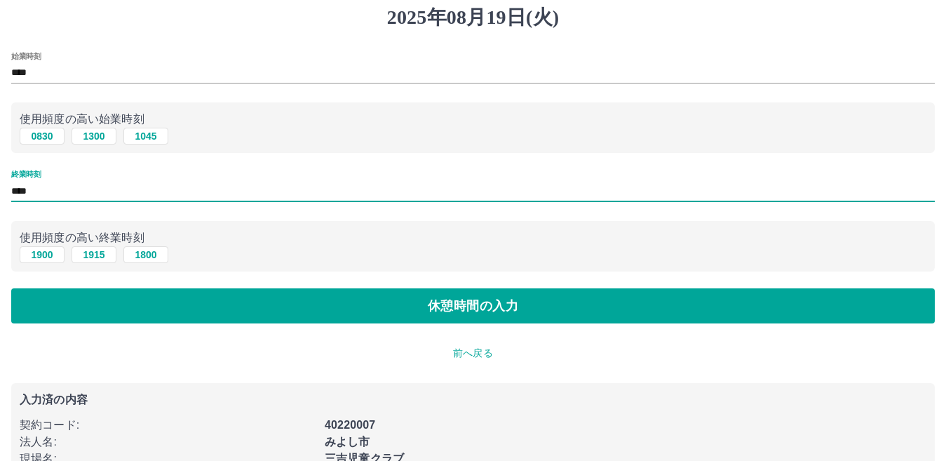
scroll to position [70, 0]
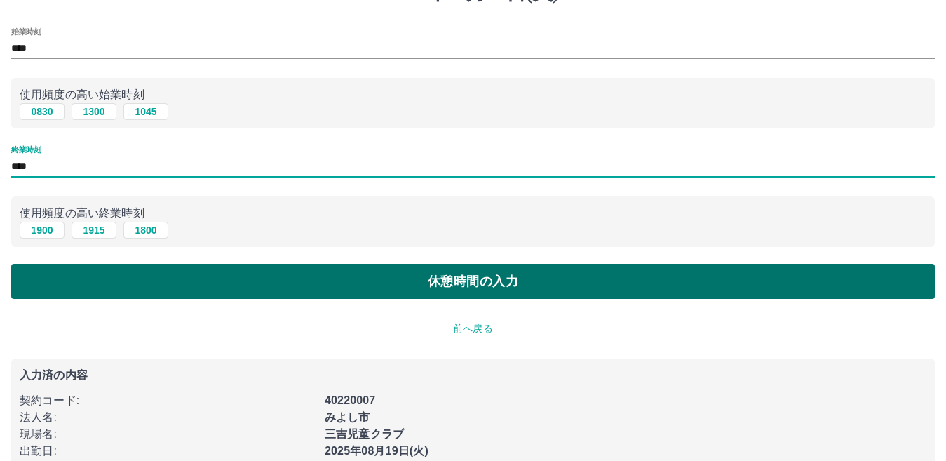
type input "****"
click at [380, 280] on button "休憩時間の入力" at bounding box center [473, 281] width 924 height 35
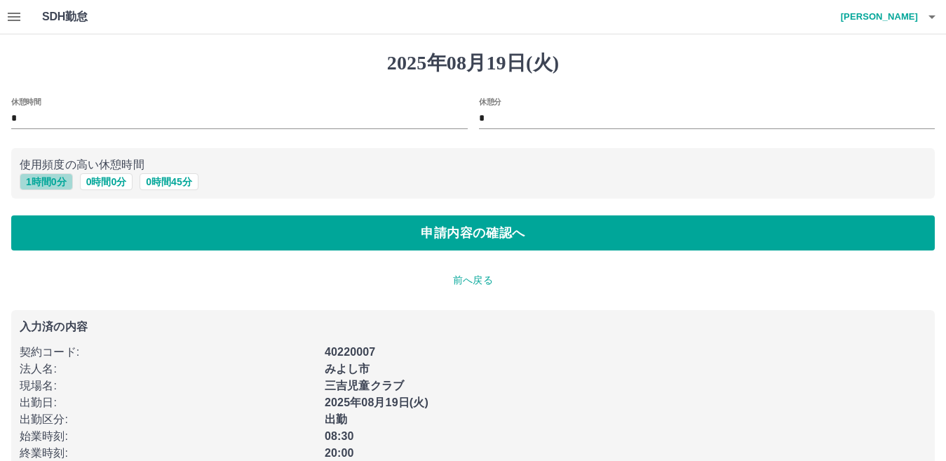
click at [53, 182] on button "1 時間 0 分" at bounding box center [46, 181] width 53 height 17
type input "*"
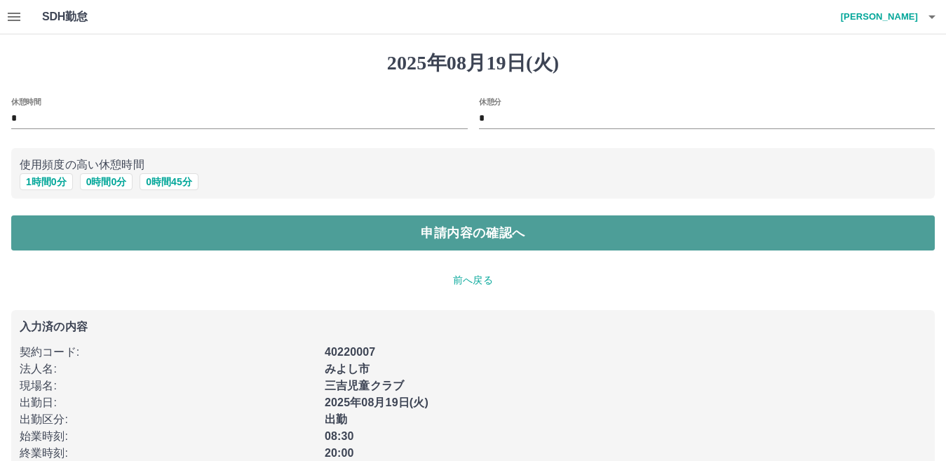
click at [468, 231] on button "申請内容の確認へ" at bounding box center [473, 232] width 924 height 35
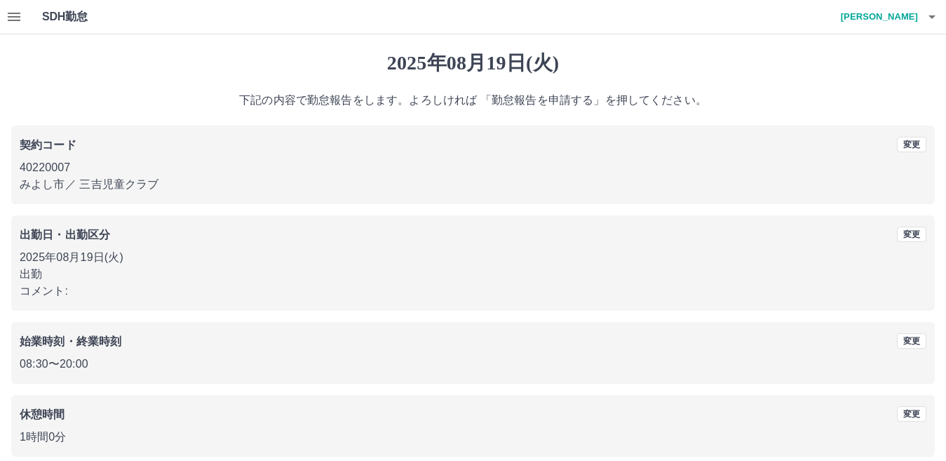
scroll to position [65, 0]
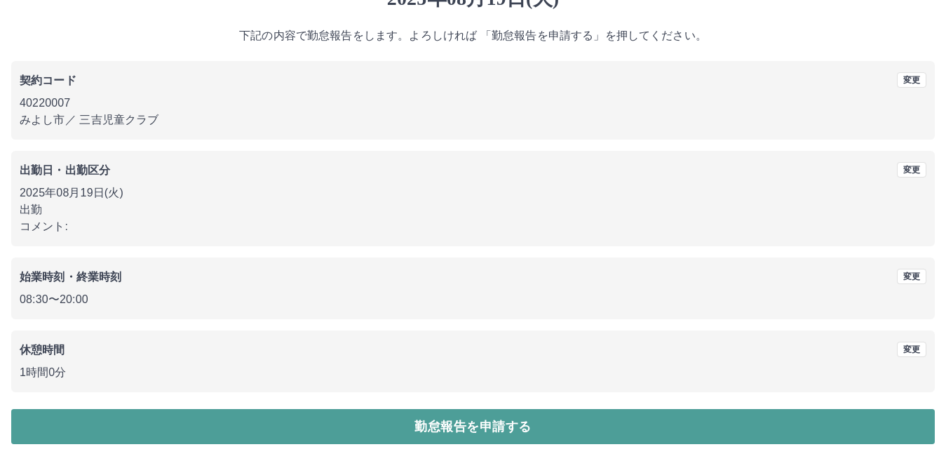
click at [463, 426] on button "勤怠報告を申請する" at bounding box center [473, 426] width 924 height 35
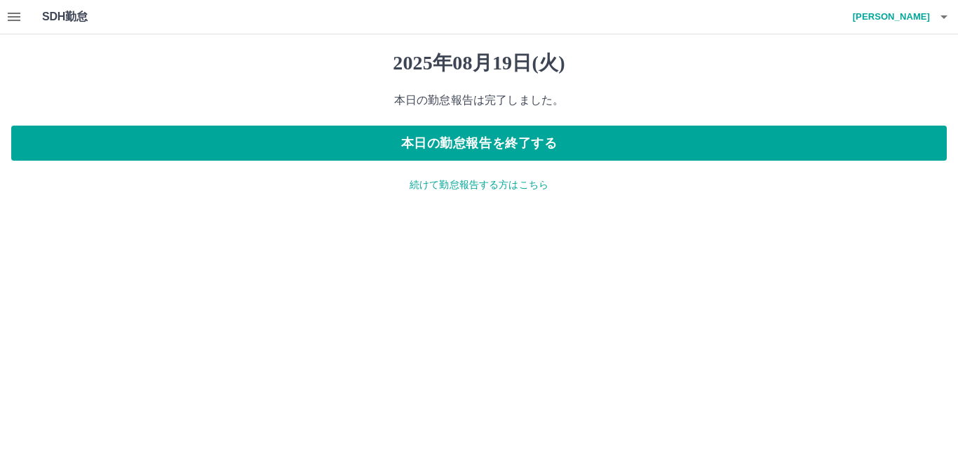
click at [468, 190] on p "続けて勤怠報告する方はこちら" at bounding box center [479, 184] width 936 height 15
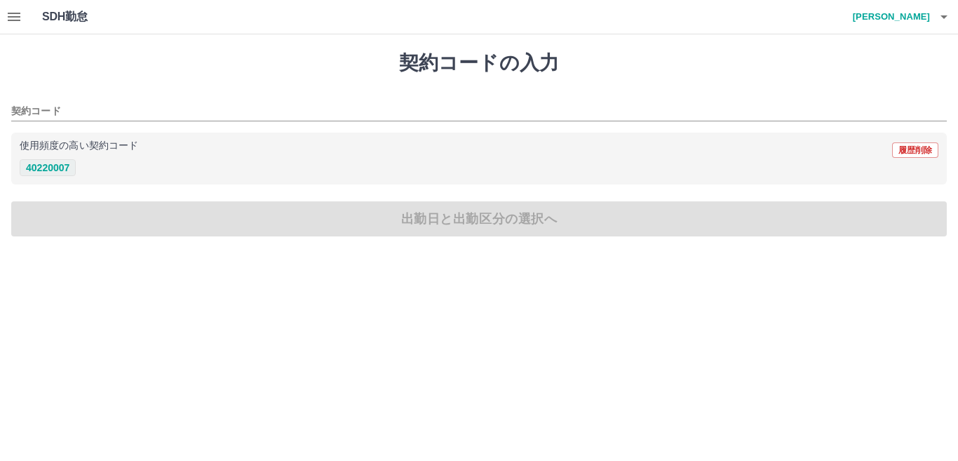
click at [58, 163] on button "40220007" at bounding box center [48, 167] width 56 height 17
type input "********"
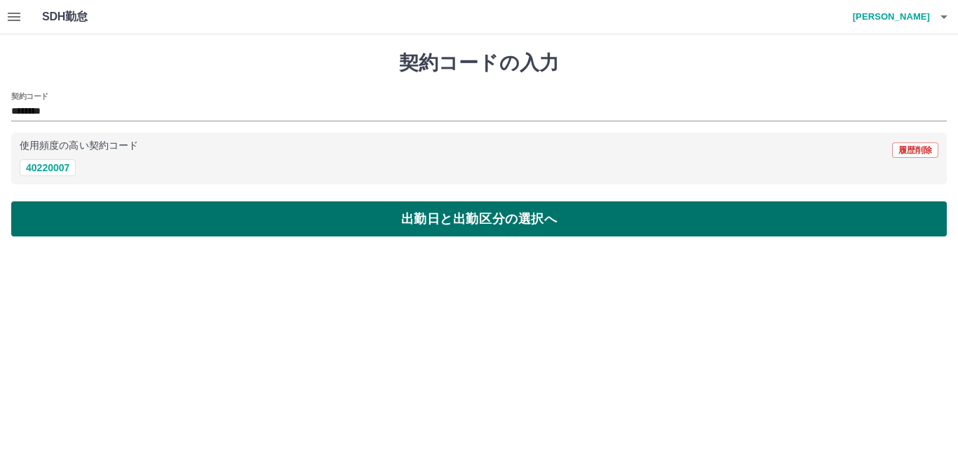
click at [416, 217] on button "出勤日と出勤区分の選択へ" at bounding box center [479, 218] width 936 height 35
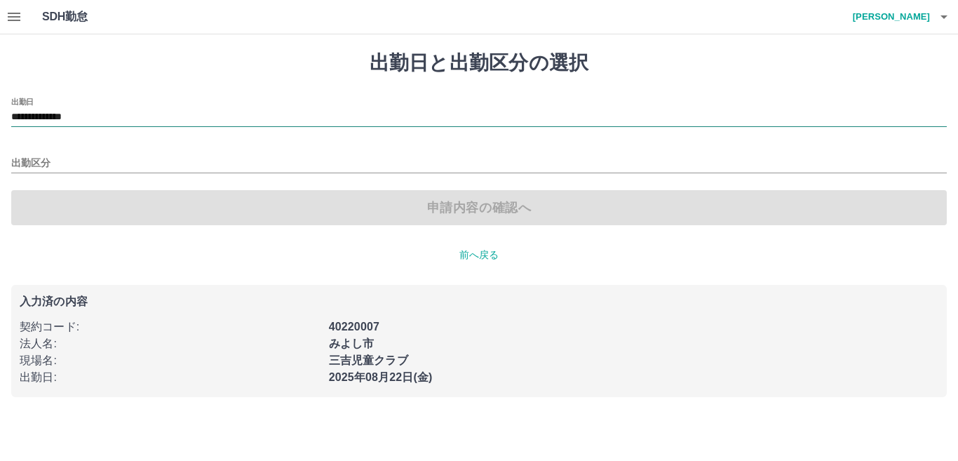
click at [111, 112] on input "**********" at bounding box center [479, 118] width 936 height 18
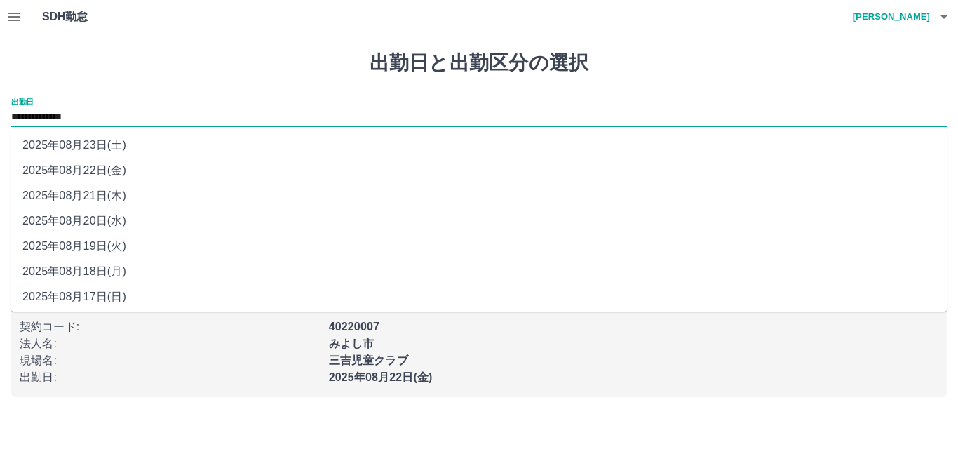
click at [96, 217] on li "2025年08月20日(水)" at bounding box center [479, 220] width 936 height 25
type input "**********"
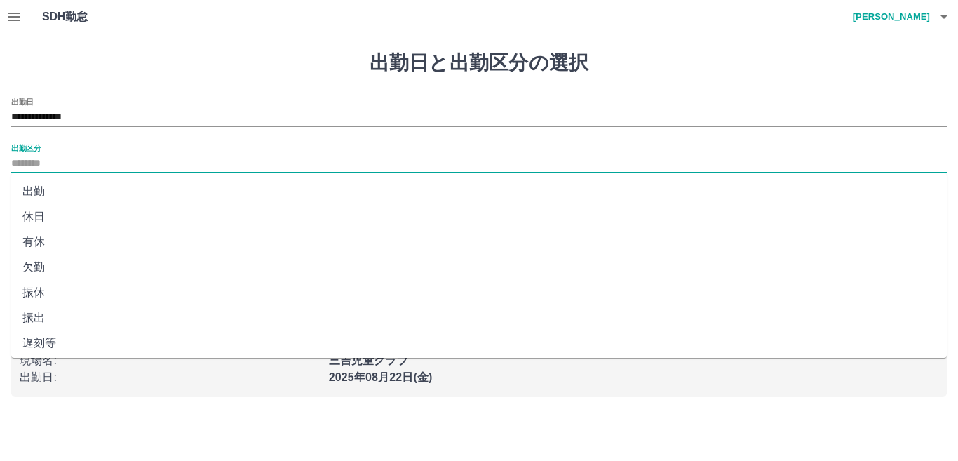
click at [59, 157] on input "出勤区分" at bounding box center [479, 164] width 936 height 18
click at [39, 189] on li "出勤" at bounding box center [479, 191] width 936 height 25
type input "**"
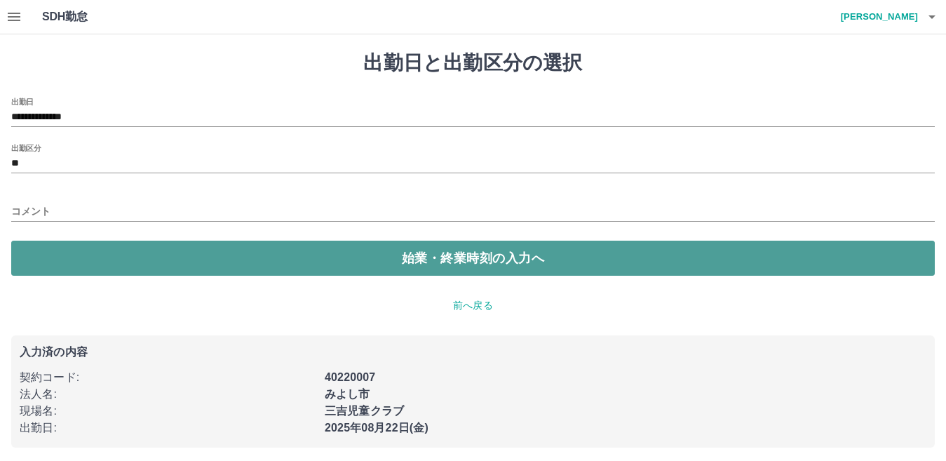
click at [405, 257] on button "始業・終業時刻の入力へ" at bounding box center [473, 258] width 924 height 35
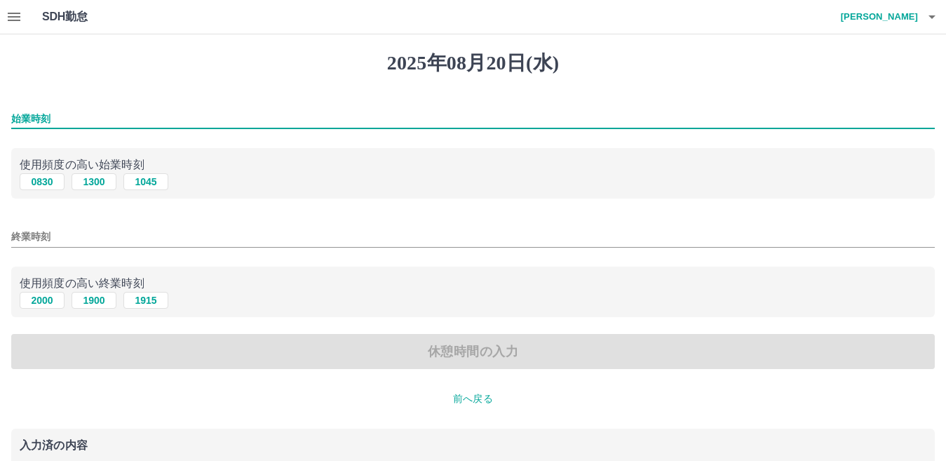
click at [57, 116] on input "始業時刻" at bounding box center [473, 119] width 924 height 20
type input "*"
type input "****"
click at [80, 230] on input "終業時刻" at bounding box center [473, 237] width 924 height 20
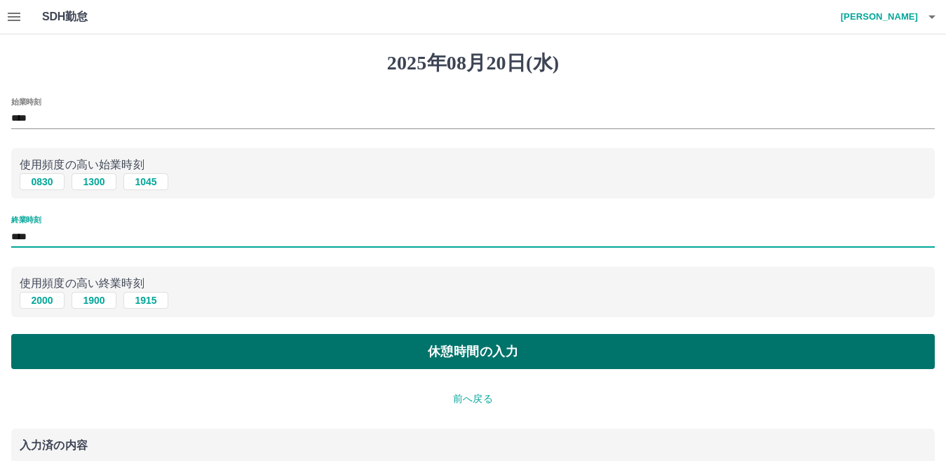
type input "****"
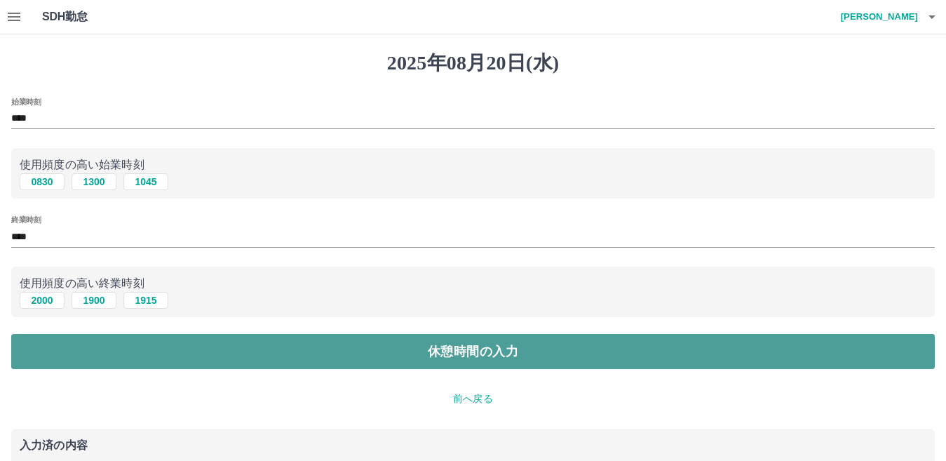
click at [351, 360] on button "休憩時間の入力" at bounding box center [473, 351] width 924 height 35
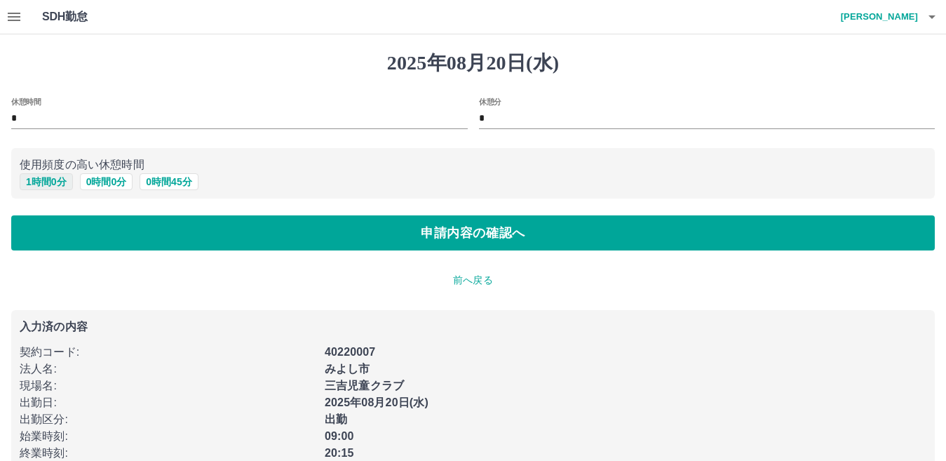
click at [48, 183] on button "1 時間 0 分" at bounding box center [46, 181] width 53 height 17
type input "*"
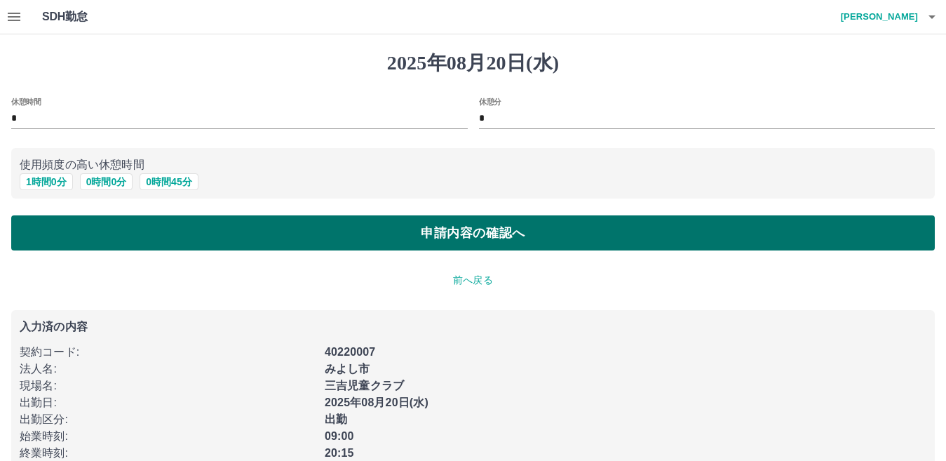
click at [443, 236] on button "申請内容の確認へ" at bounding box center [473, 232] width 924 height 35
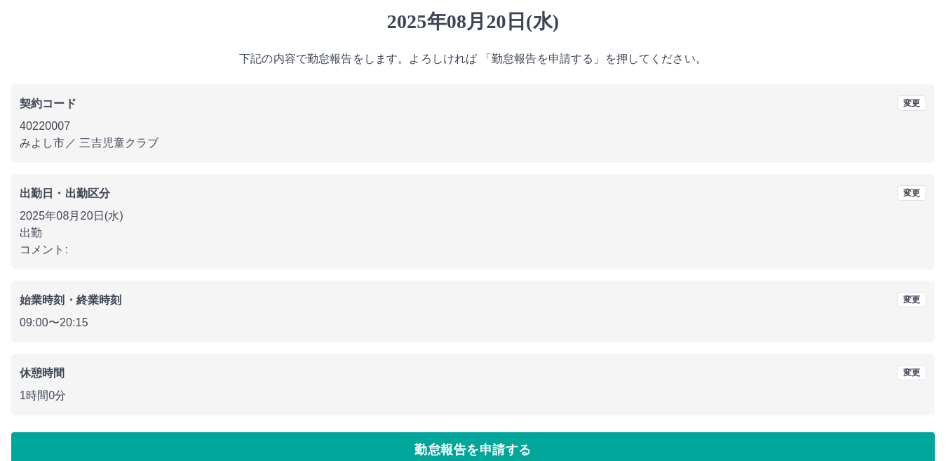
scroll to position [65, 0]
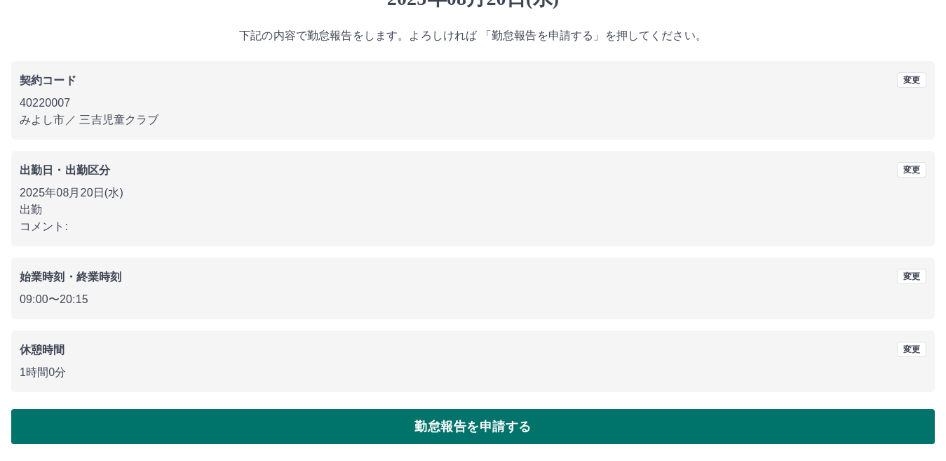
click at [436, 424] on button "勤怠報告を申請する" at bounding box center [473, 426] width 924 height 35
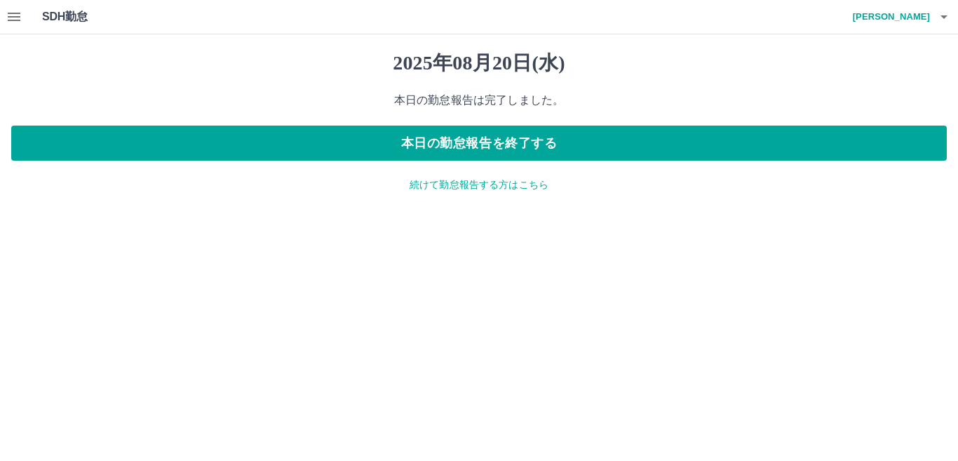
click at [486, 191] on p "続けて勤怠報告する方はこちら" at bounding box center [479, 184] width 936 height 15
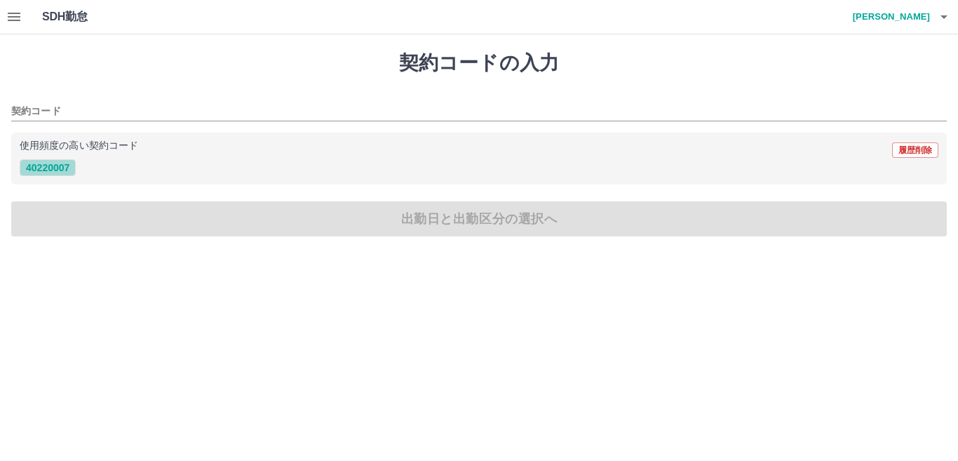
click at [61, 169] on button "40220007" at bounding box center [48, 167] width 56 height 17
type input "********"
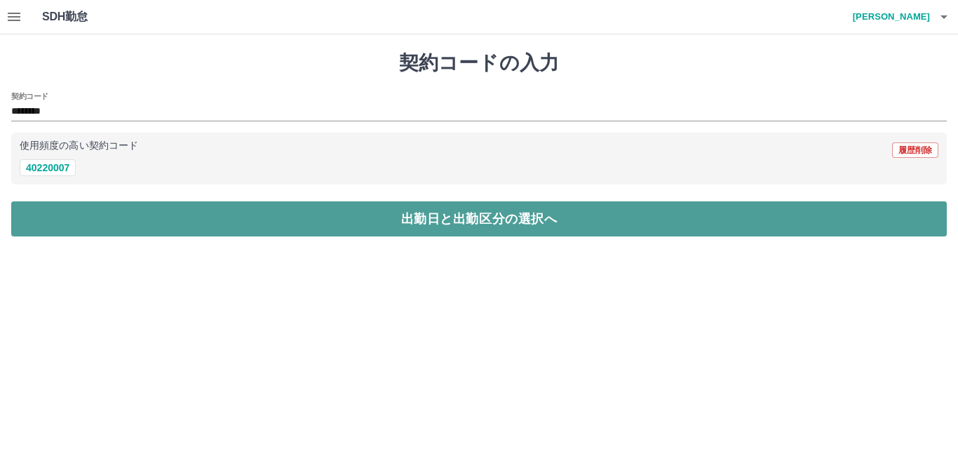
click at [375, 231] on button "出勤日と出勤区分の選択へ" at bounding box center [479, 218] width 936 height 35
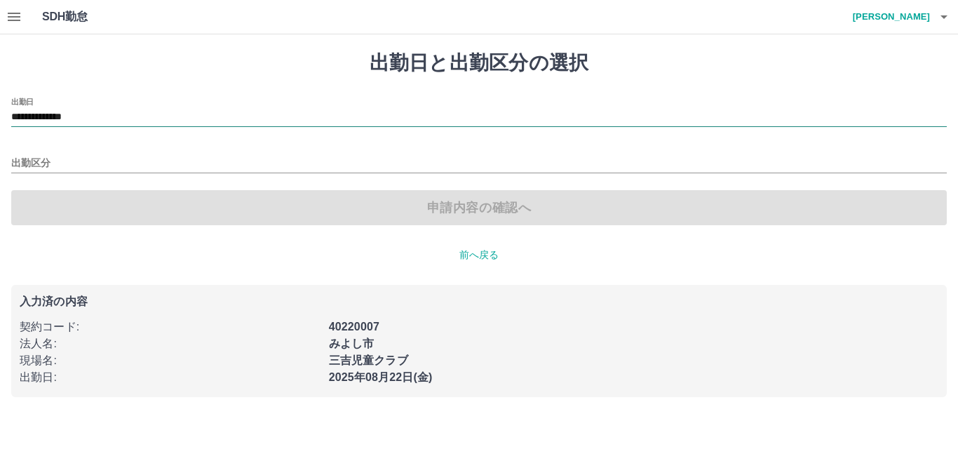
click at [105, 111] on input "**********" at bounding box center [479, 118] width 936 height 18
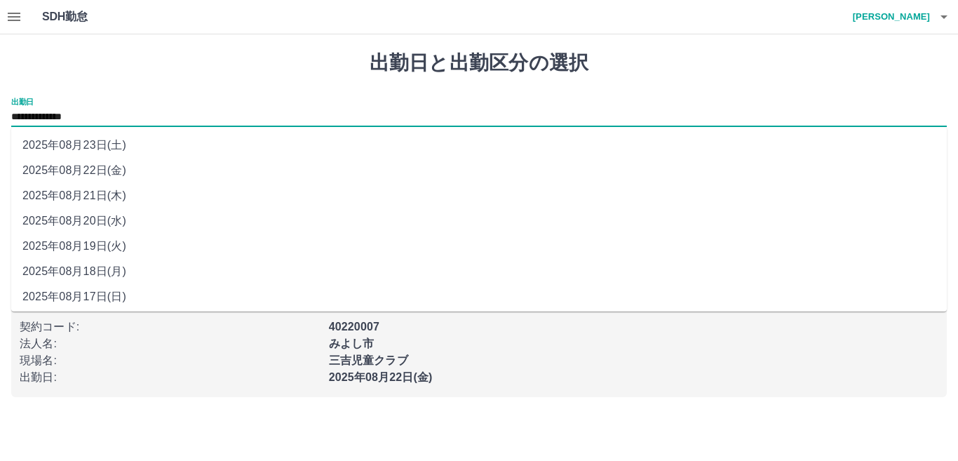
click at [93, 196] on li "2025年08月21日(木)" at bounding box center [479, 195] width 936 height 25
type input "**********"
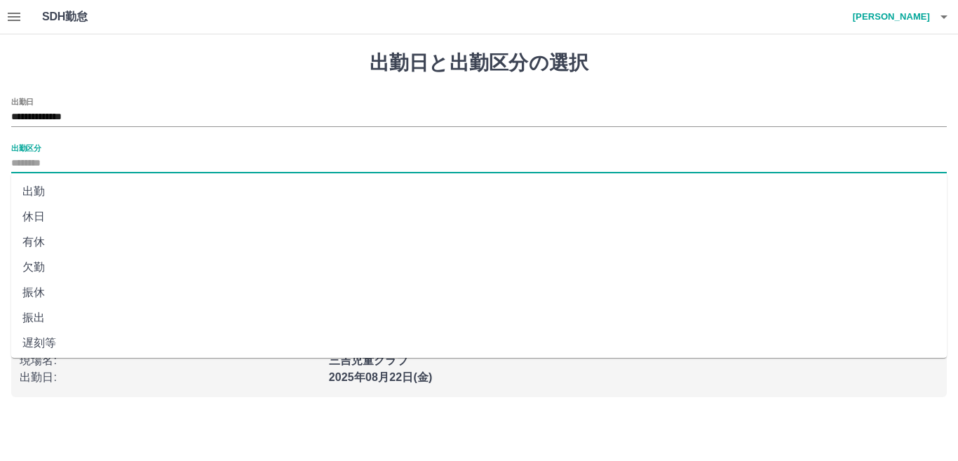
click at [55, 155] on input "出勤区分" at bounding box center [479, 164] width 936 height 18
click at [41, 191] on li "出勤" at bounding box center [479, 191] width 936 height 25
type input "**"
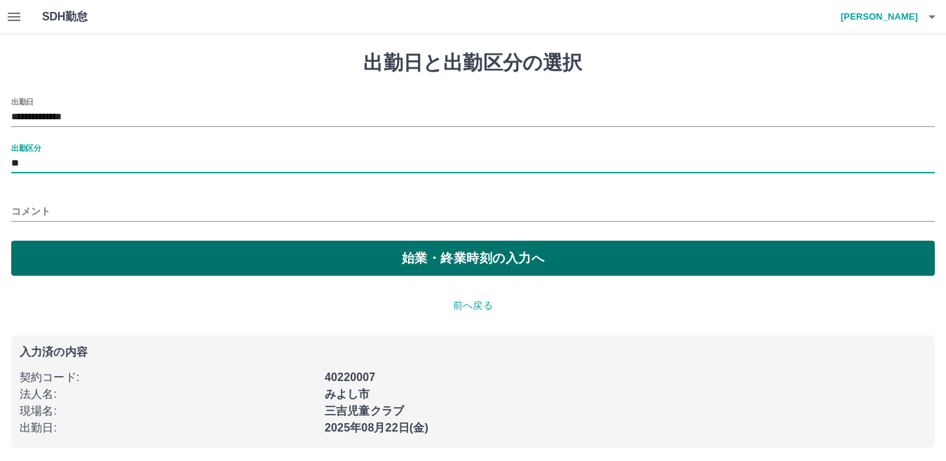
click at [415, 260] on button "始業・終業時刻の入力へ" at bounding box center [473, 258] width 924 height 35
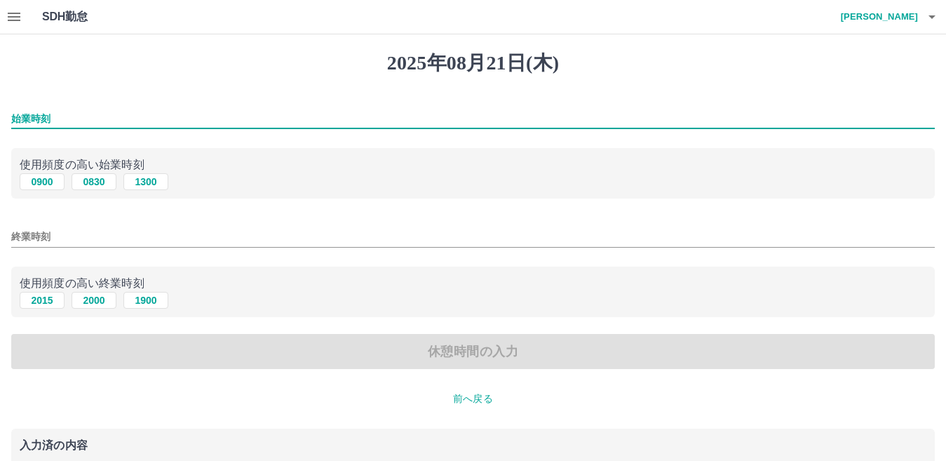
click at [69, 115] on input "始業時刻" at bounding box center [473, 119] width 924 height 20
type input "****"
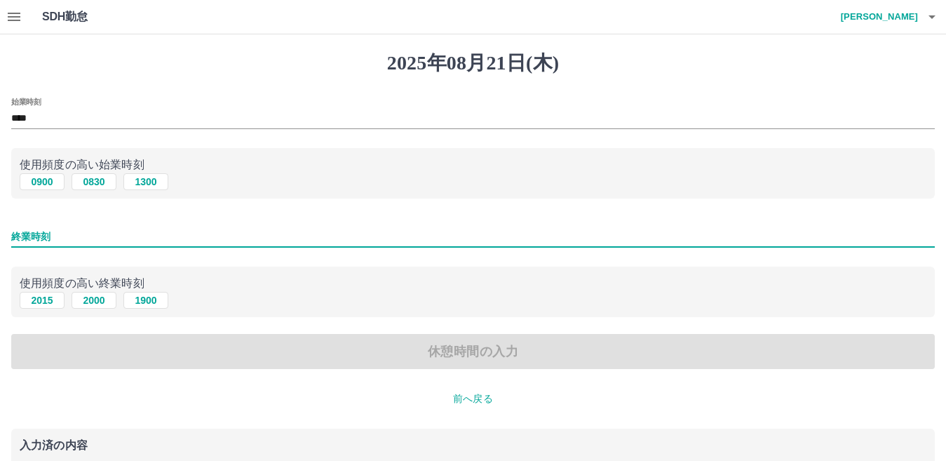
click at [55, 229] on input "終業時刻" at bounding box center [473, 237] width 924 height 20
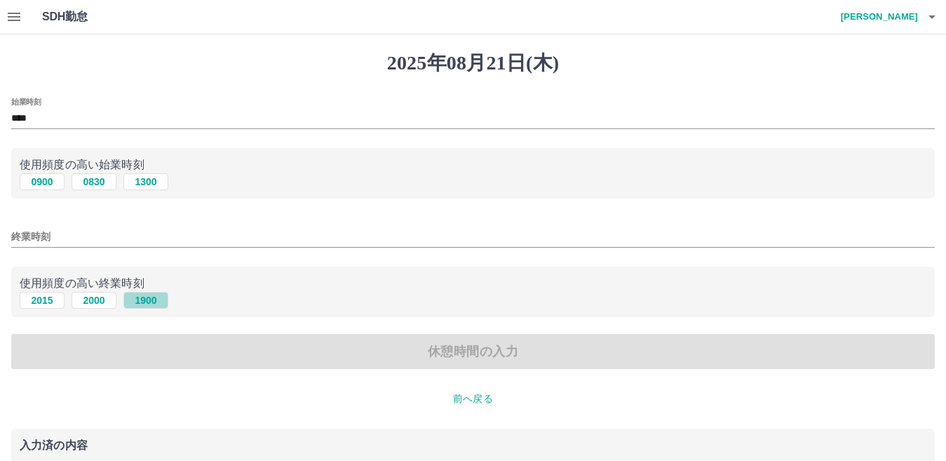
click at [149, 302] on button "1900" at bounding box center [145, 300] width 45 height 17
type input "****"
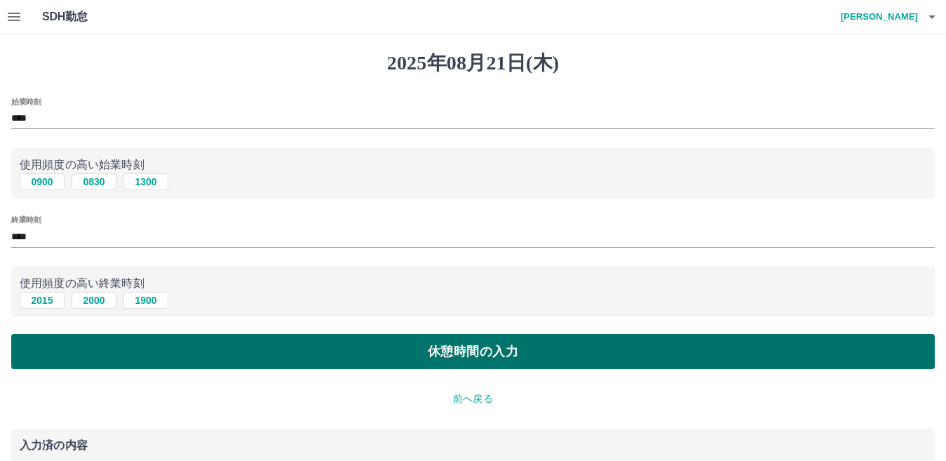
click at [426, 363] on button "休憩時間の入力" at bounding box center [473, 351] width 924 height 35
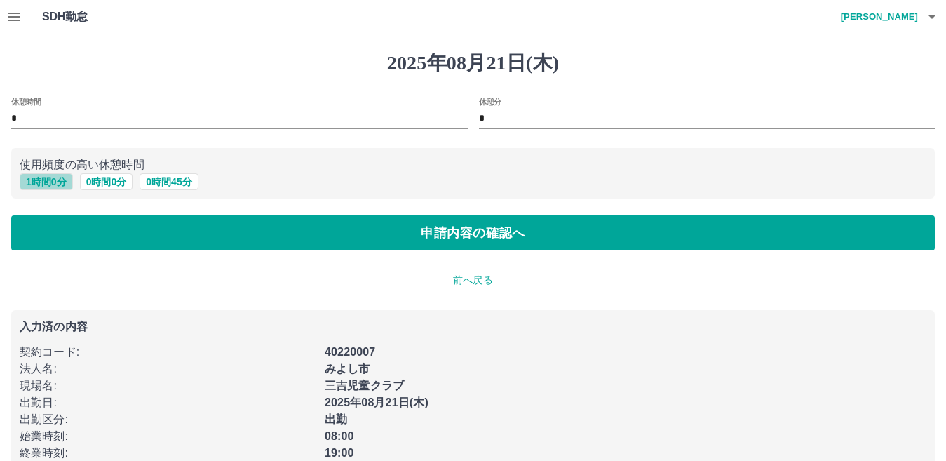
click at [54, 182] on button "1 時間 0 分" at bounding box center [46, 181] width 53 height 17
type input "*"
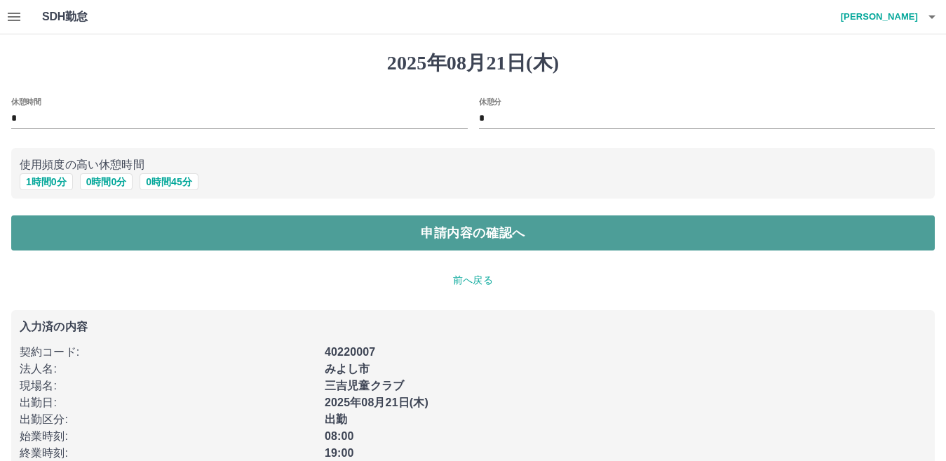
click at [424, 232] on button "申請内容の確認へ" at bounding box center [473, 232] width 924 height 35
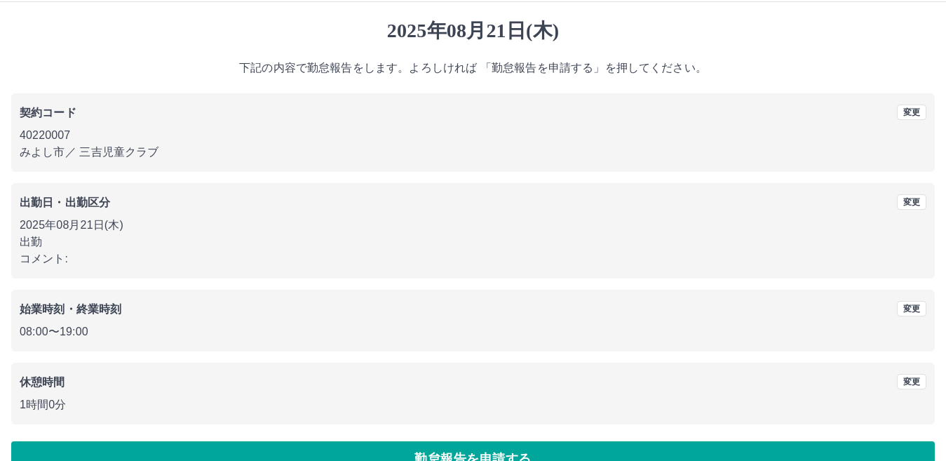
scroll to position [65, 0]
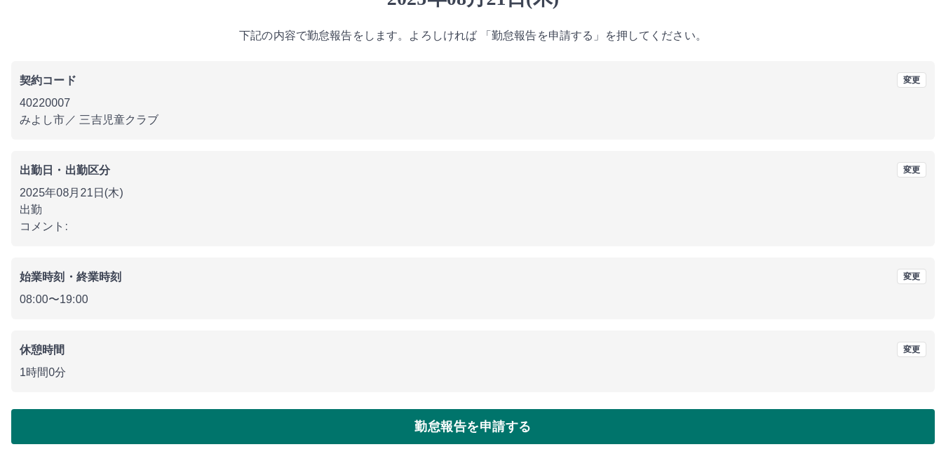
click at [484, 423] on button "勤怠報告を申請する" at bounding box center [473, 426] width 924 height 35
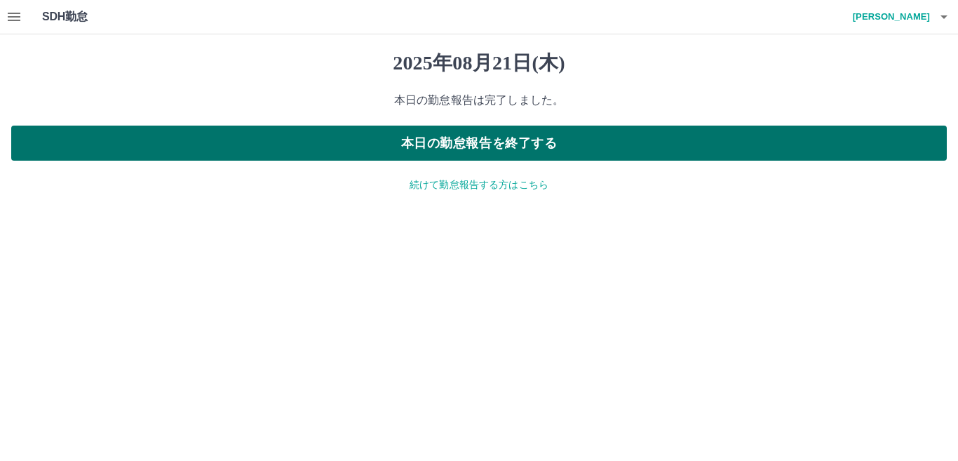
click at [445, 142] on button "本日の勤怠報告を終了する" at bounding box center [479, 143] width 936 height 35
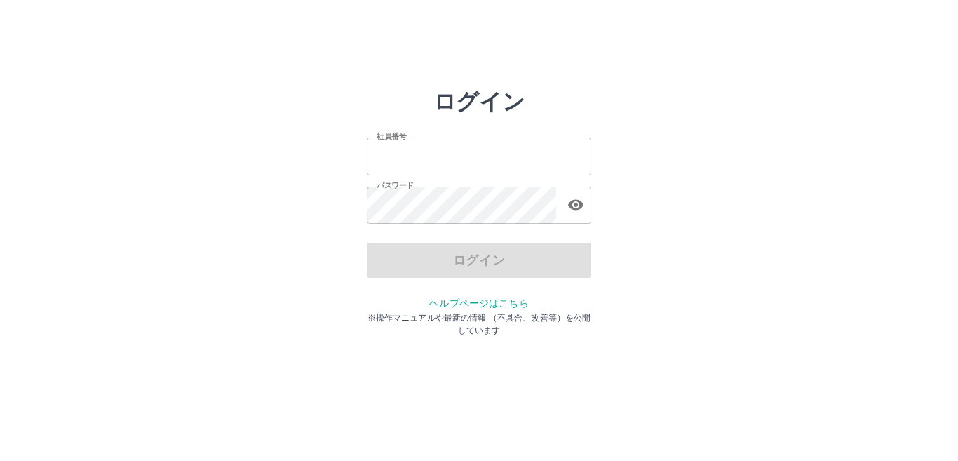
type input "*******"
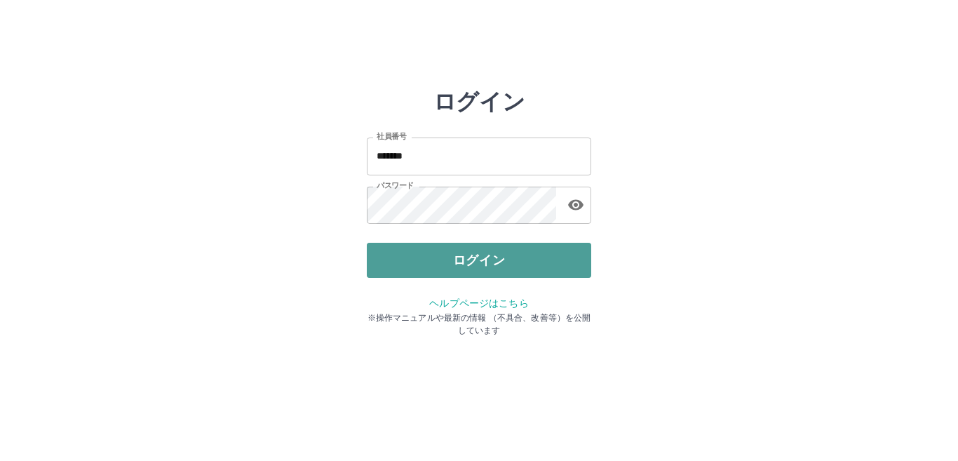
click at [415, 264] on button "ログイン" at bounding box center [479, 260] width 224 height 35
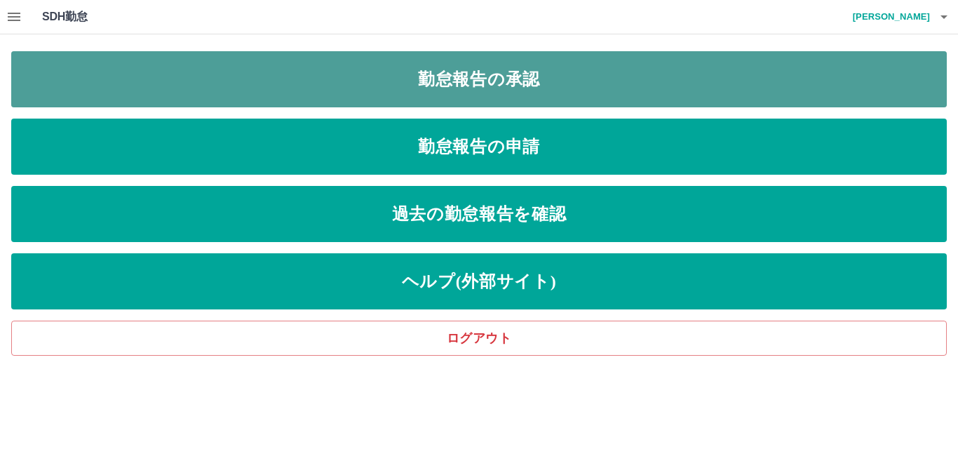
click at [480, 72] on link "勤怠報告の承認" at bounding box center [479, 79] width 936 height 56
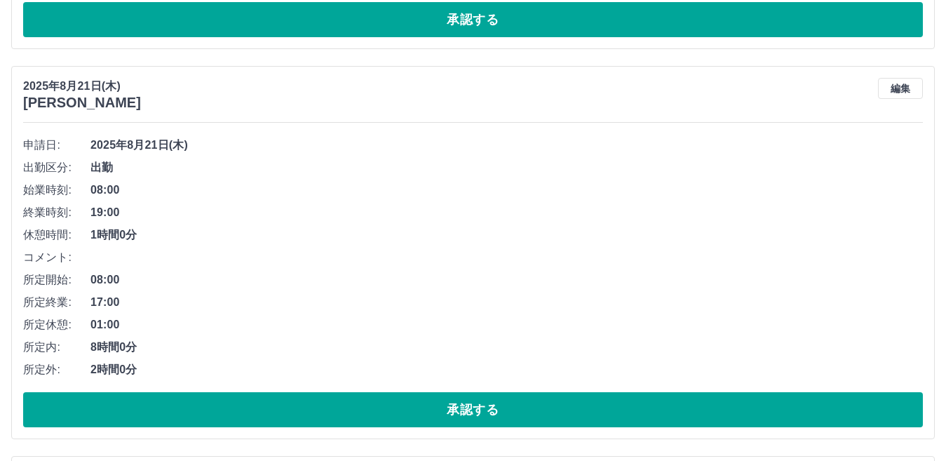
scroll to position [1684, 0]
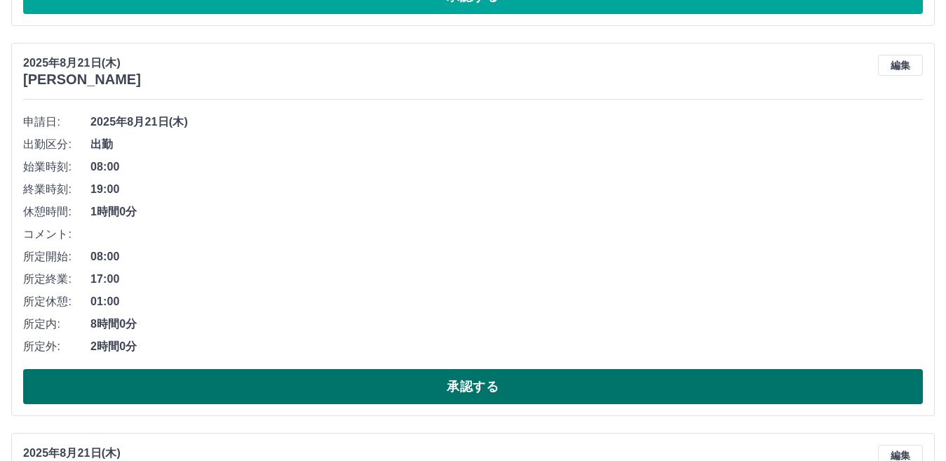
click at [431, 384] on button "承認する" at bounding box center [473, 386] width 900 height 35
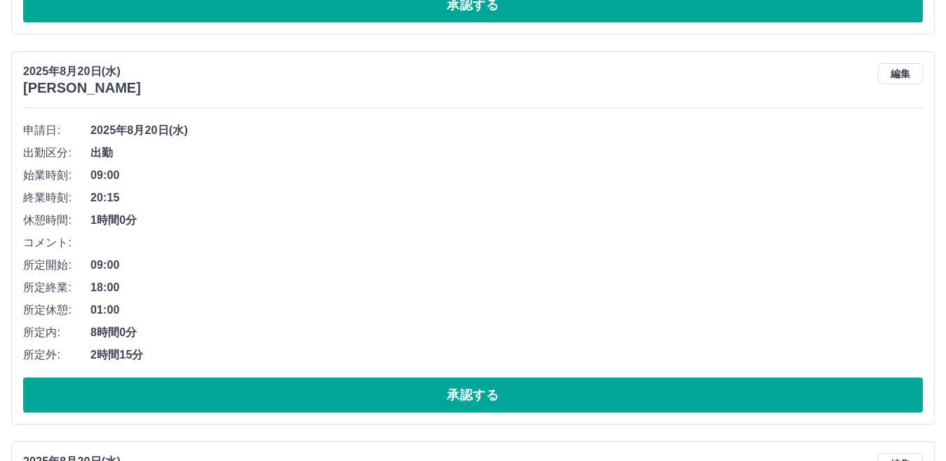
scroll to position [6383, 0]
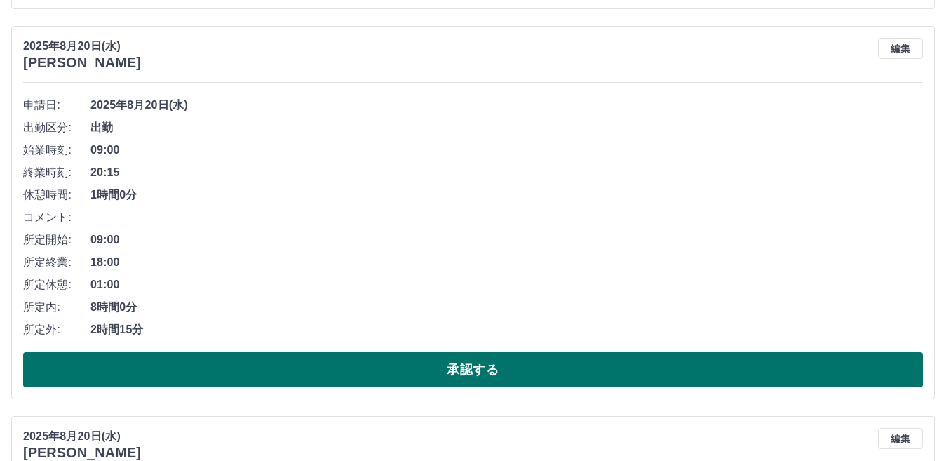
click at [441, 368] on button "承認する" at bounding box center [473, 369] width 900 height 35
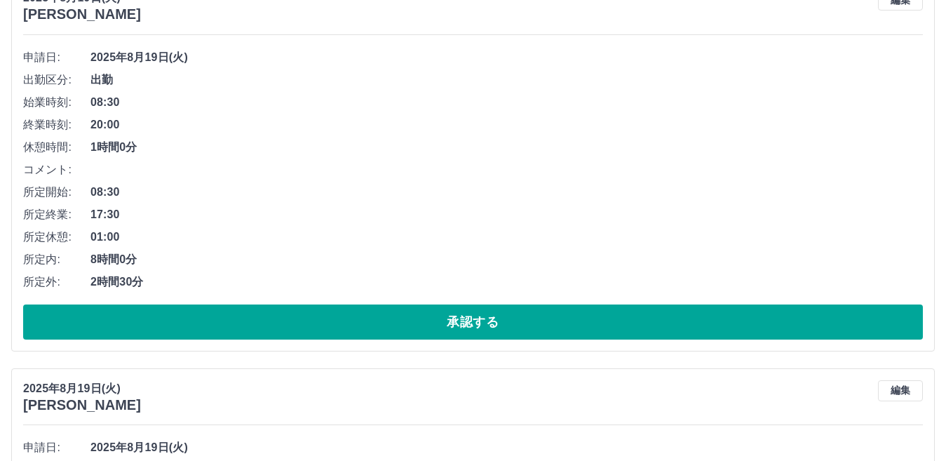
scroll to position [7997, 0]
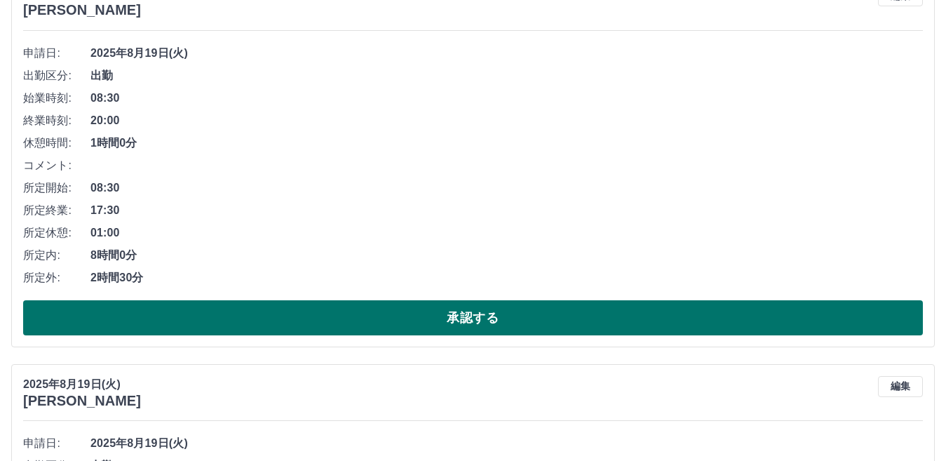
click at [447, 319] on button "承認する" at bounding box center [473, 317] width 900 height 35
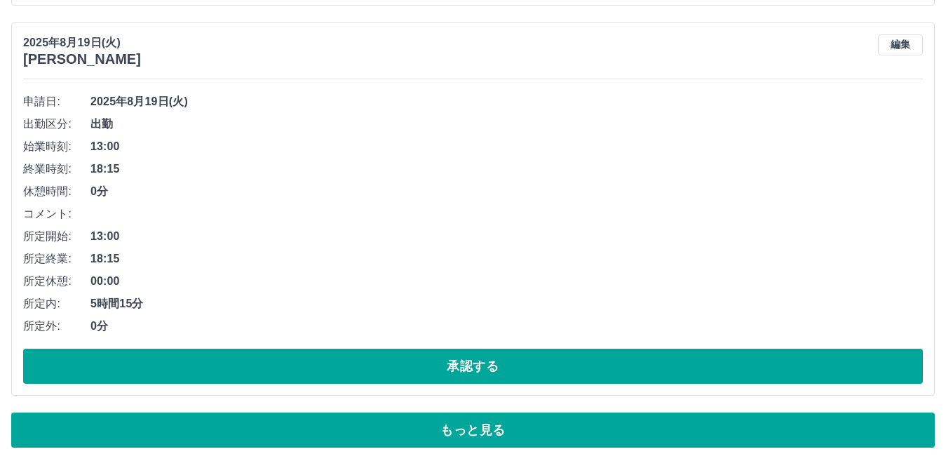
scroll to position [9312, 0]
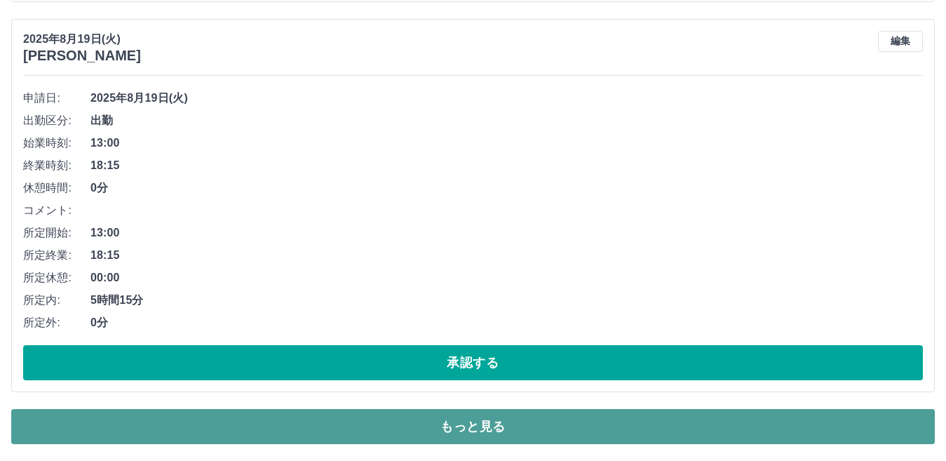
click at [457, 426] on button "もっと見る" at bounding box center [473, 426] width 924 height 35
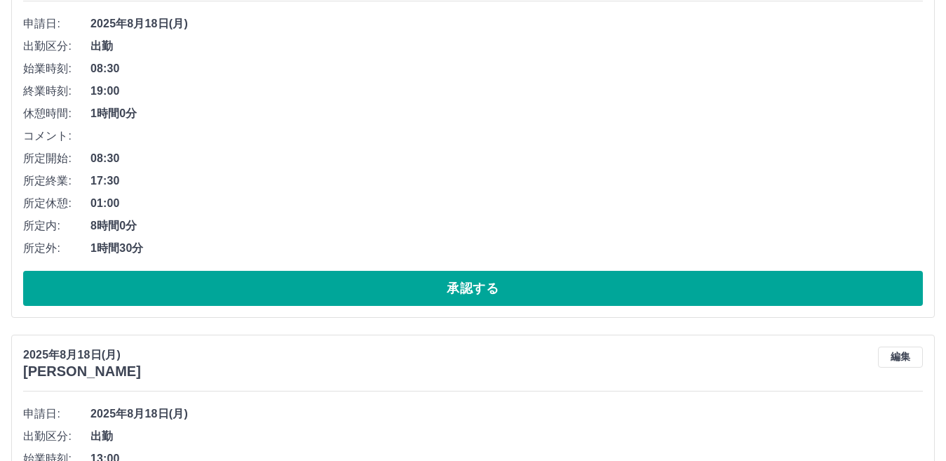
scroll to position [11346, 0]
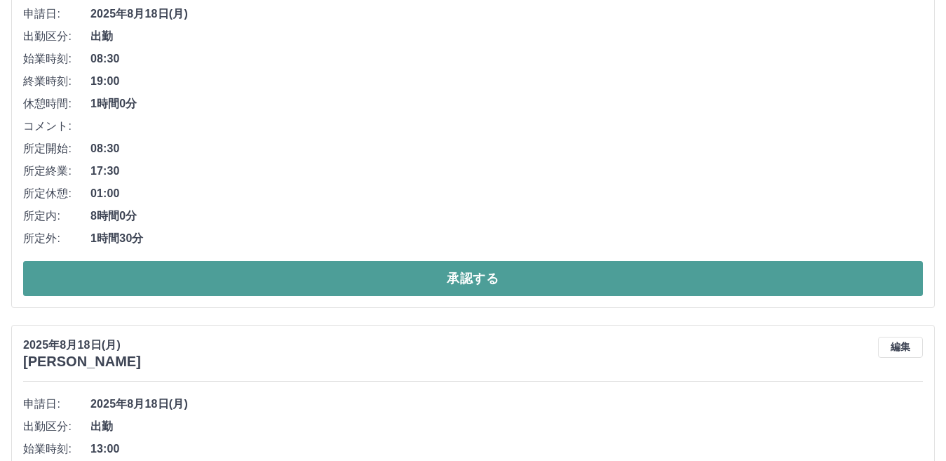
click at [450, 282] on button "承認する" at bounding box center [473, 278] width 900 height 35
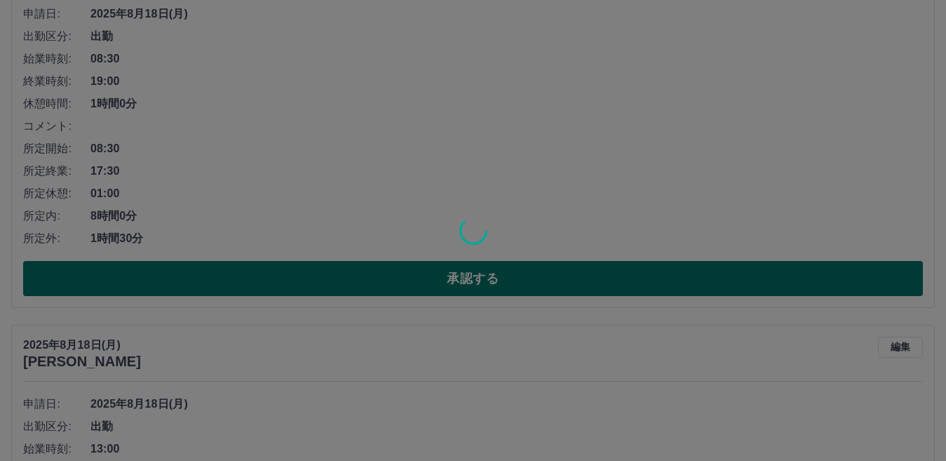
scroll to position [9312, 0]
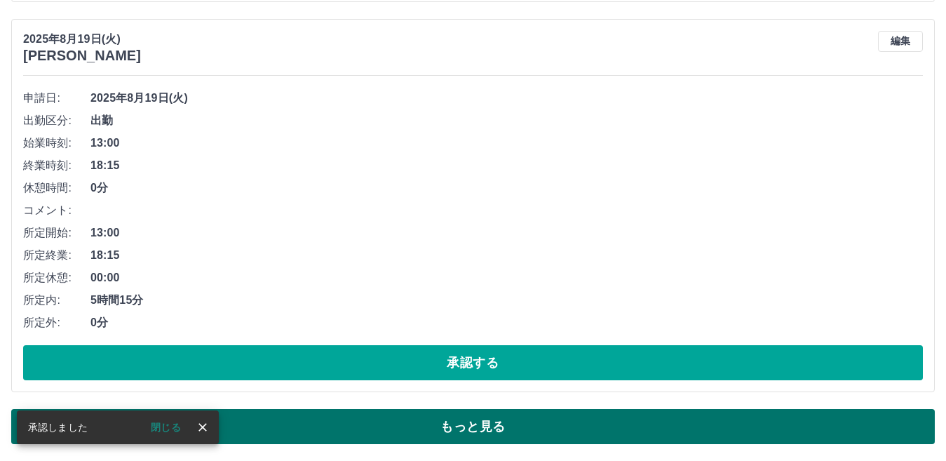
click at [452, 433] on button "もっと見る" at bounding box center [473, 426] width 924 height 35
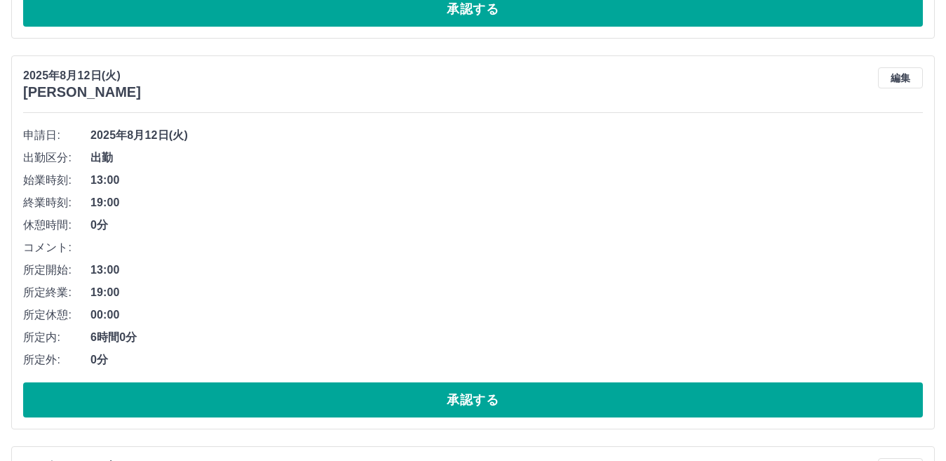
scroll to position [16326, 0]
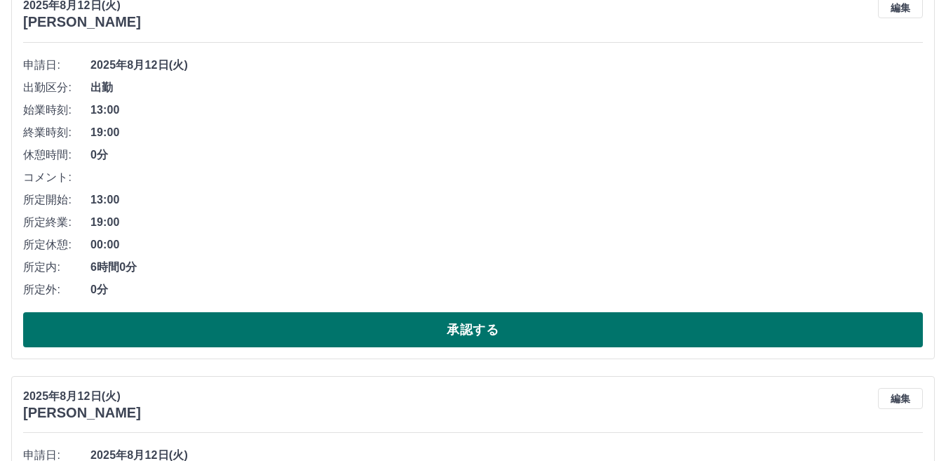
click at [421, 330] on button "承認する" at bounding box center [473, 329] width 900 height 35
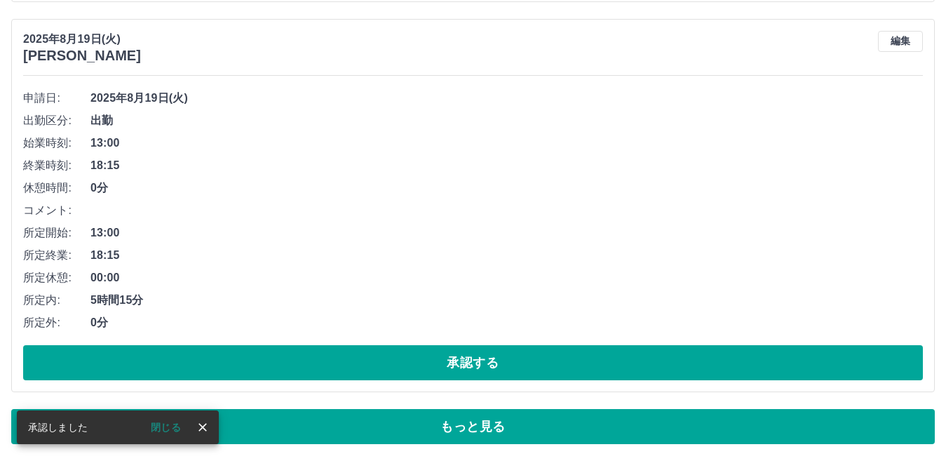
scroll to position [9312, 0]
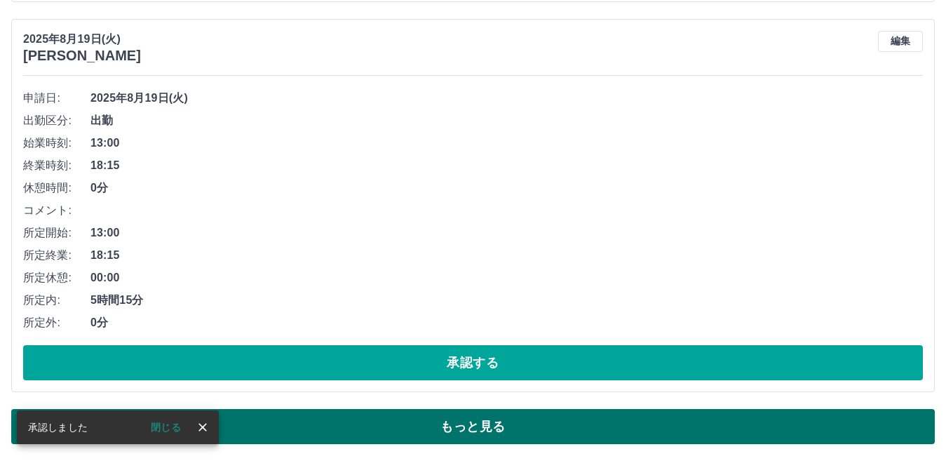
click at [458, 426] on button "もっと見る" at bounding box center [473, 426] width 924 height 35
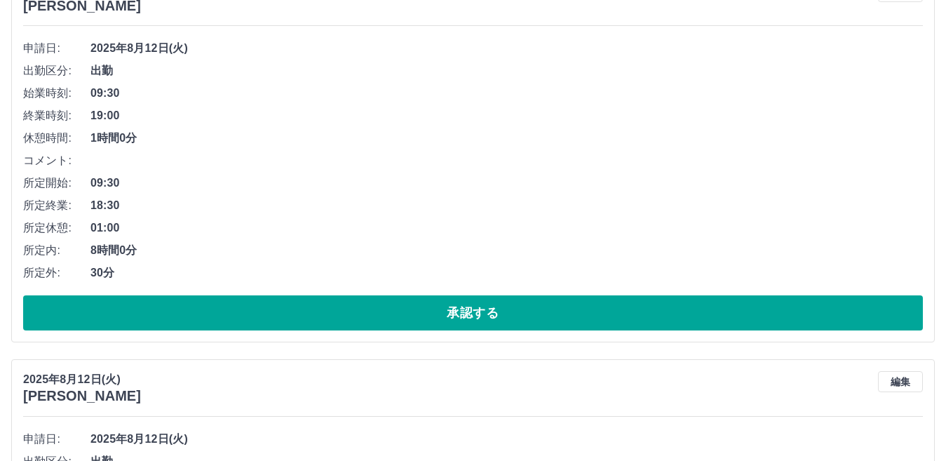
scroll to position [17098, 0]
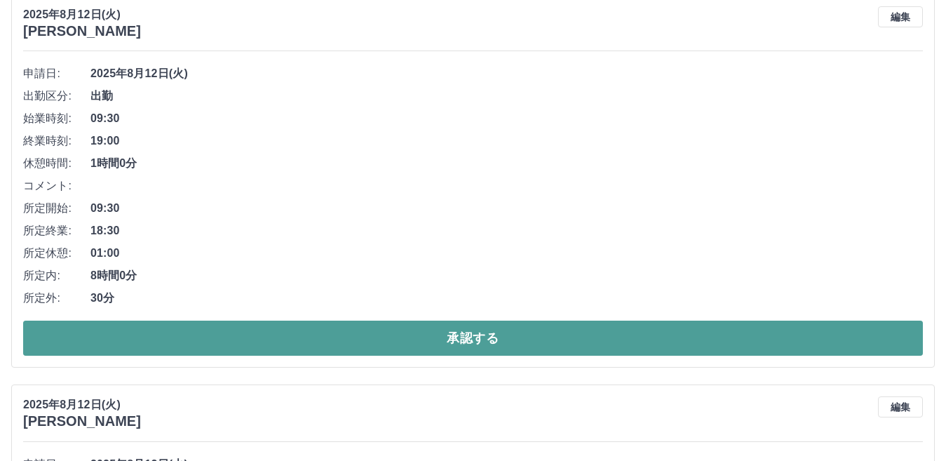
click at [435, 339] on button "承認する" at bounding box center [473, 338] width 900 height 35
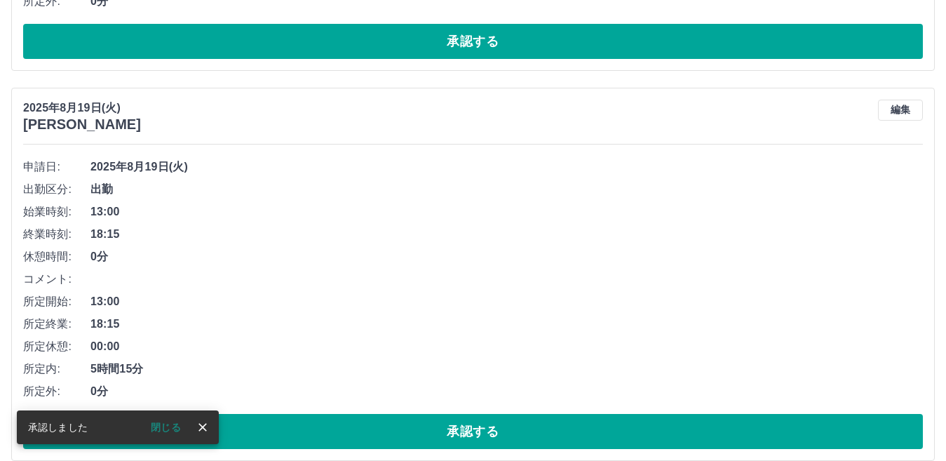
scroll to position [9312, 0]
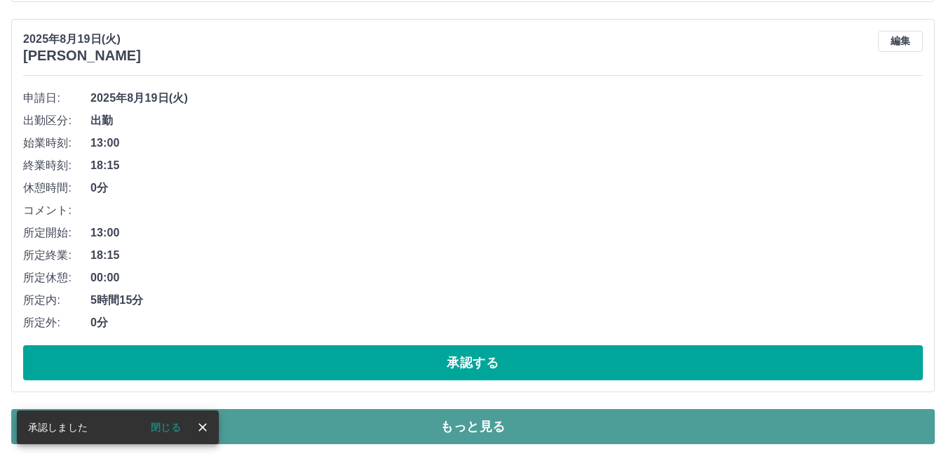
click at [444, 426] on button "もっと見る" at bounding box center [473, 426] width 924 height 35
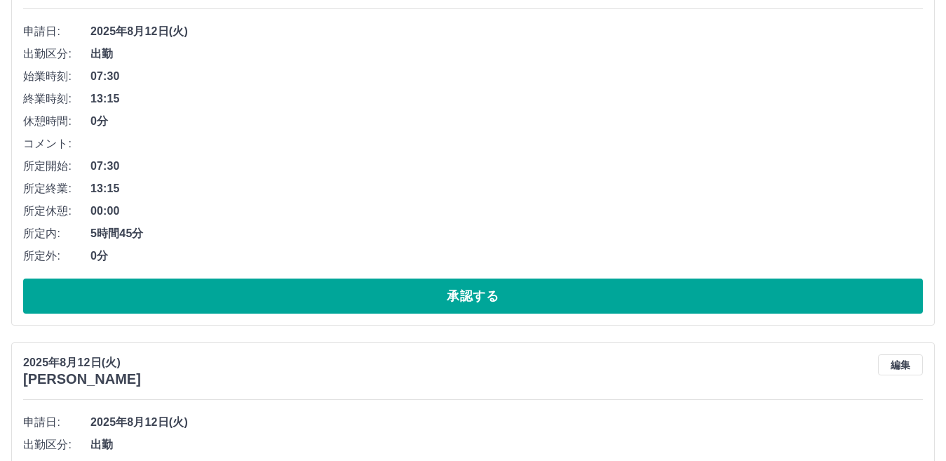
scroll to position [17168, 0]
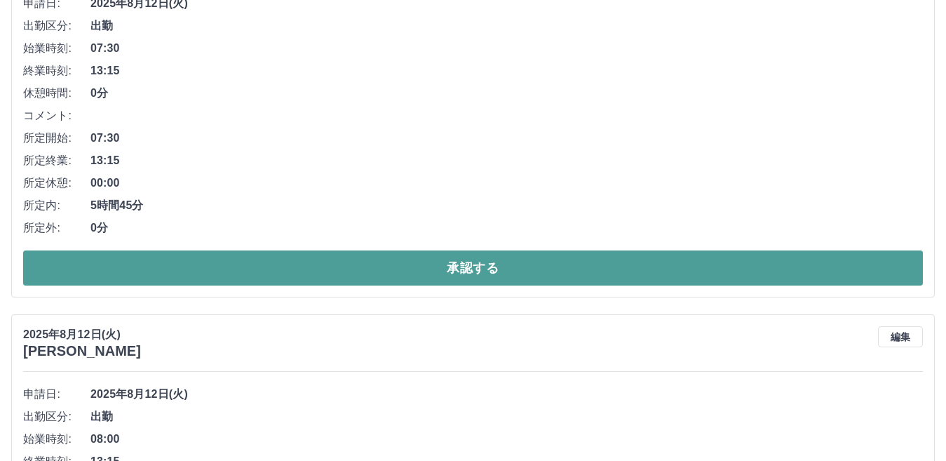
click at [357, 269] on button "承認する" at bounding box center [473, 267] width 900 height 35
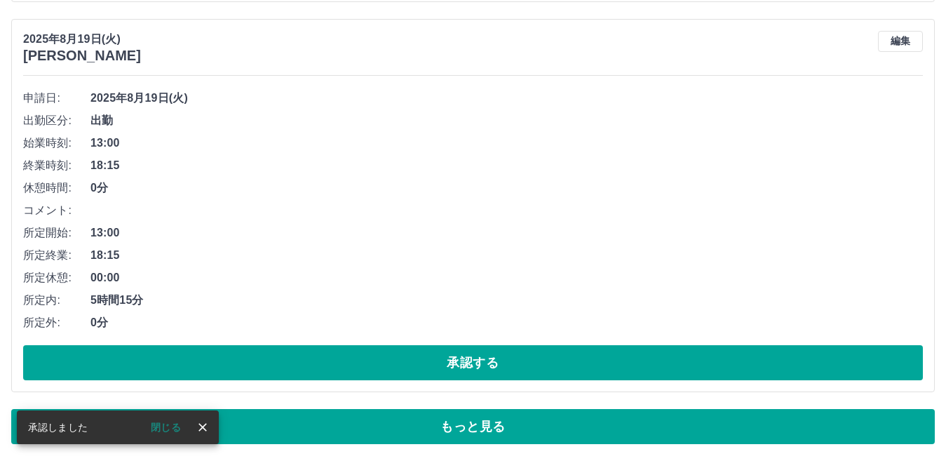
scroll to position [9312, 0]
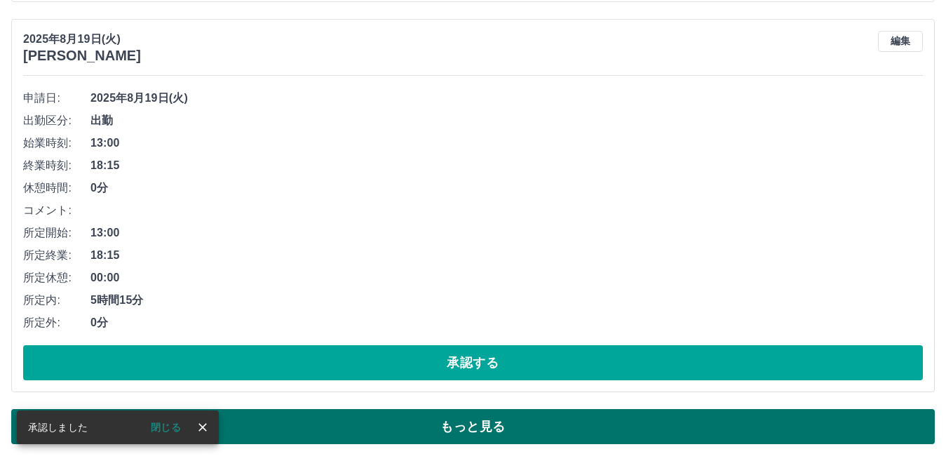
click at [449, 419] on button "もっと見る" at bounding box center [473, 426] width 924 height 35
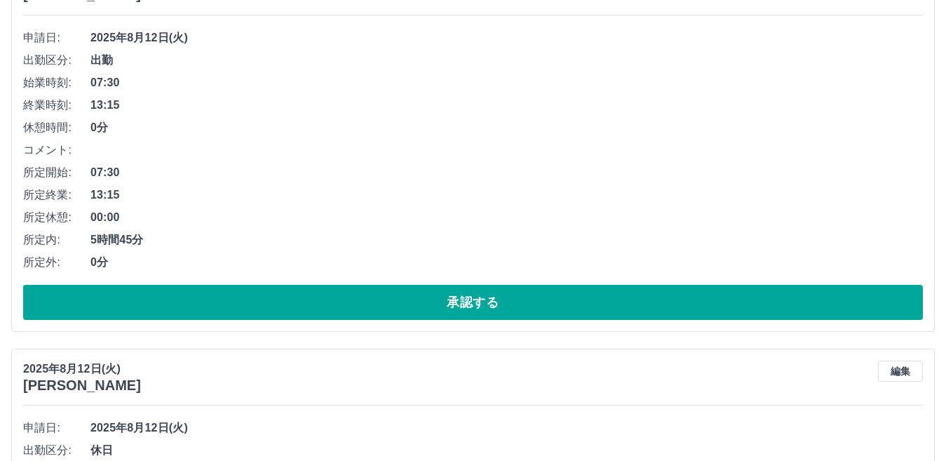
scroll to position [17654, 0]
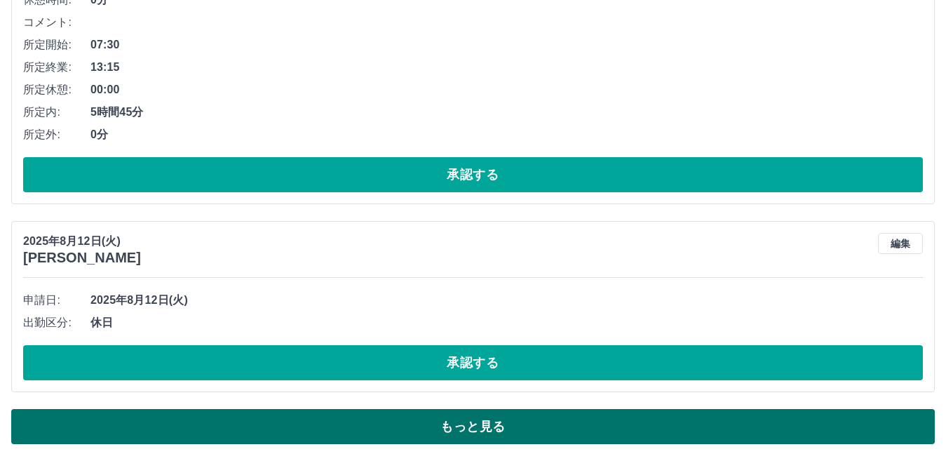
click at [461, 422] on button "もっと見る" at bounding box center [473, 426] width 924 height 35
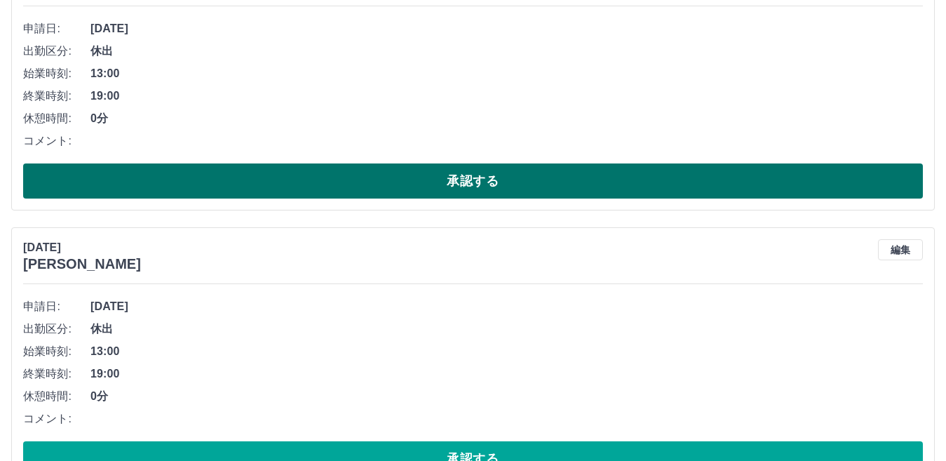
scroll to position [19758, 0]
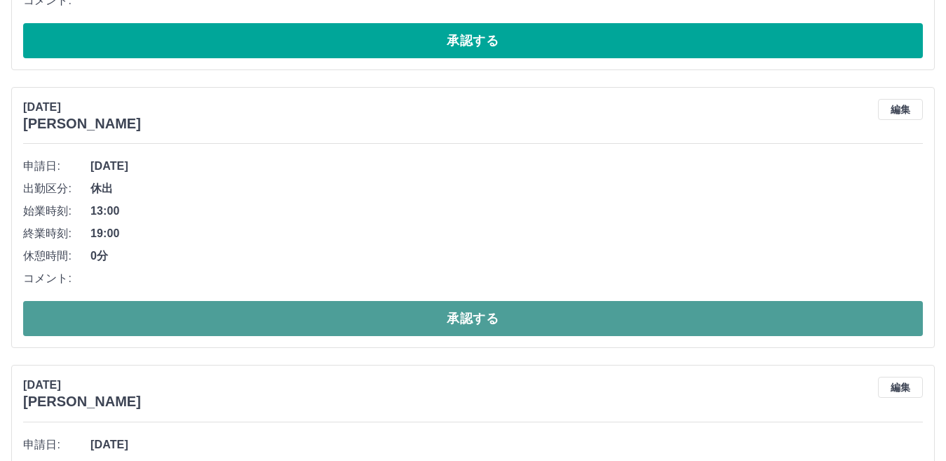
click at [336, 324] on button "承認する" at bounding box center [473, 318] width 900 height 35
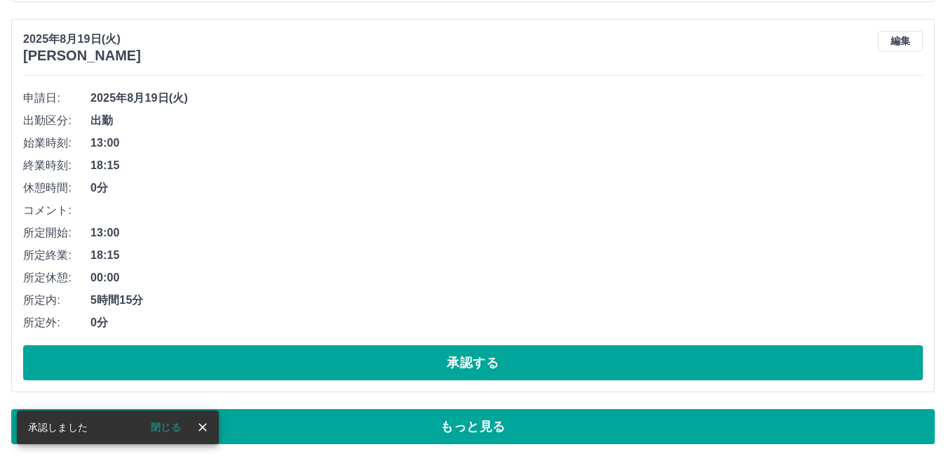
scroll to position [9312, 0]
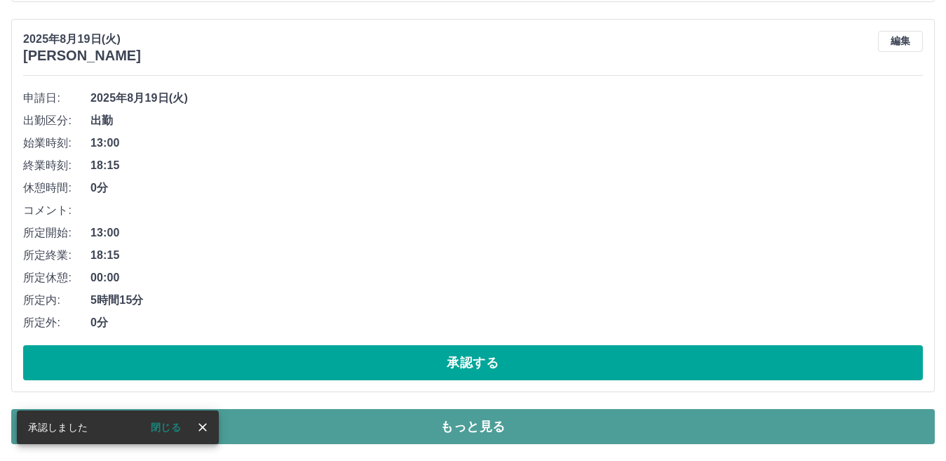
click at [456, 422] on button "もっと見る" at bounding box center [473, 426] width 924 height 35
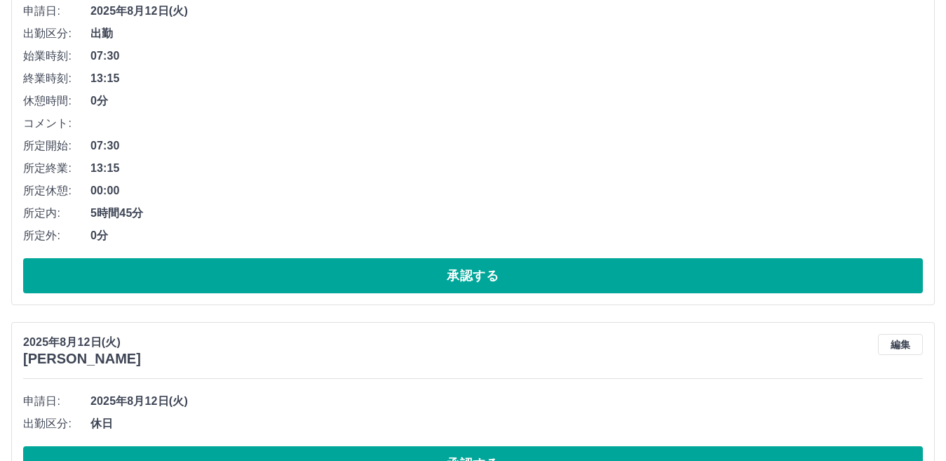
scroll to position [17654, 0]
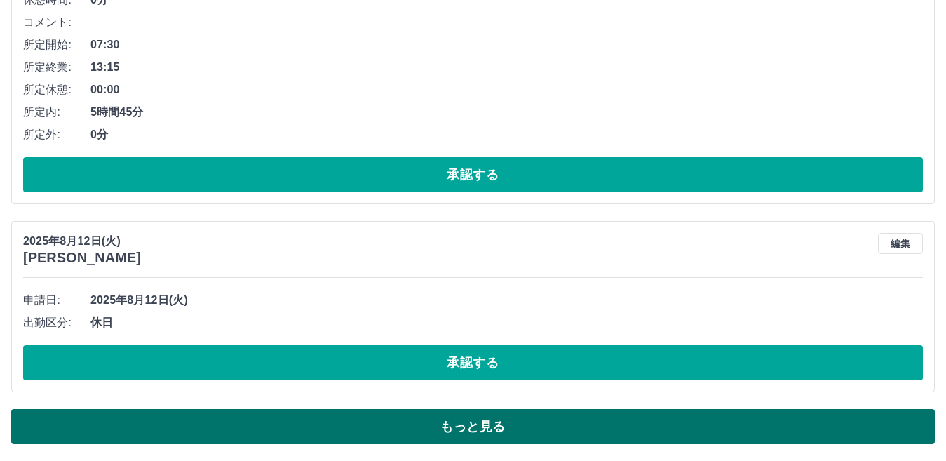
click at [480, 424] on button "もっと見る" at bounding box center [473, 426] width 924 height 35
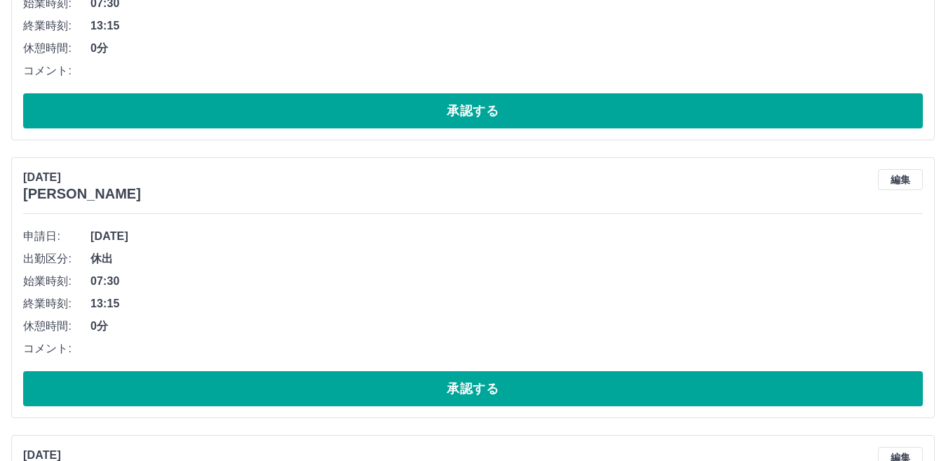
scroll to position [20530, 0]
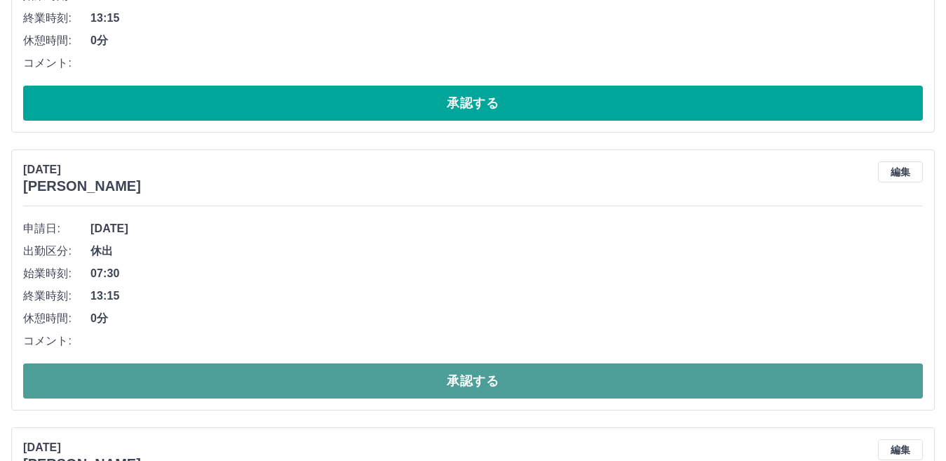
click at [419, 387] on button "承認する" at bounding box center [473, 380] width 900 height 35
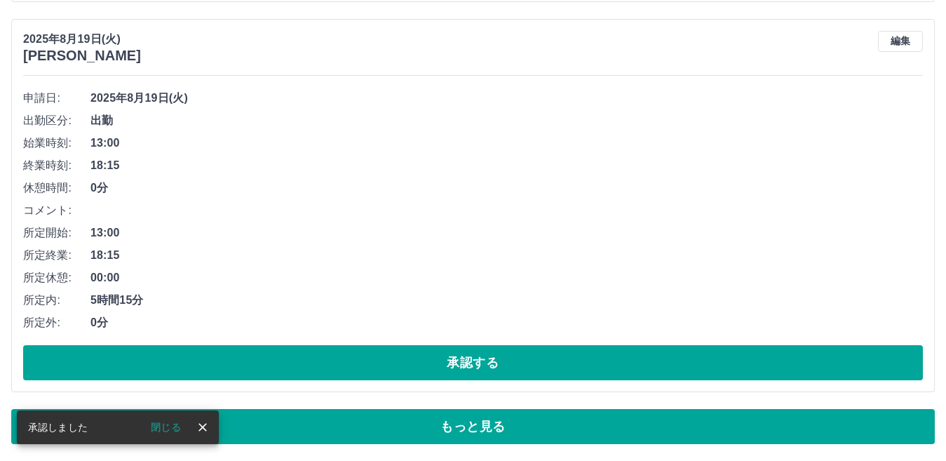
scroll to position [9312, 0]
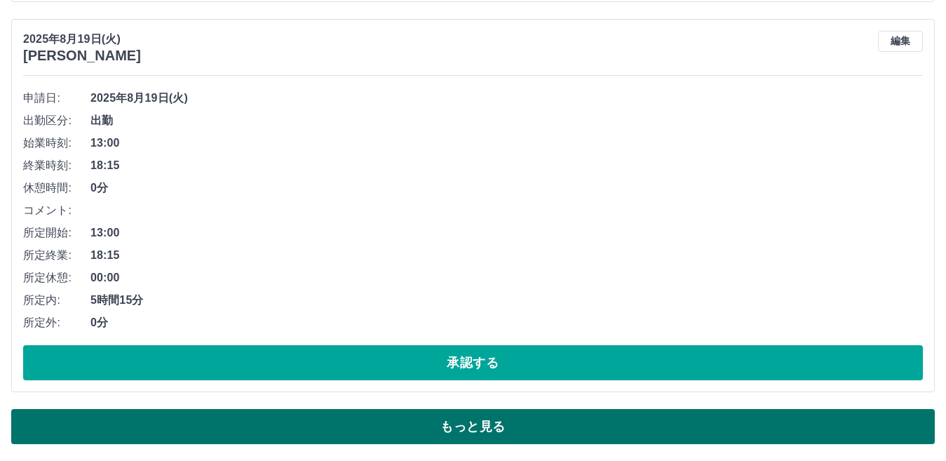
click at [442, 423] on button "もっと見る" at bounding box center [473, 426] width 924 height 35
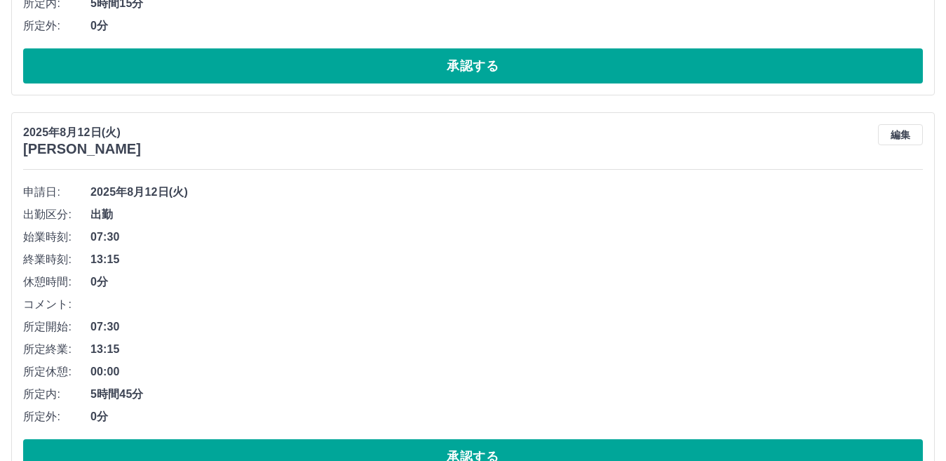
scroll to position [17654, 0]
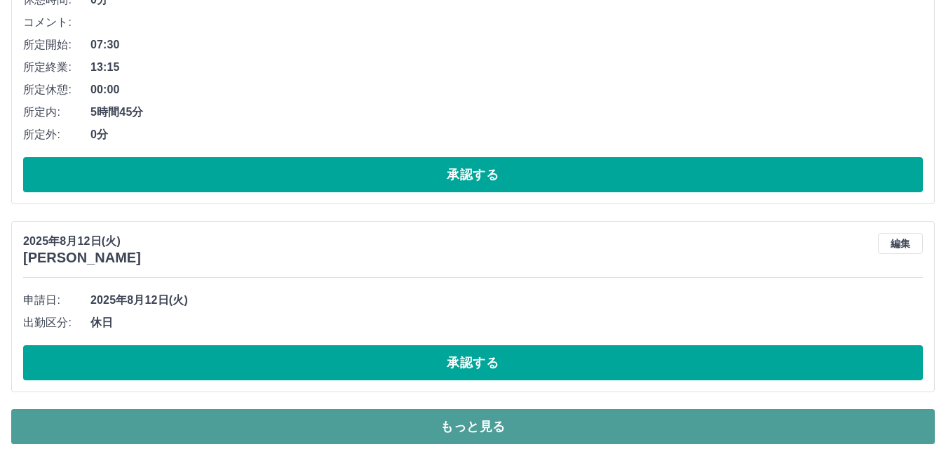
click at [450, 427] on button "もっと見る" at bounding box center [473, 426] width 924 height 35
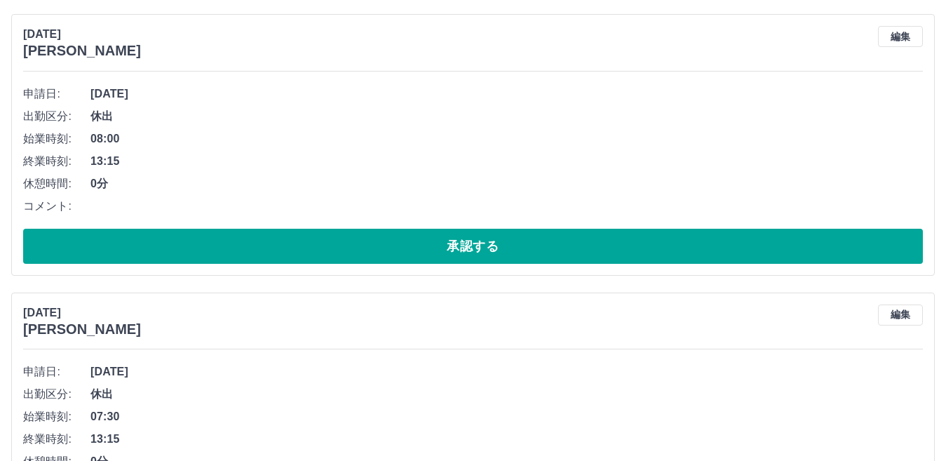
scroll to position [20249, 0]
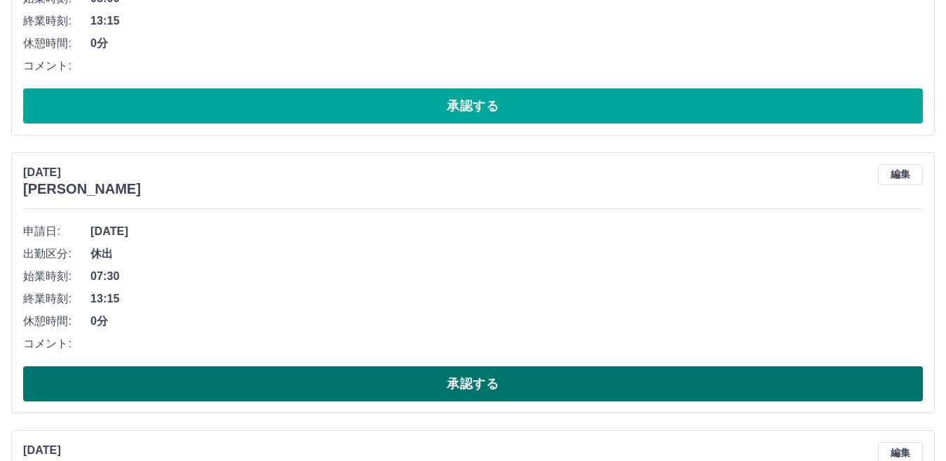
click at [304, 385] on button "承認する" at bounding box center [473, 383] width 900 height 35
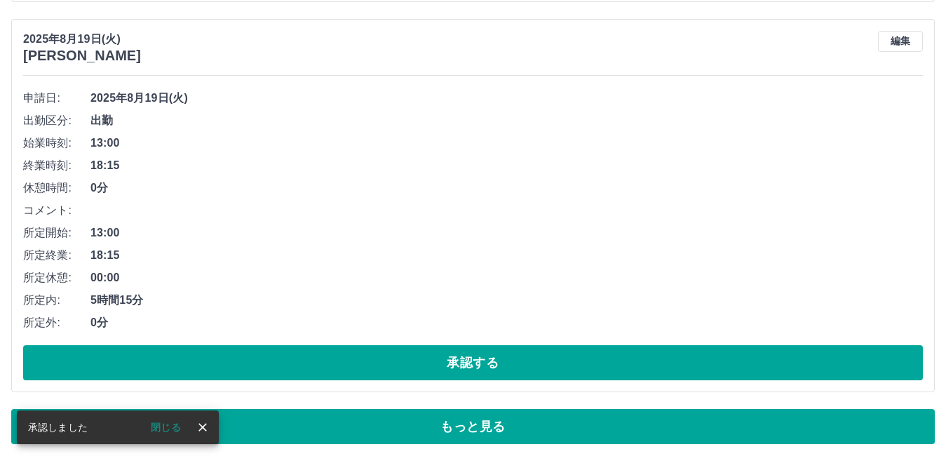
scroll to position [9312, 0]
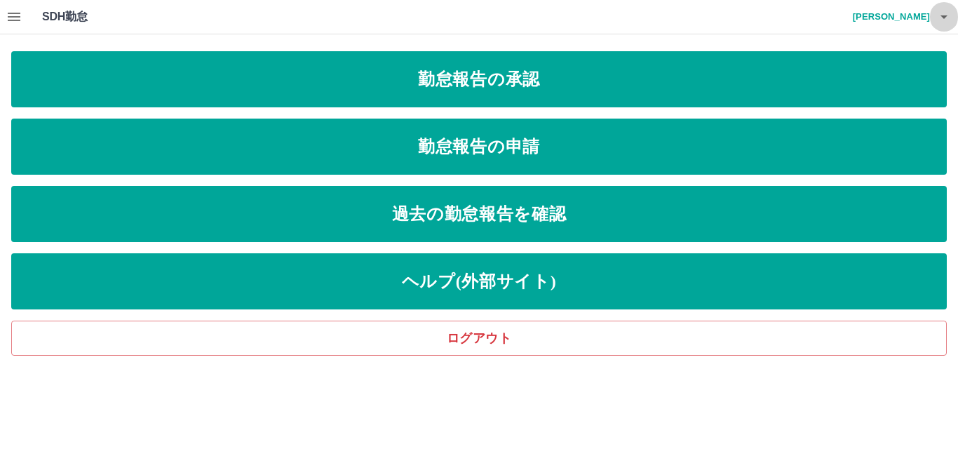
click at [946, 17] on icon "button" at bounding box center [944, 17] width 7 height 4
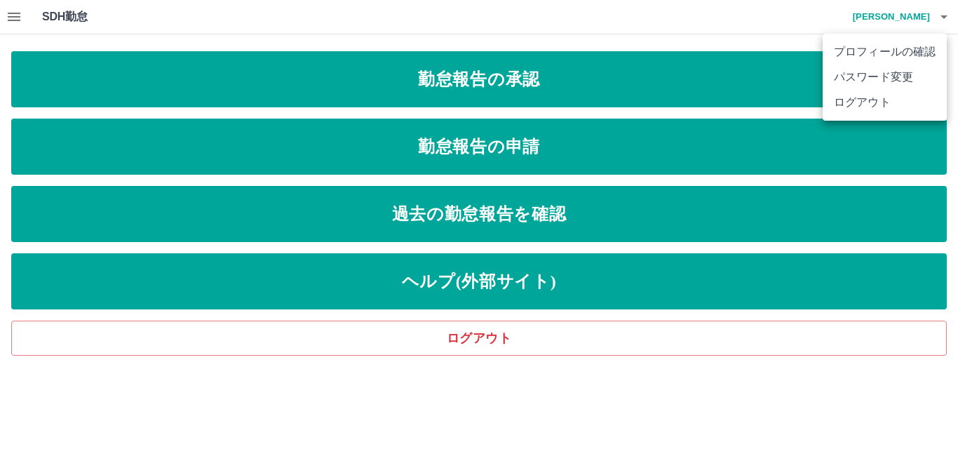
click at [866, 99] on li "ログアウト" at bounding box center [885, 102] width 124 height 25
